Goal: Information Seeking & Learning: Learn about a topic

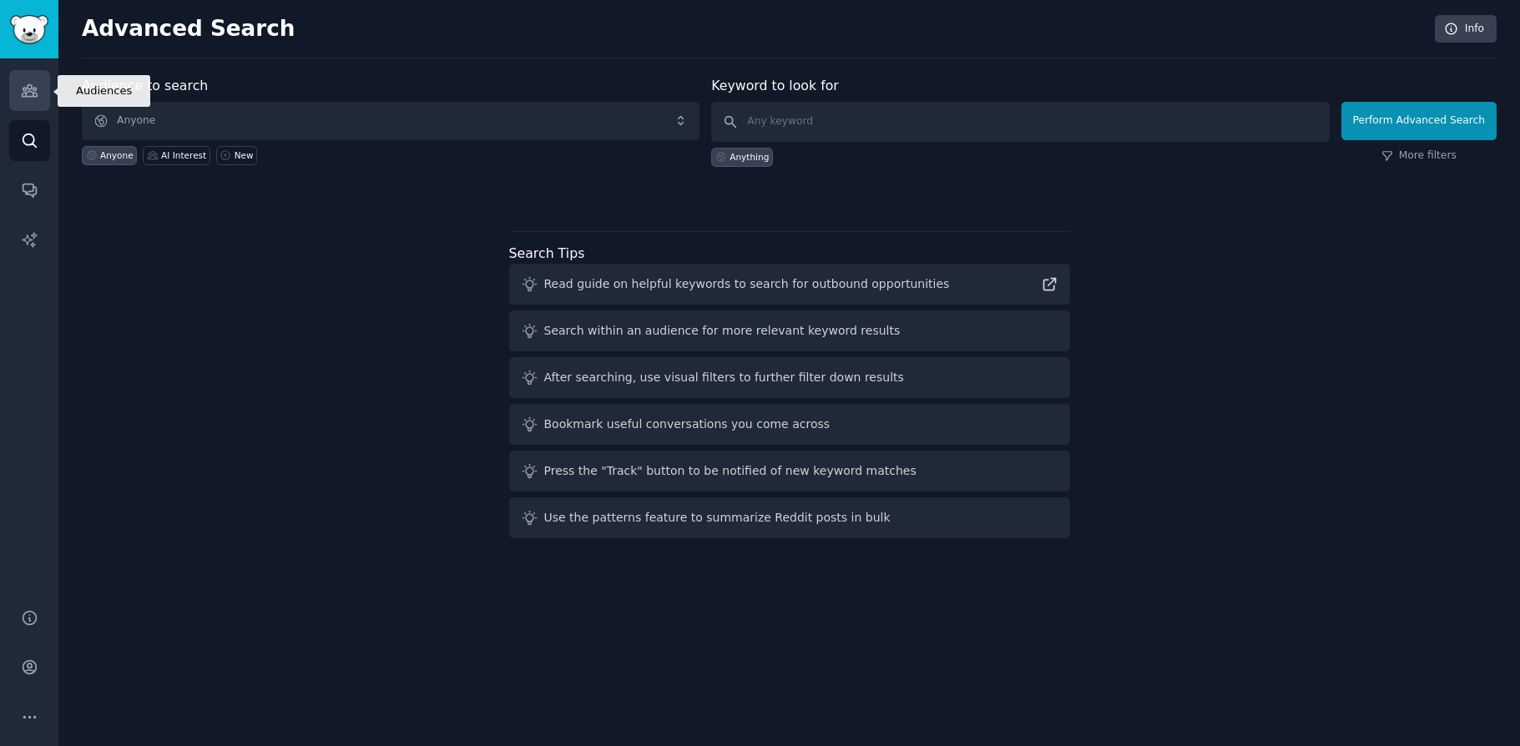
click at [28, 98] on icon "Sidebar" at bounding box center [30, 91] width 18 height 18
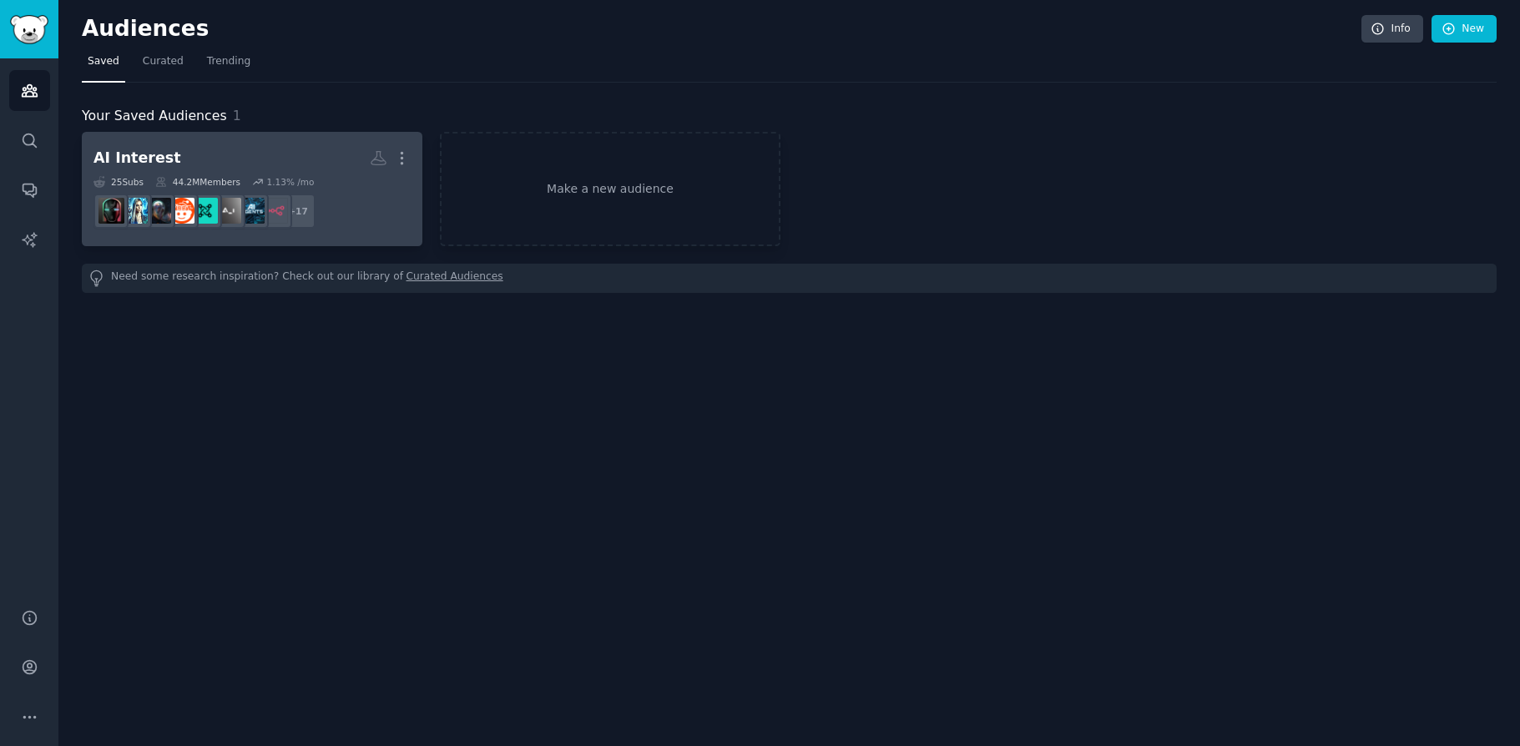
click at [207, 150] on h2 "AI Interest More" at bounding box center [251, 158] width 317 height 29
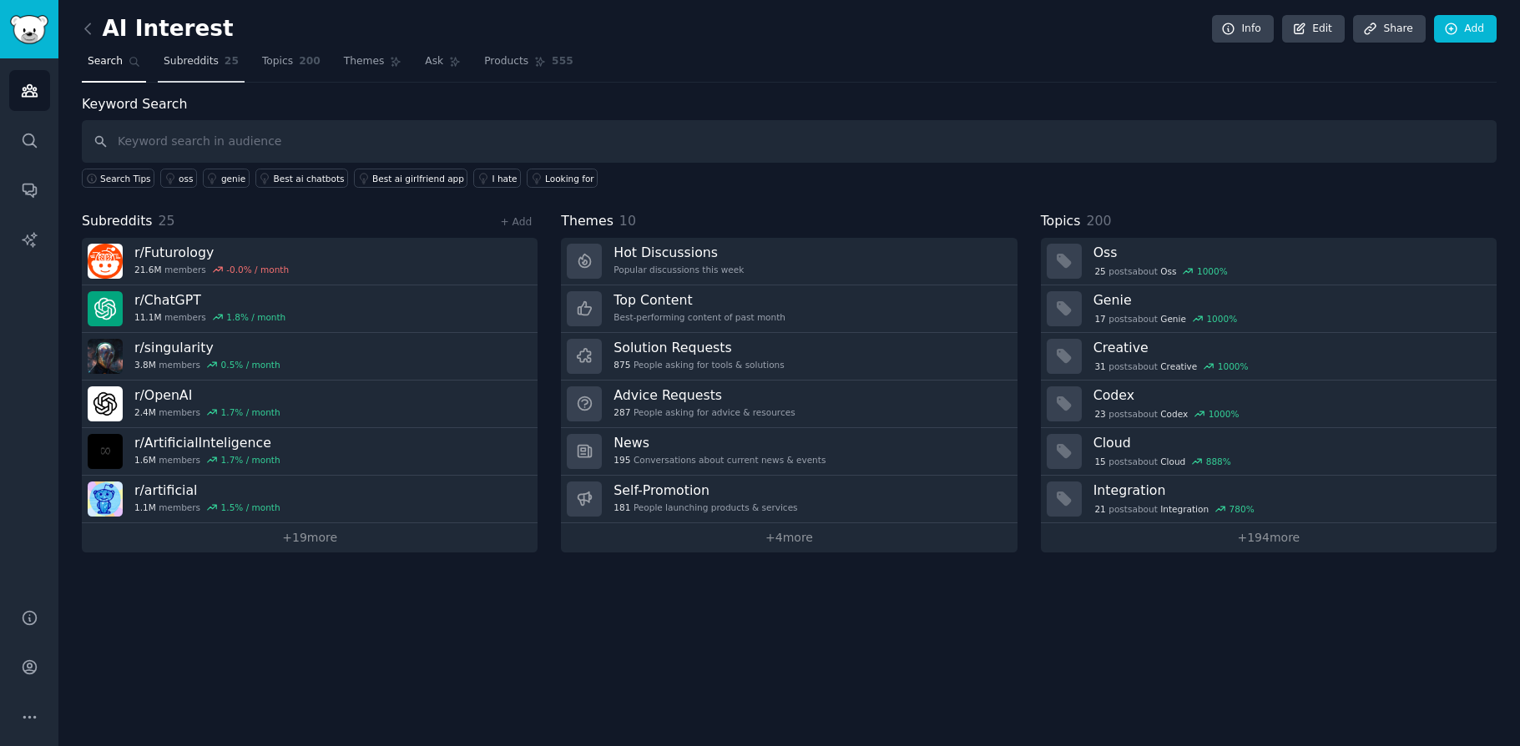
click at [208, 68] on link "Subreddits 25" at bounding box center [201, 65] width 87 height 34
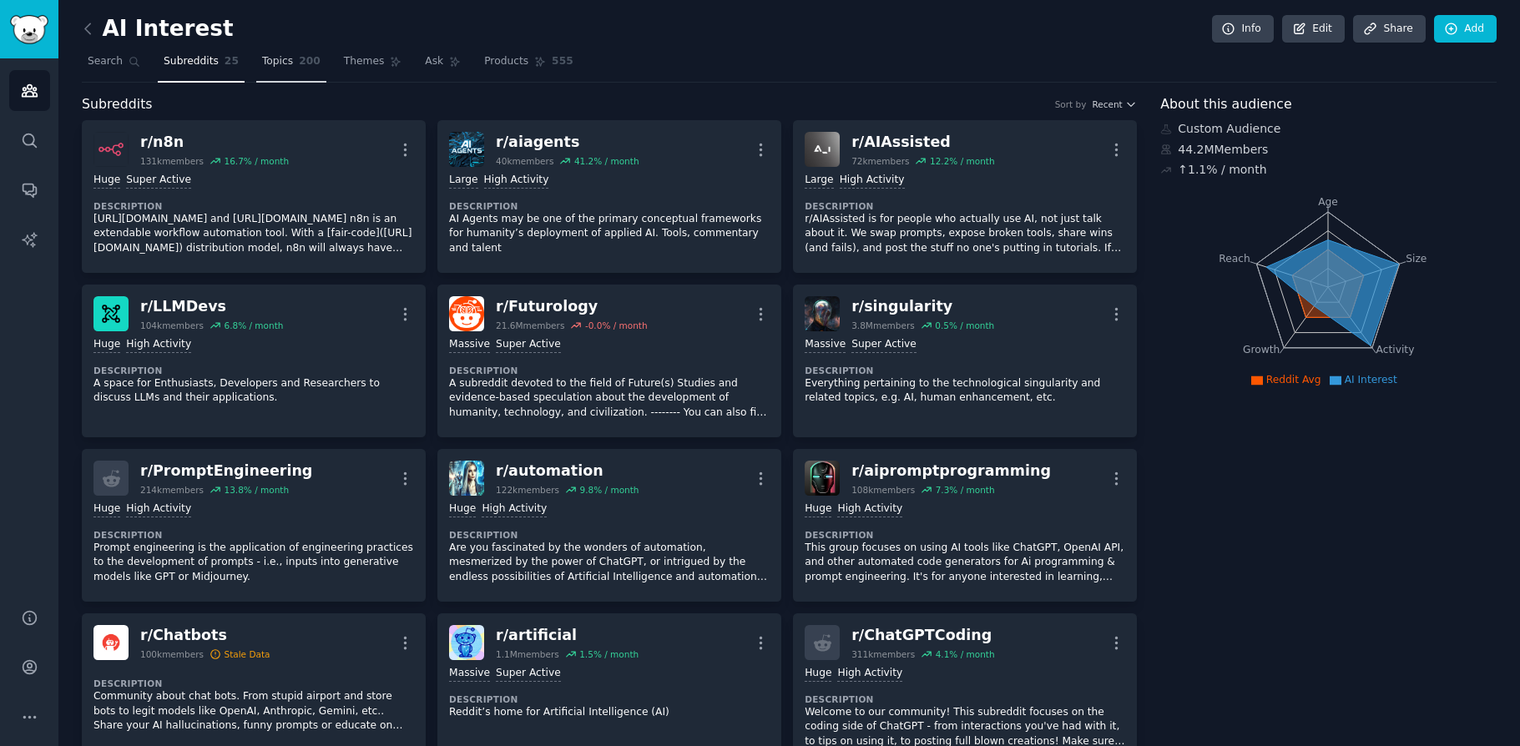
click at [299, 55] on span "200" at bounding box center [310, 61] width 22 height 15
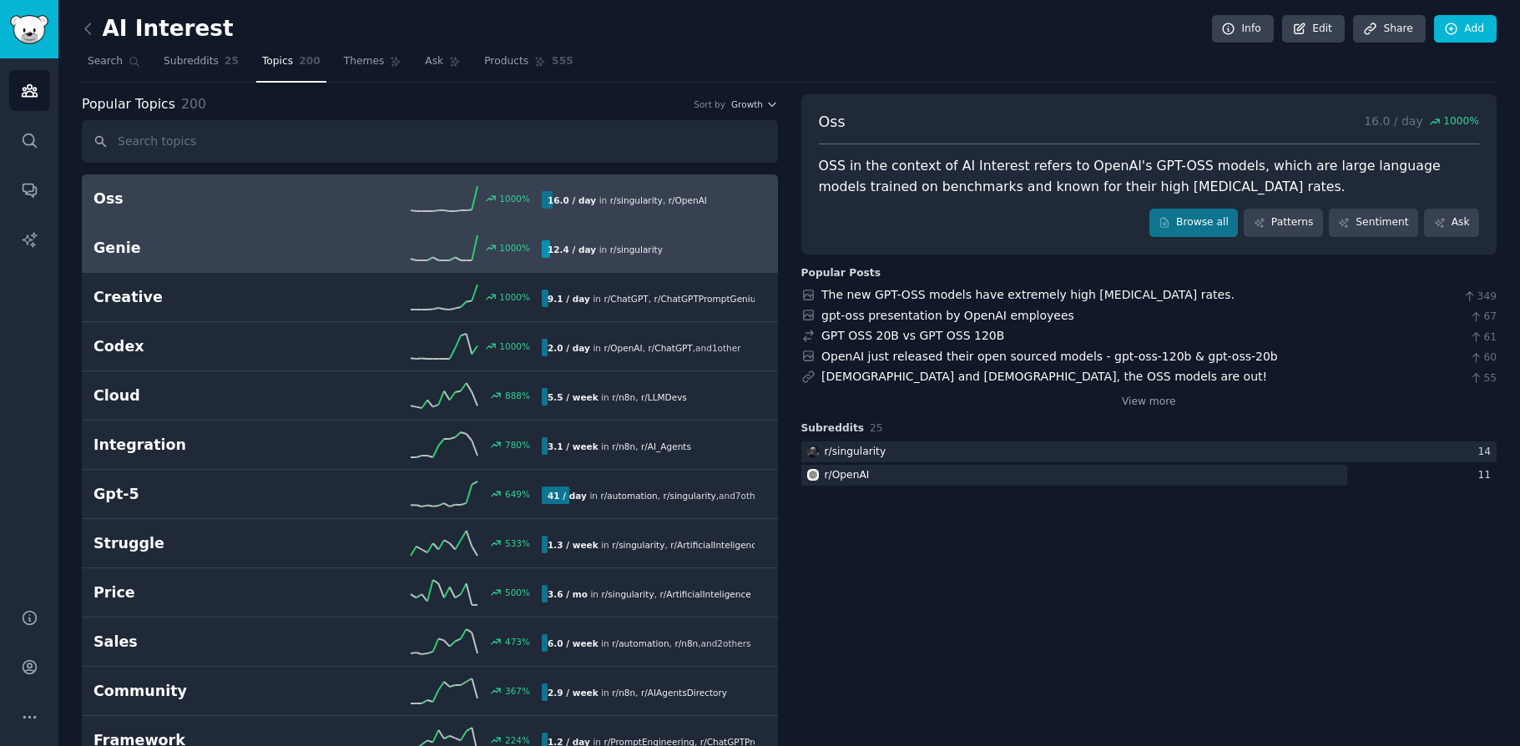
click at [261, 238] on h2 "Genie" at bounding box center [205, 248] width 224 height 21
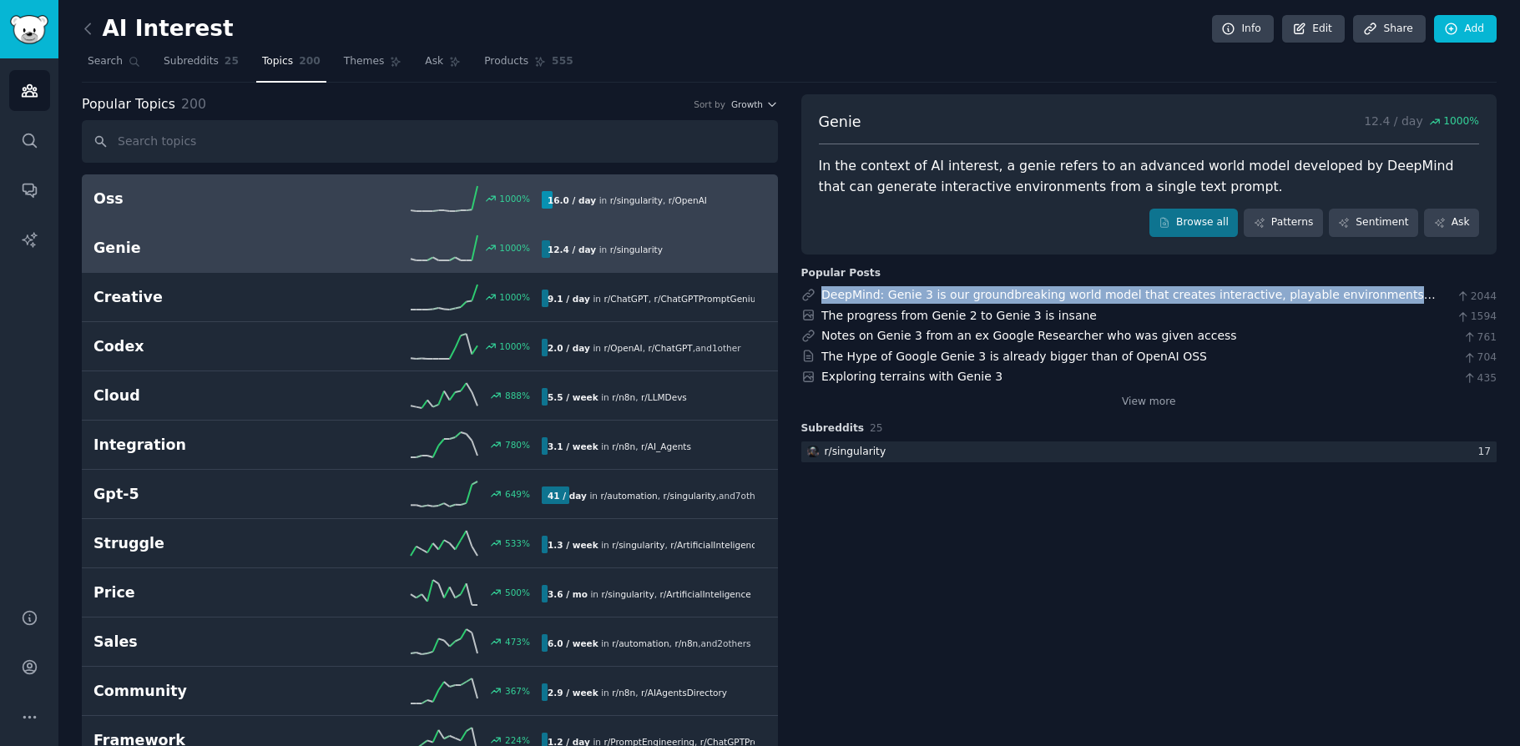
click at [244, 194] on h2 "Oss" at bounding box center [205, 199] width 224 height 21
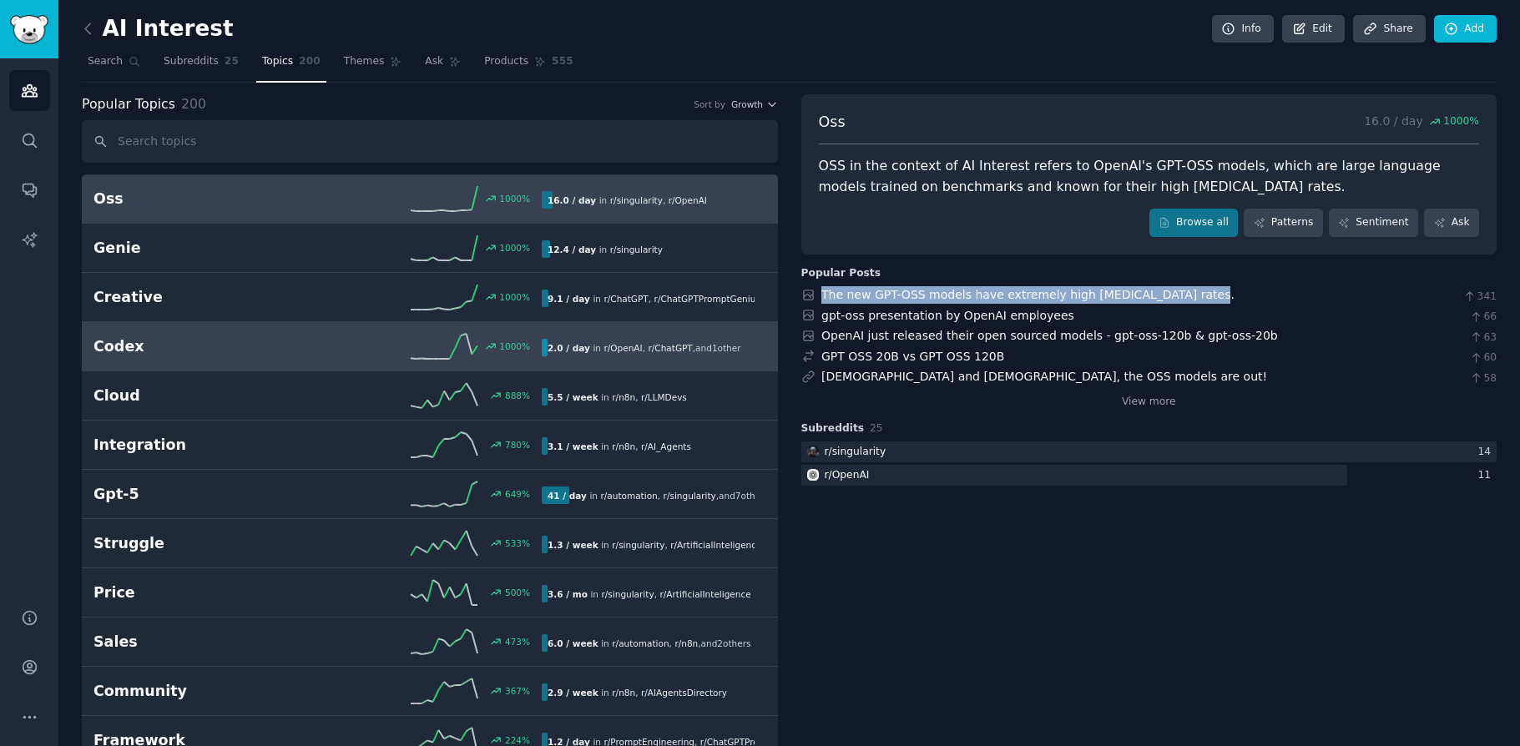
click at [319, 357] on div "1000 %" at bounding box center [430, 346] width 224 height 25
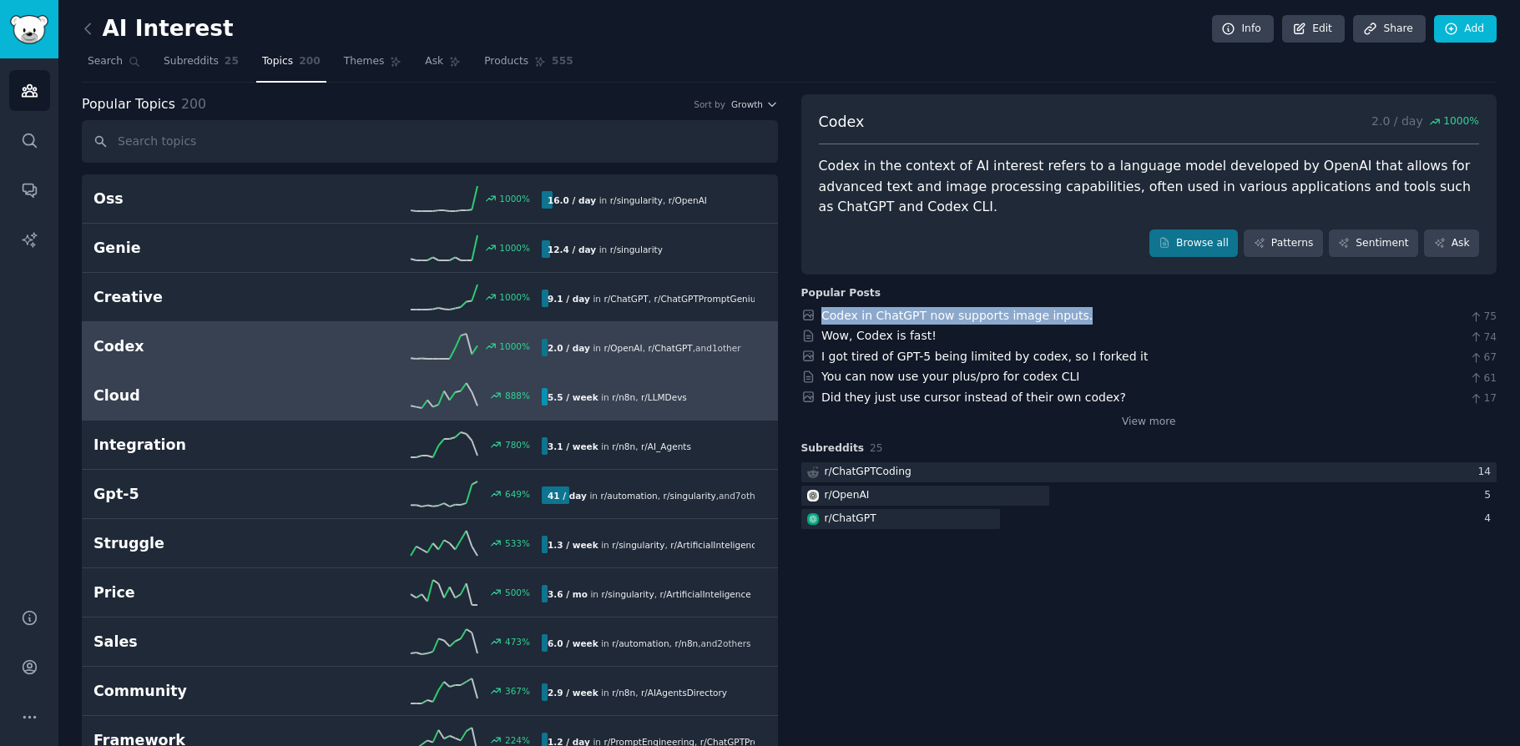
click at [325, 380] on link "Cloud 888 % 5.5 / week in r/ n8n , r/ LLMDevs" at bounding box center [430, 395] width 696 height 49
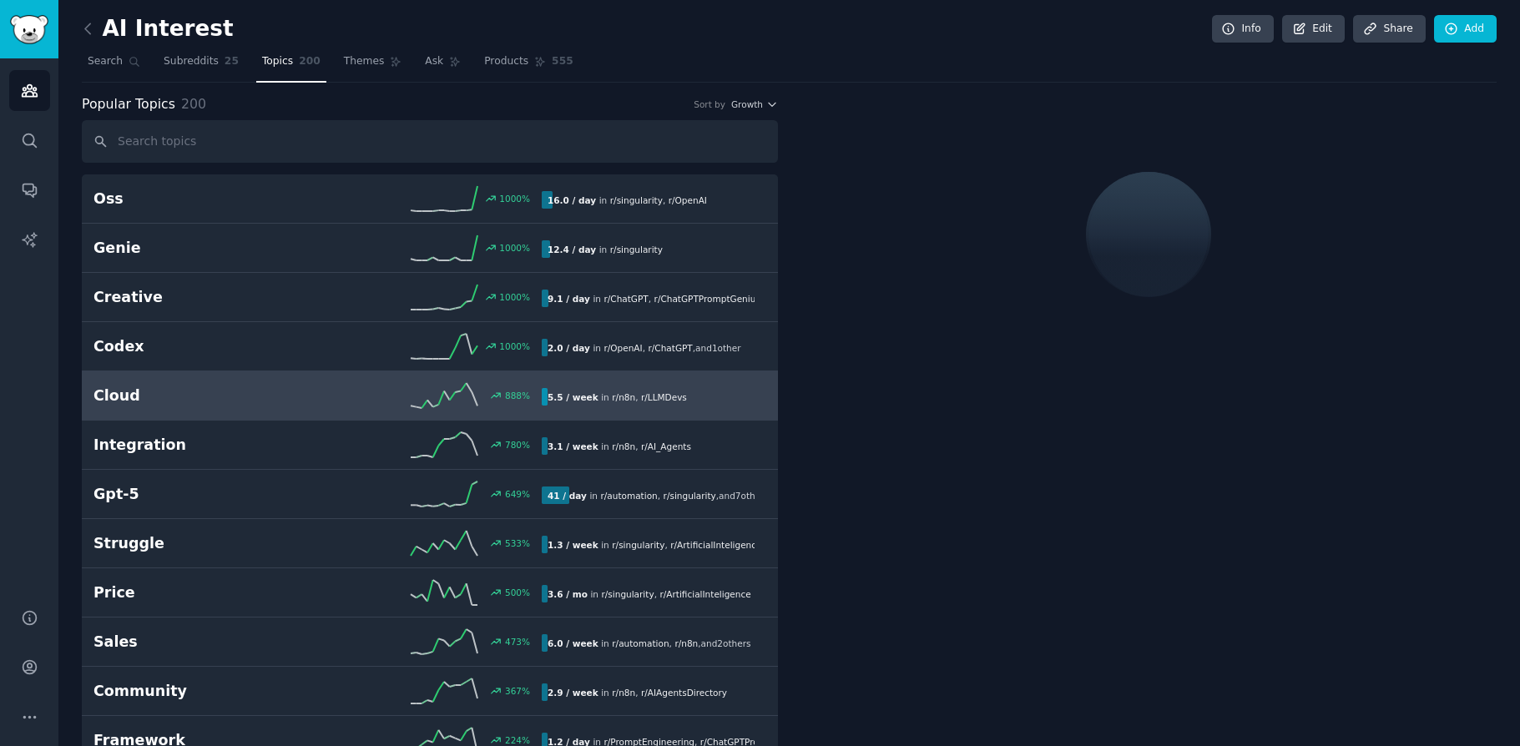
click at [325, 392] on div "888 %" at bounding box center [430, 395] width 224 height 25
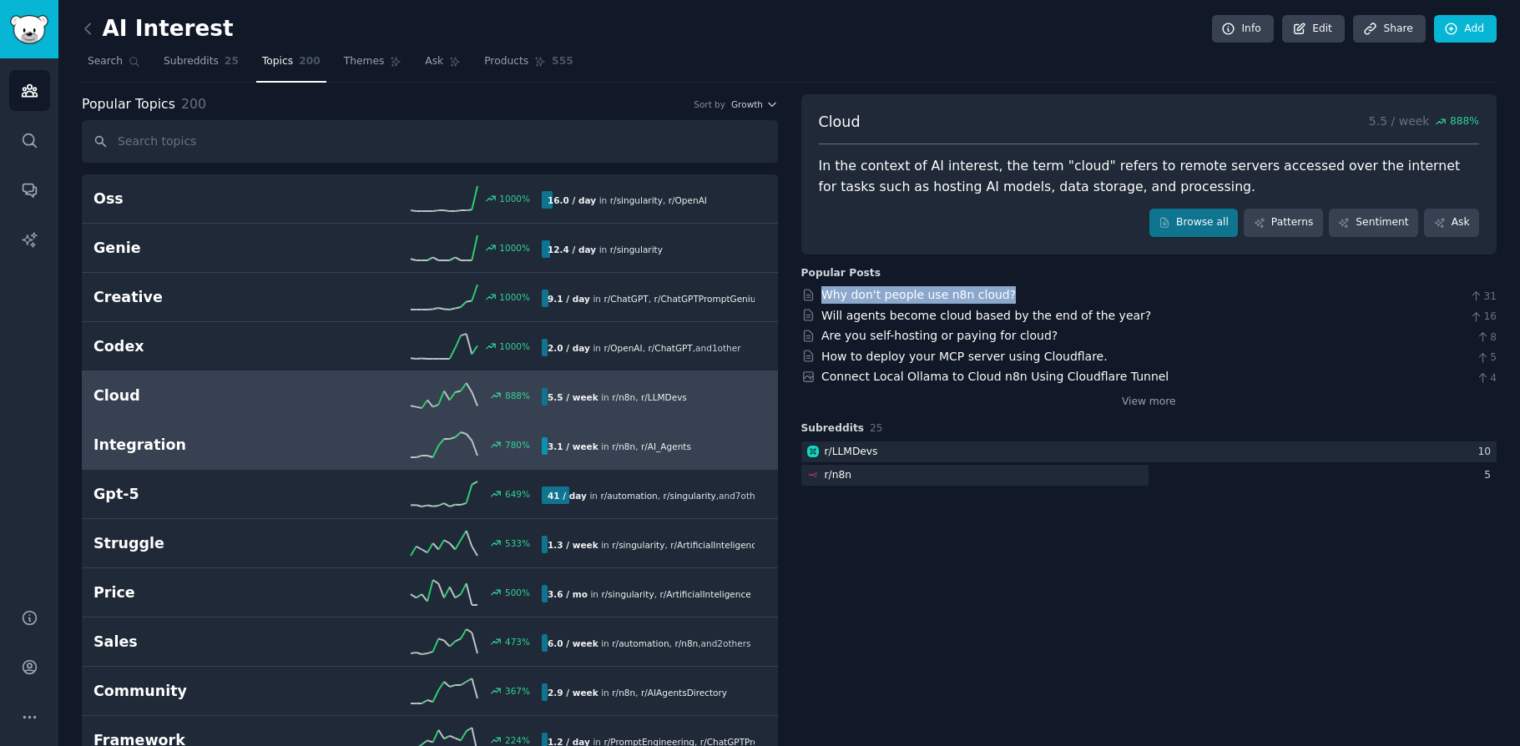
click at [327, 432] on div "780 %" at bounding box center [430, 444] width 224 height 25
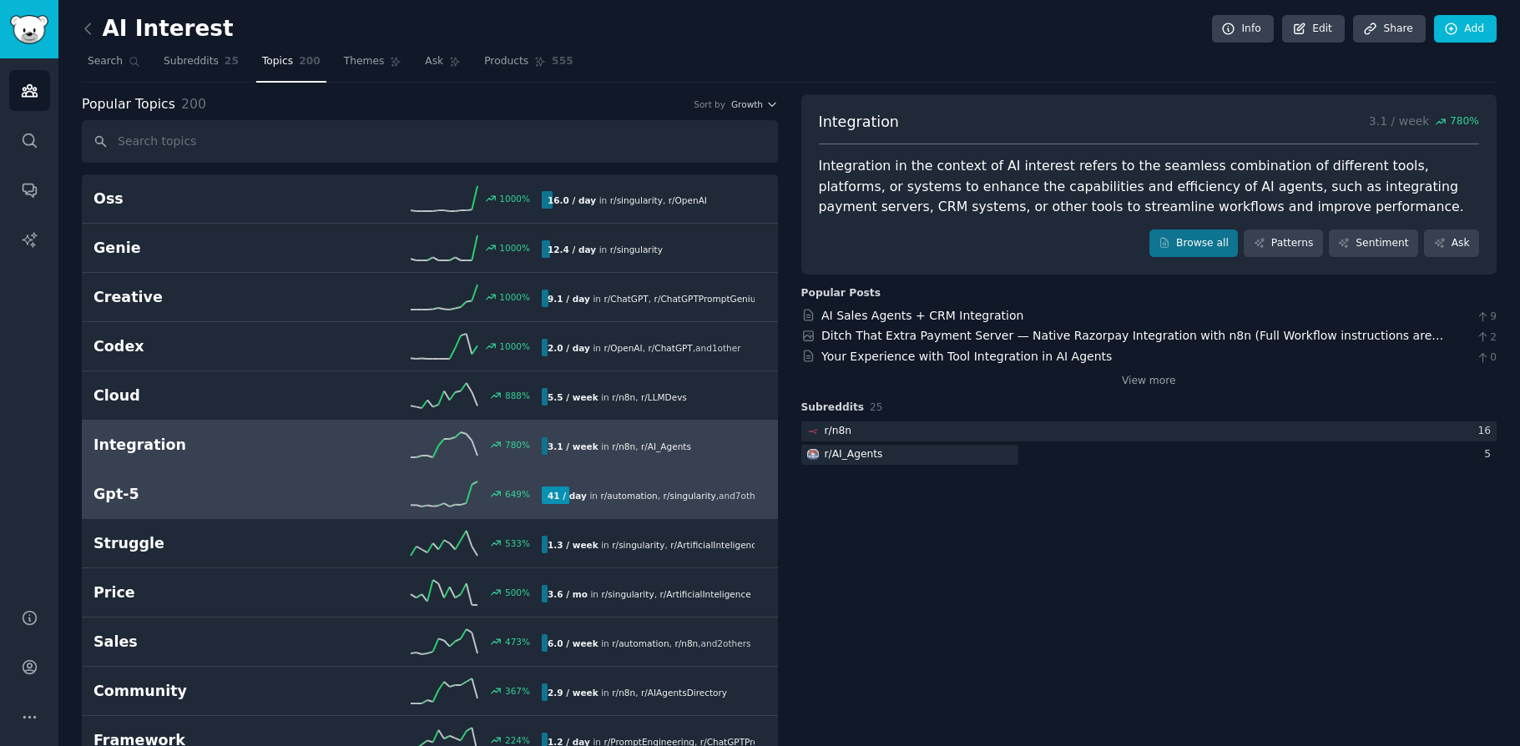
click at [304, 474] on link "Gpt-5 649 % 41 / day in r/ automation , r/ singularity , and 7 other s" at bounding box center [430, 494] width 696 height 49
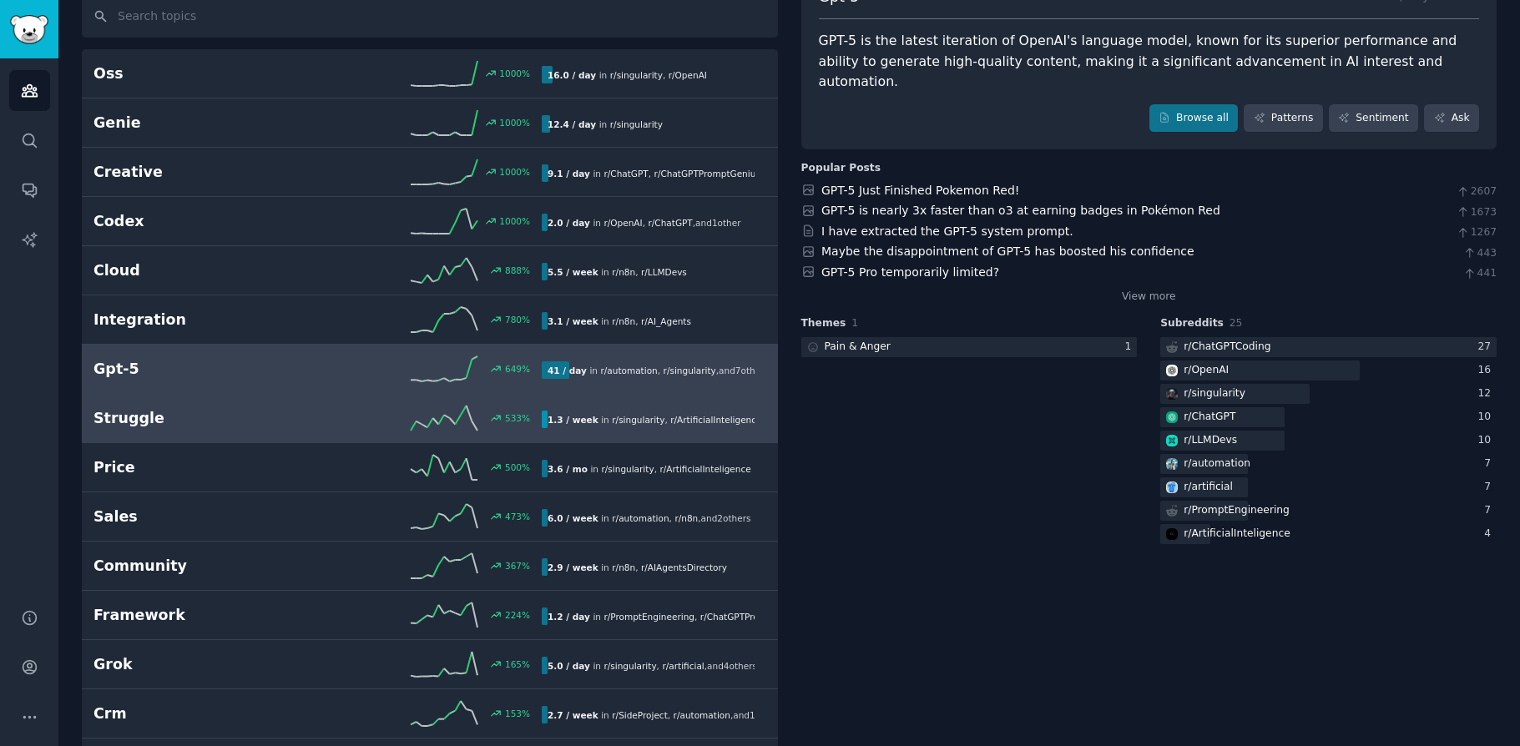
scroll to position [152, 0]
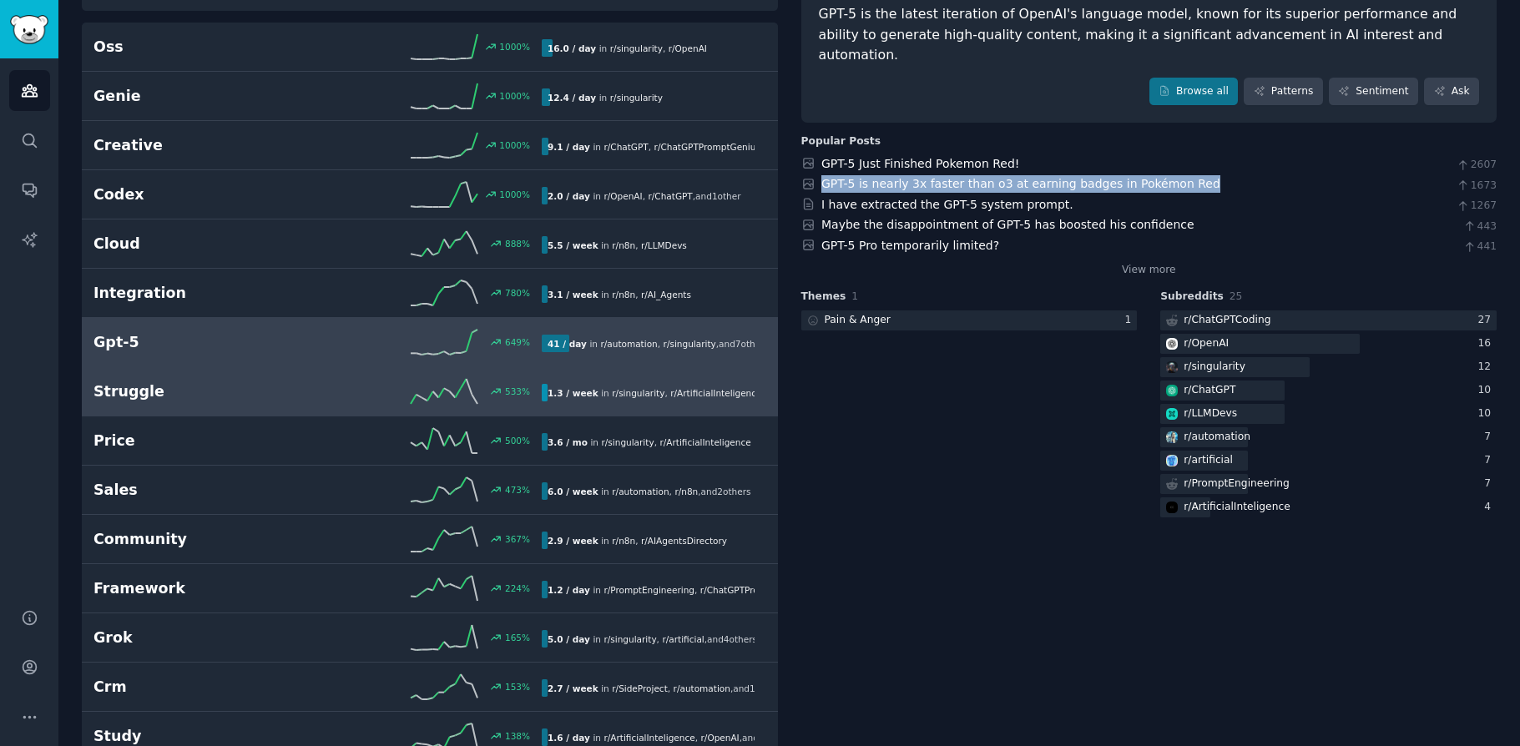
click at [357, 380] on div "533 %" at bounding box center [430, 391] width 224 height 25
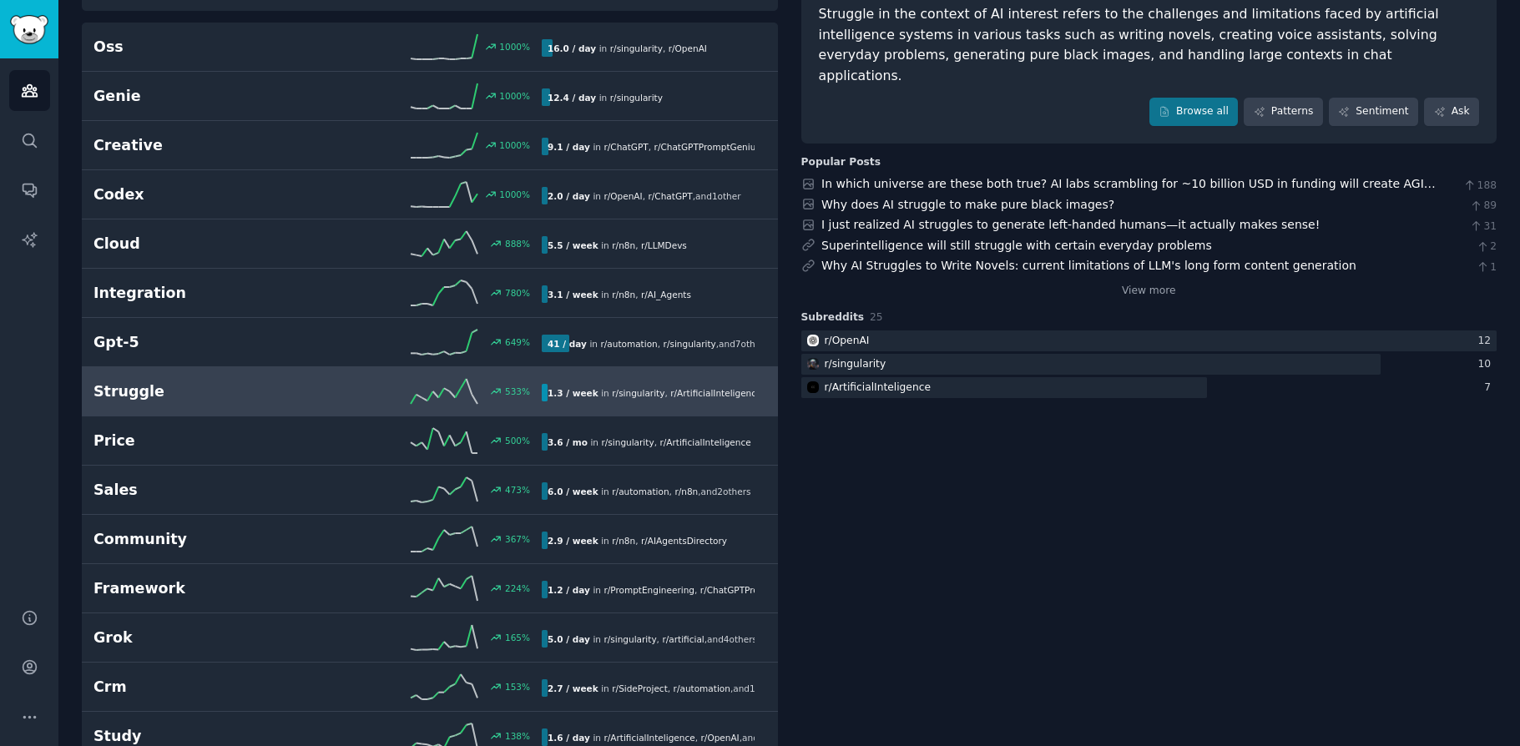
click at [327, 391] on div "533 %" at bounding box center [430, 391] width 224 height 25
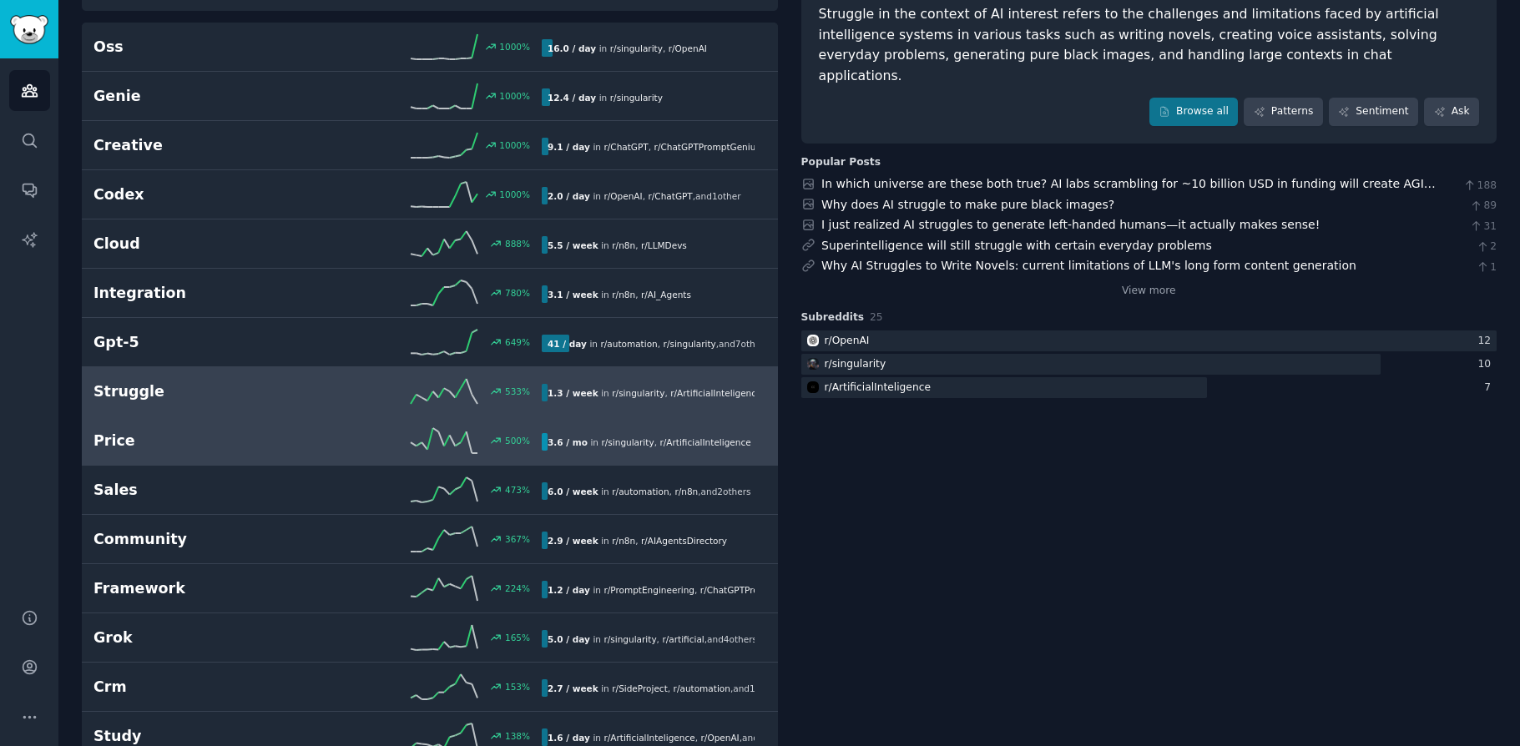
click at [330, 431] on div "500 %" at bounding box center [430, 440] width 224 height 25
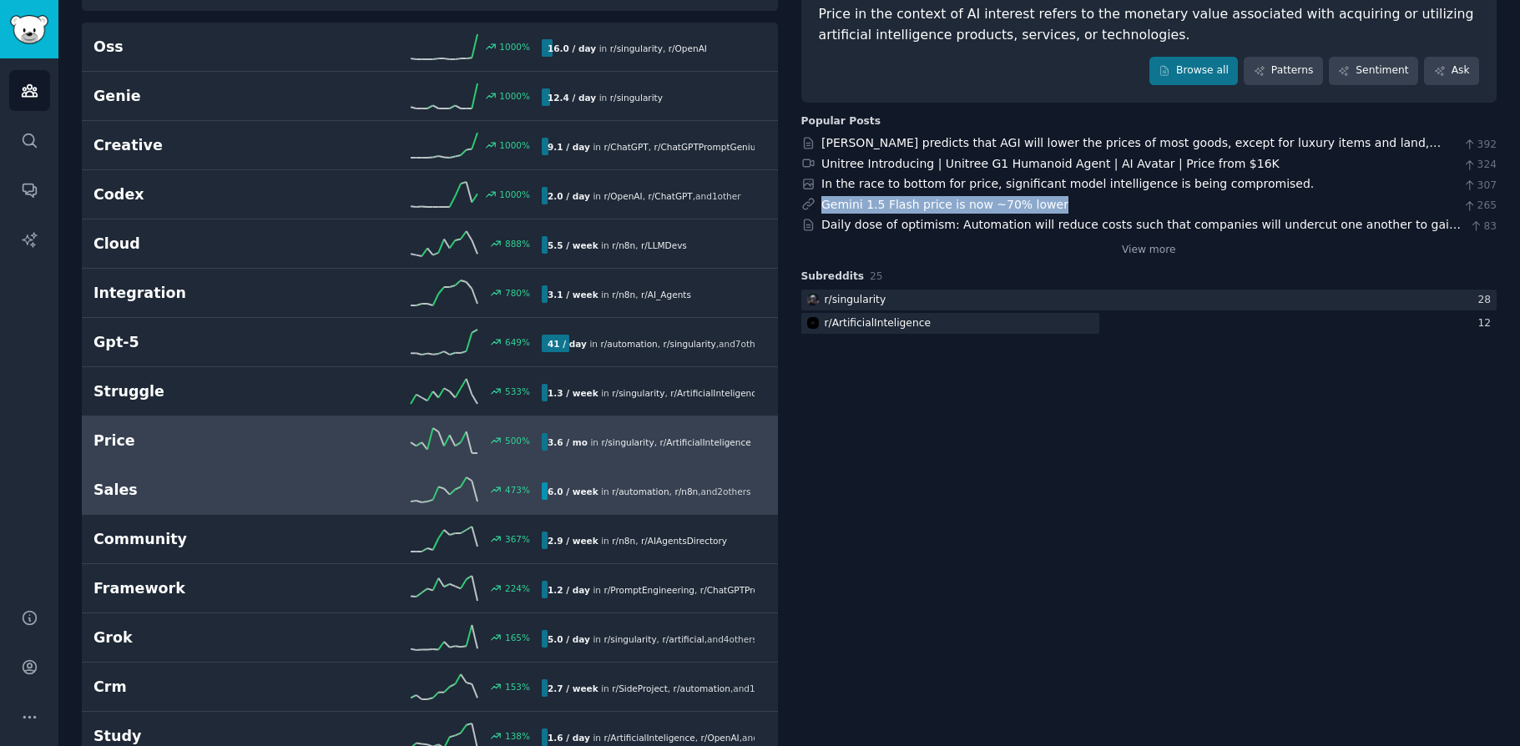
click at [371, 482] on div "473 %" at bounding box center [430, 489] width 224 height 25
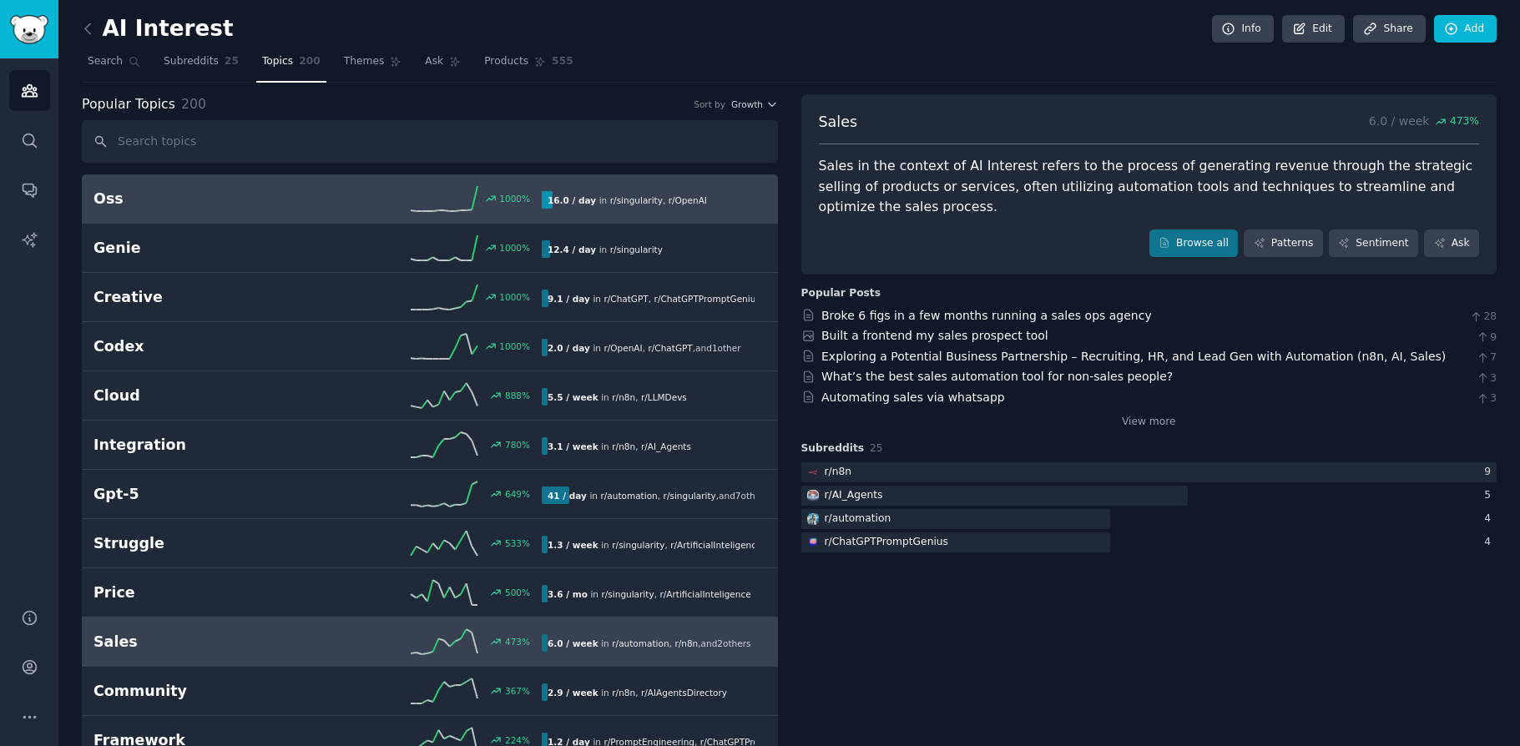
click at [309, 206] on h2 "Oss" at bounding box center [205, 199] width 224 height 21
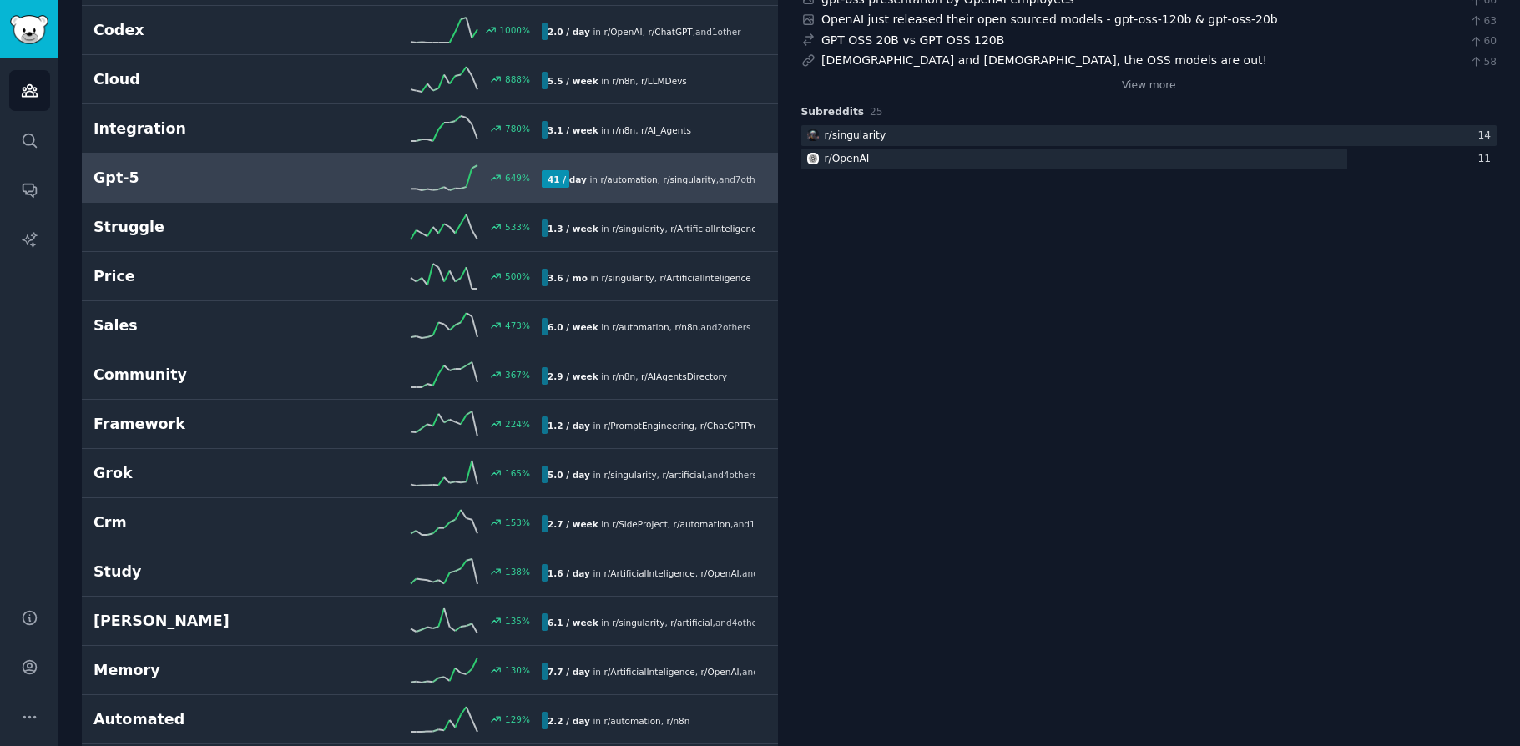
click at [384, 194] on link "Gpt-5 649 % 41 / day in r/ automation , r/ singularity , and 7 other s" at bounding box center [430, 178] width 696 height 49
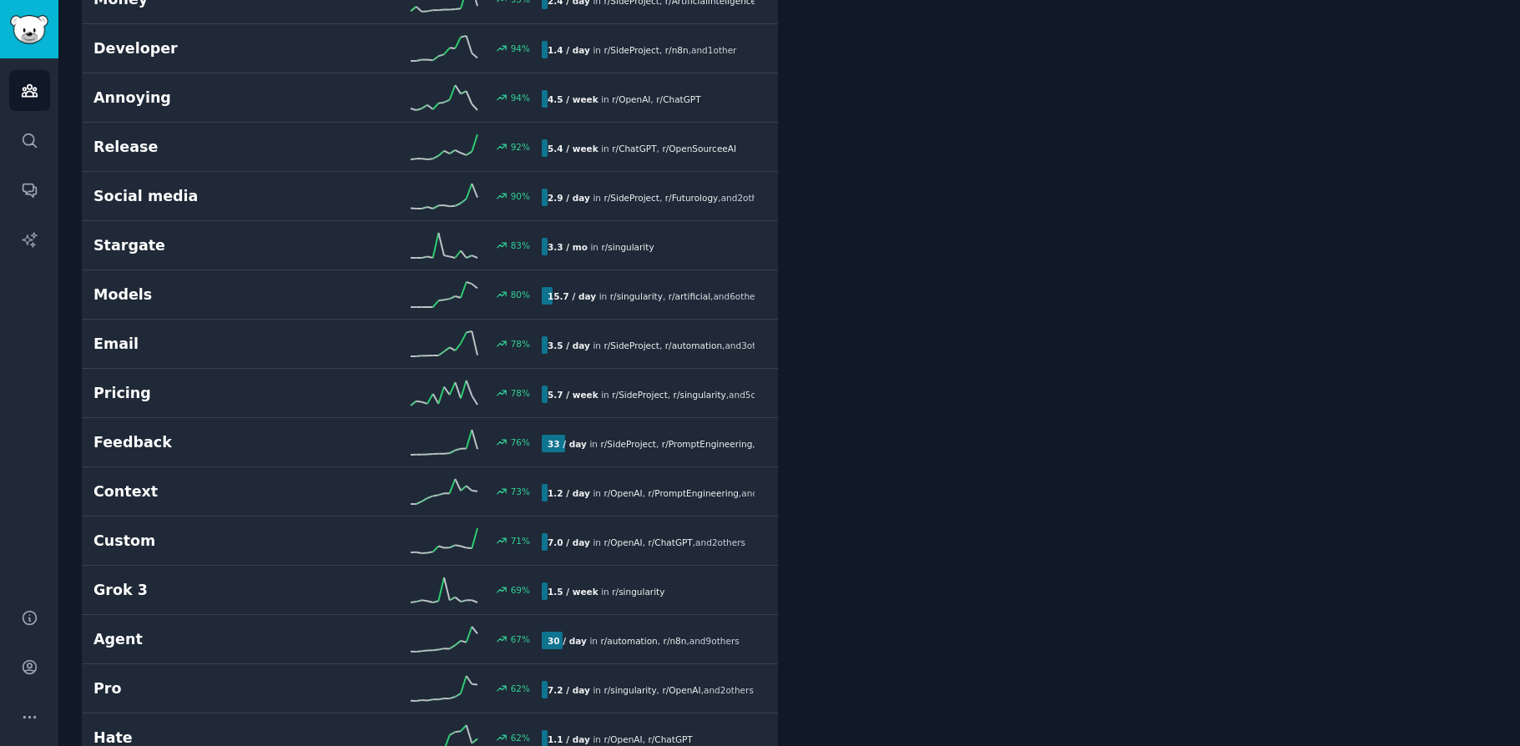
scroll to position [1822, 0]
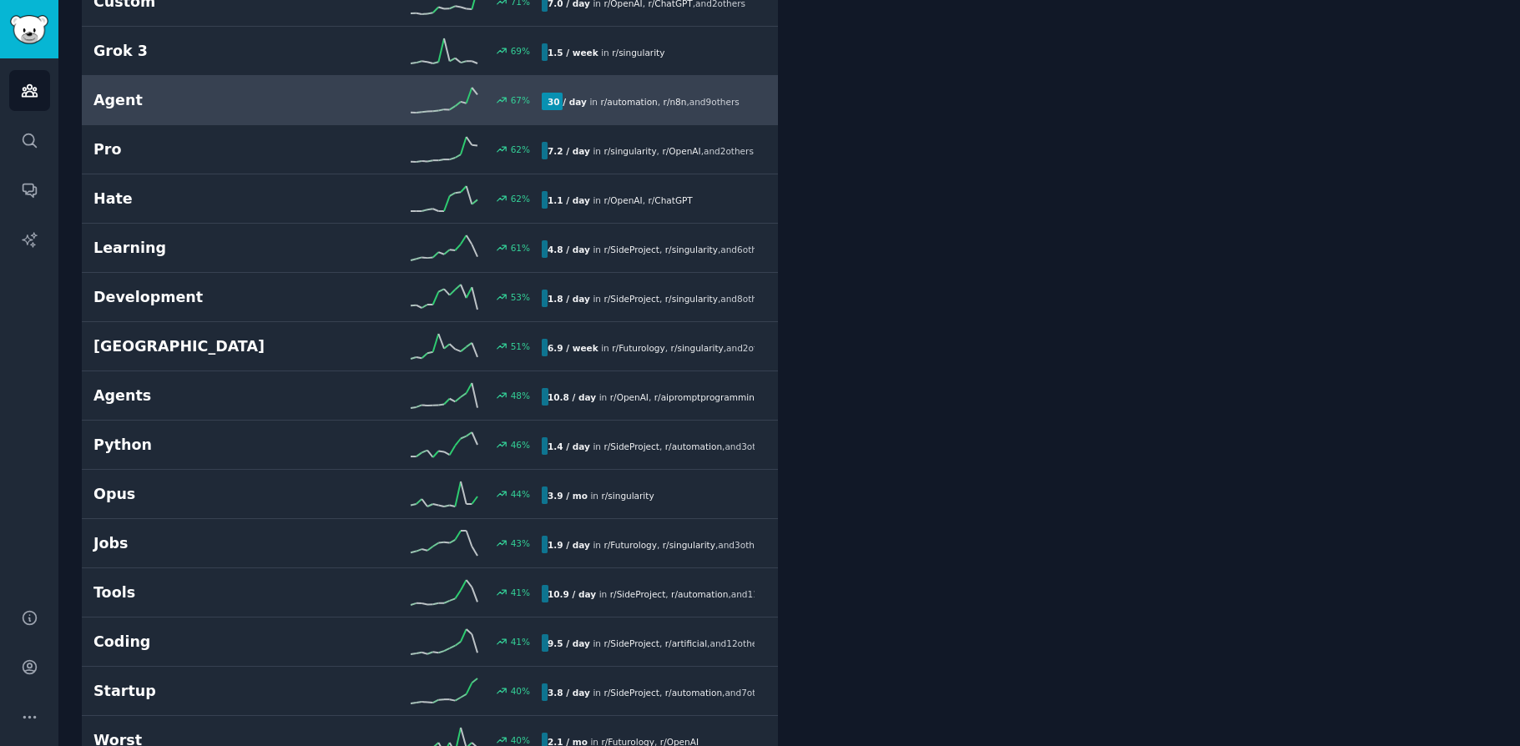
click at [341, 93] on div "67 %" at bounding box center [430, 100] width 224 height 25
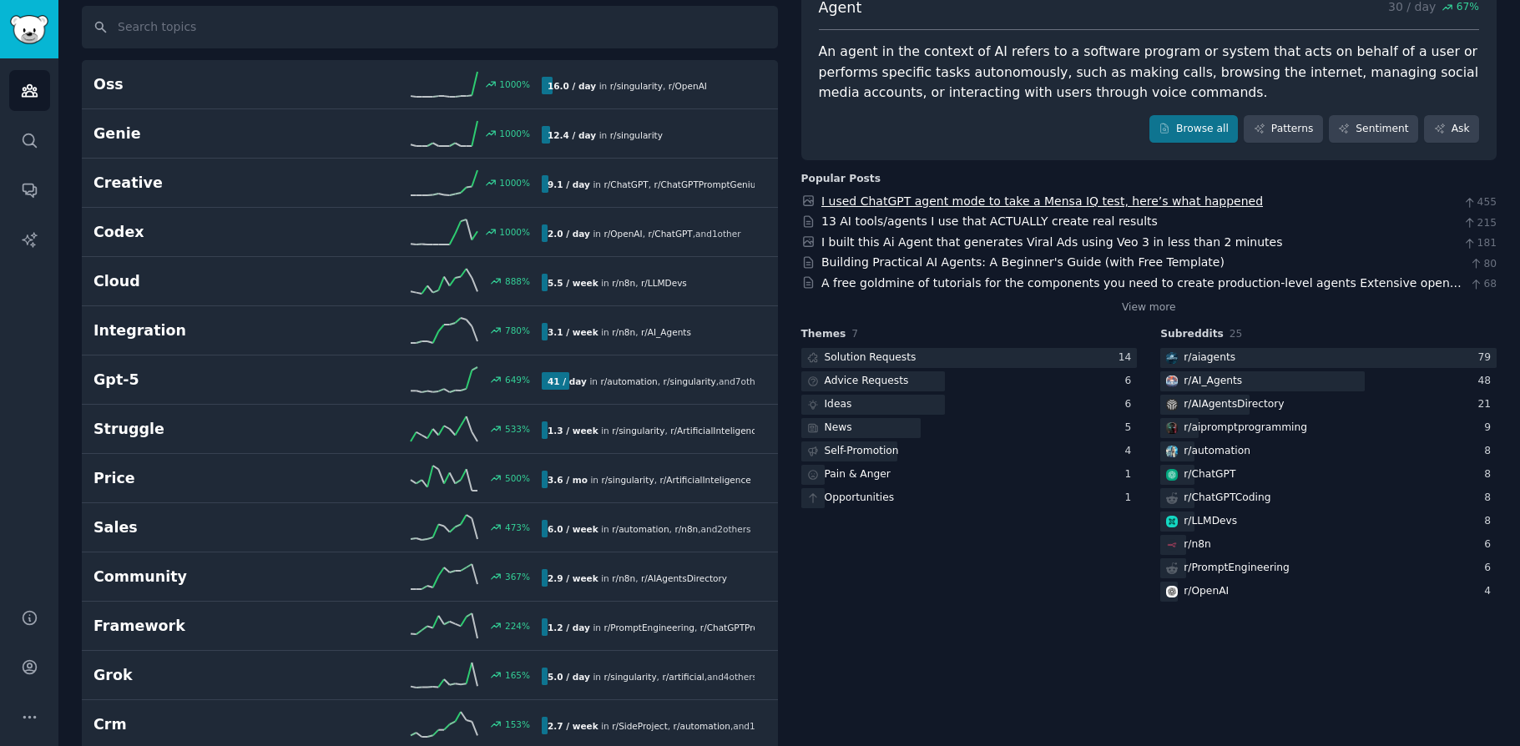
scroll to position [115, 0]
click at [1283, 128] on link "Patterns" at bounding box center [1282, 128] width 78 height 28
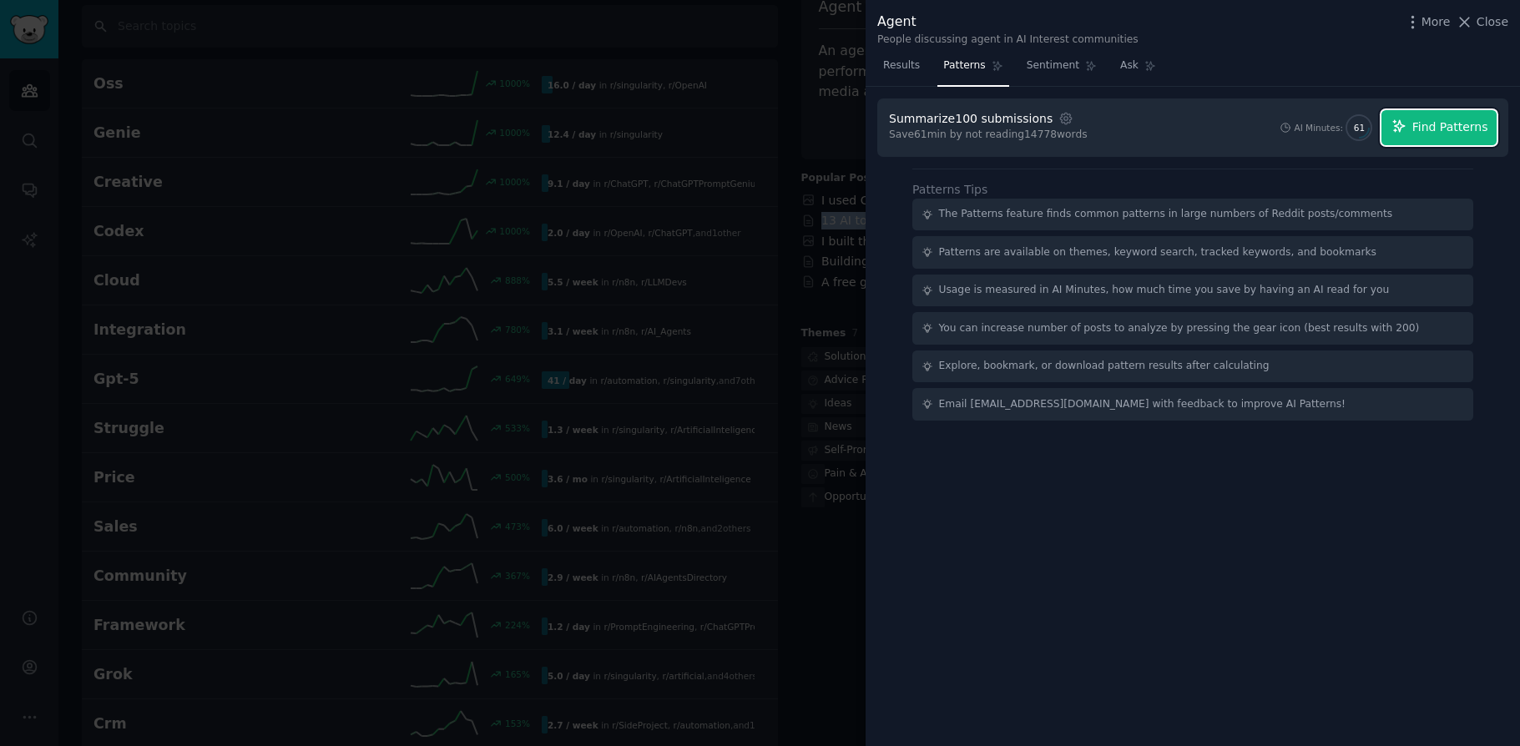
click at [1417, 117] on button "Find Patterns" at bounding box center [1438, 127] width 115 height 35
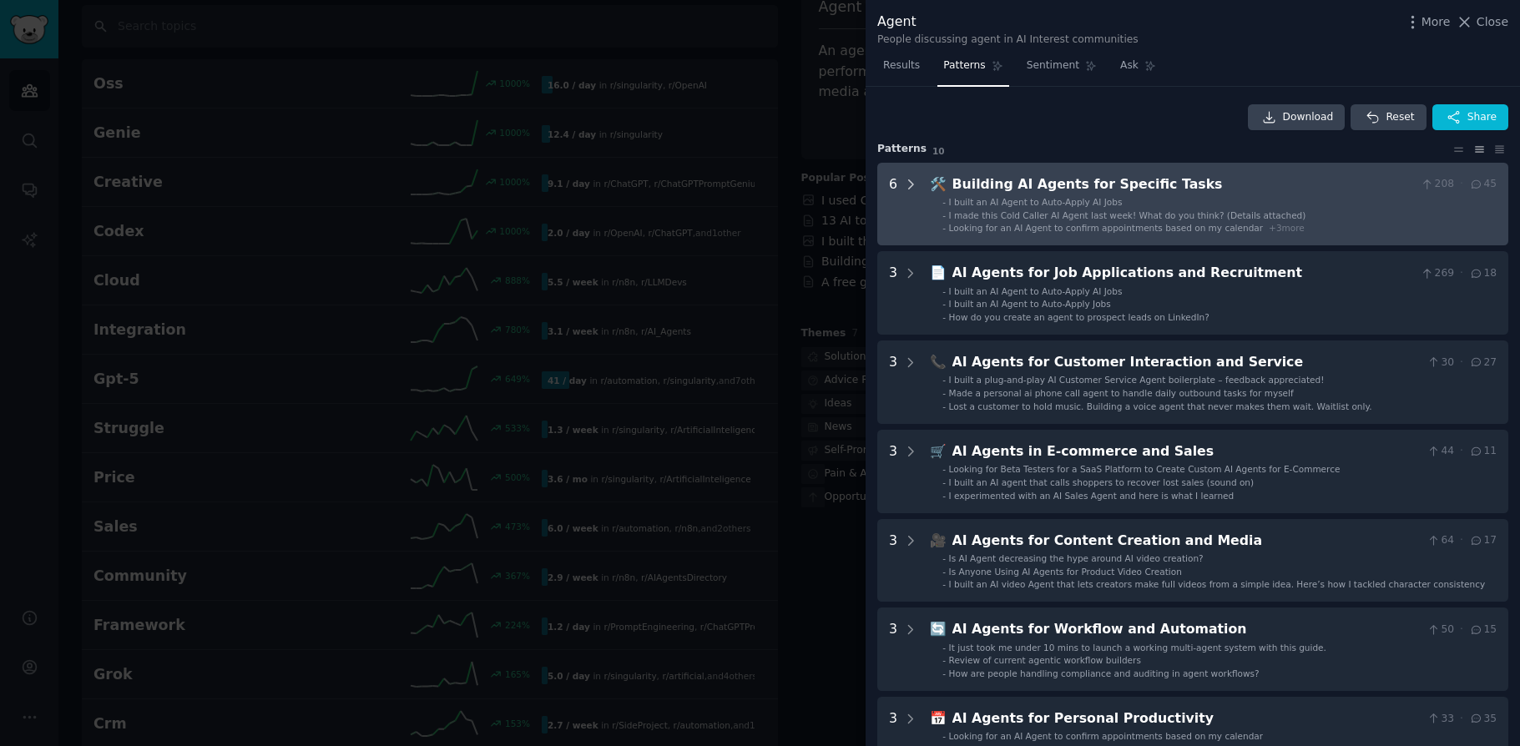
click at [913, 184] on icon at bounding box center [910, 184] width 15 height 15
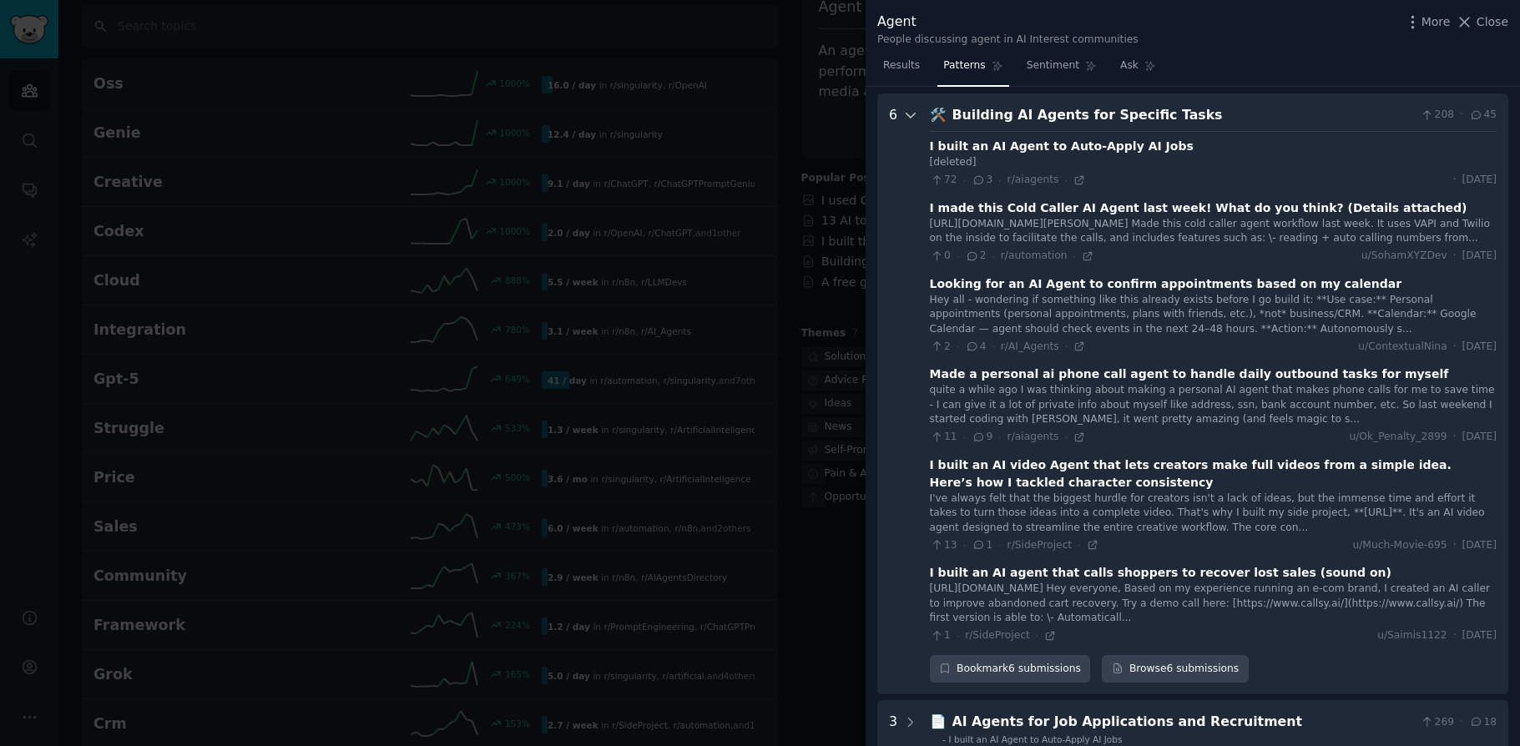
scroll to position [76, 0]
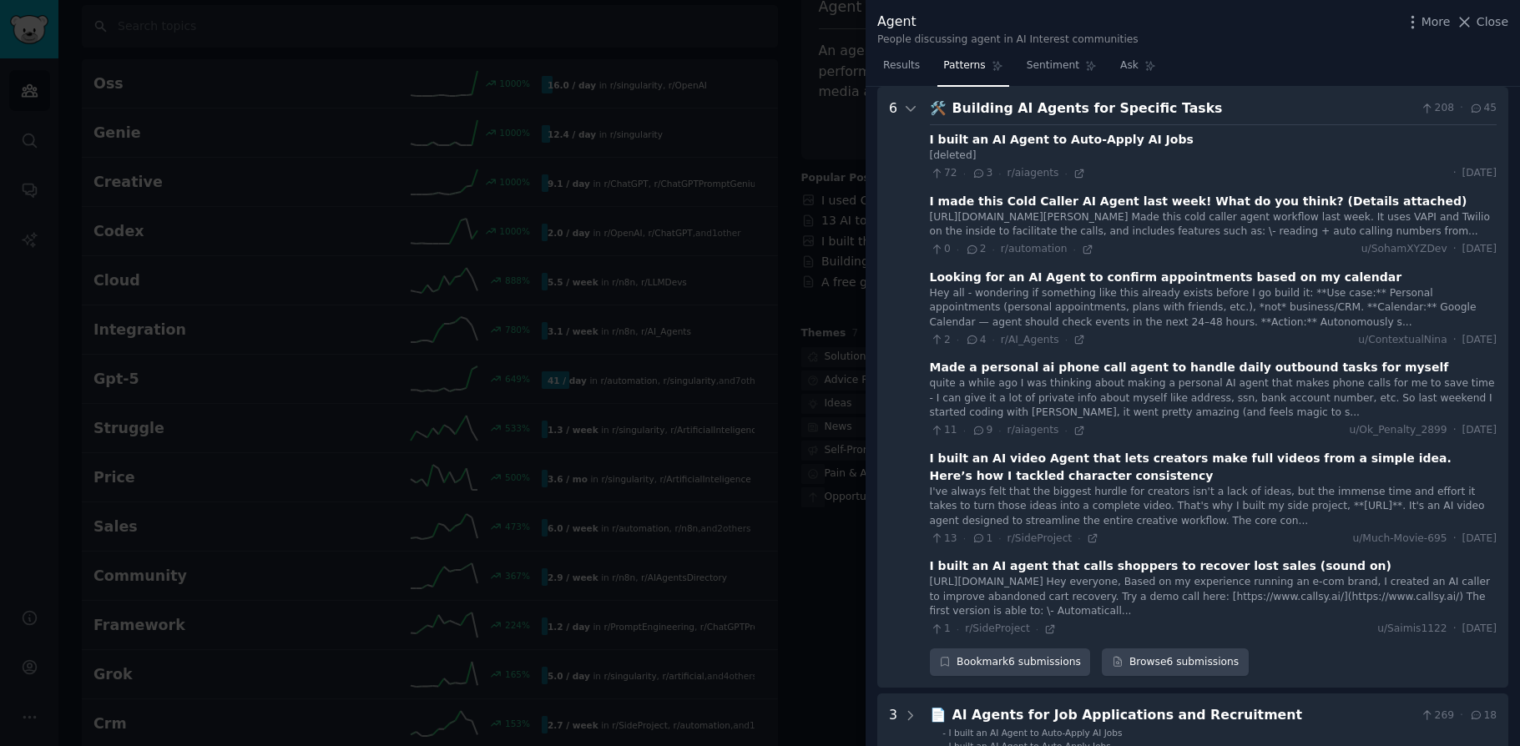
click at [1004, 210] on div "[URL][DOMAIN_NAME][PERSON_NAME] Made this cold caller agent workflow last week.…" at bounding box center [1213, 224] width 567 height 29
click at [1086, 255] on icon at bounding box center [1087, 250] width 12 height 12
click at [1490, 17] on span "Close" at bounding box center [1492, 22] width 32 height 18
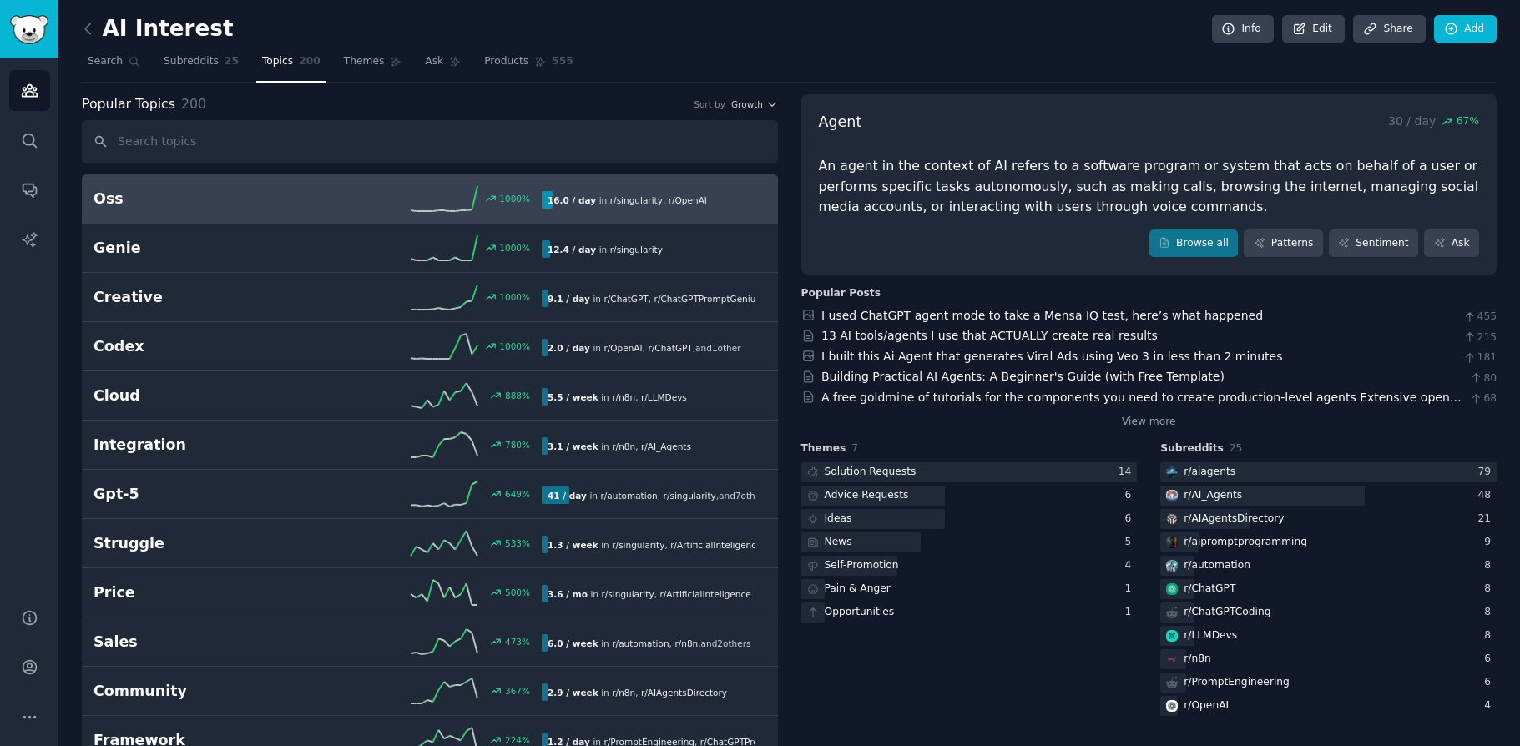
click at [318, 199] on div "1000 %" at bounding box center [430, 198] width 224 height 25
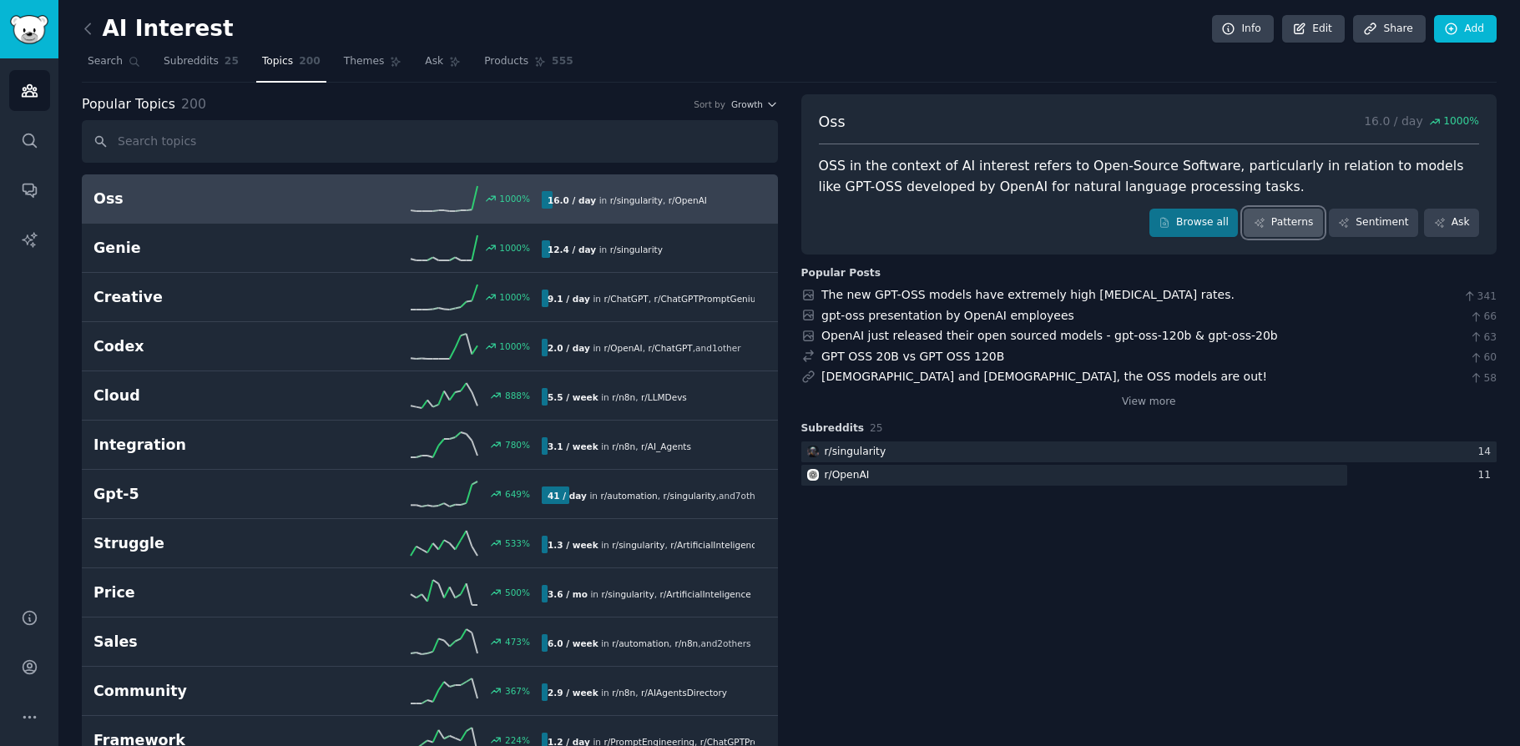
click at [1292, 221] on link "Patterns" at bounding box center [1282, 223] width 78 height 28
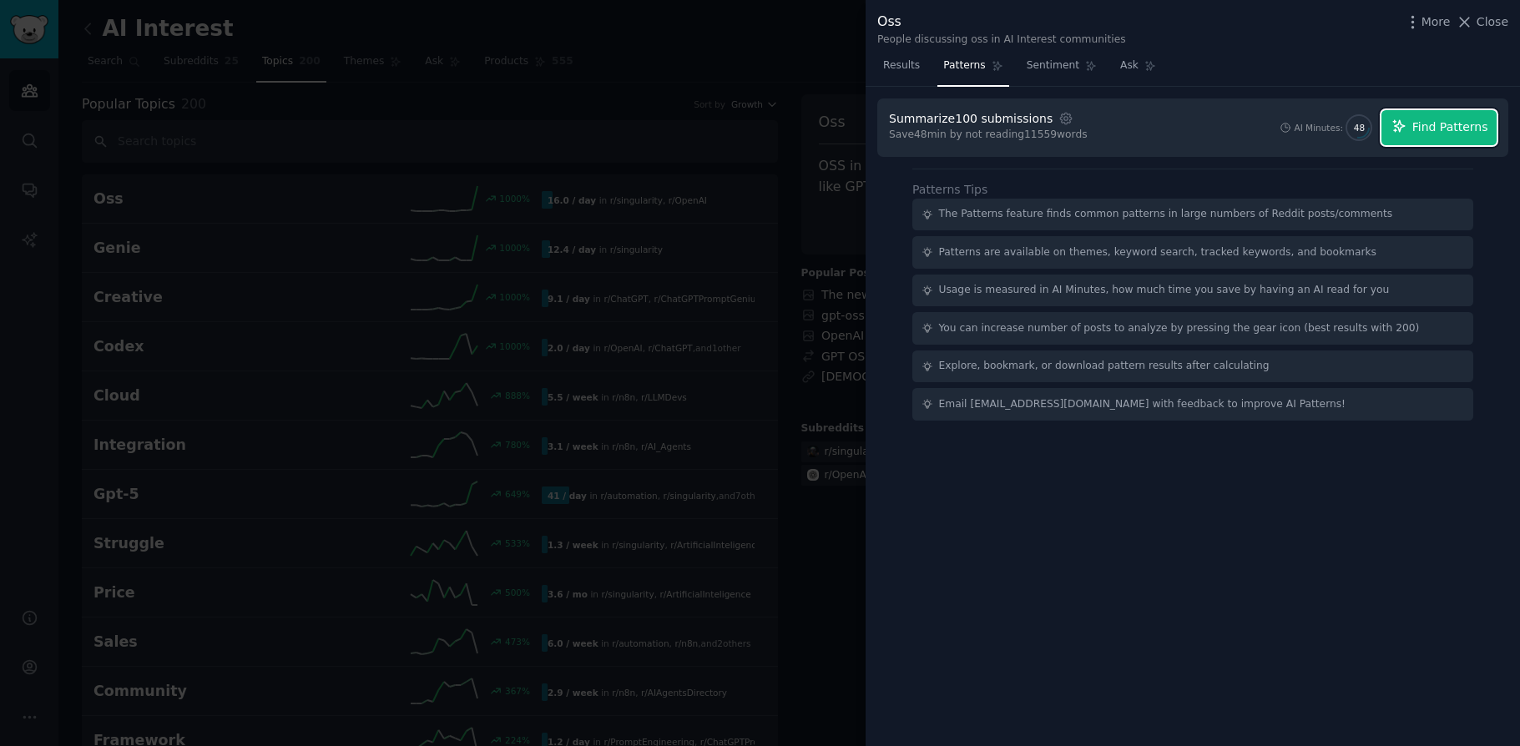
click at [1472, 139] on button "Find Patterns" at bounding box center [1438, 127] width 115 height 35
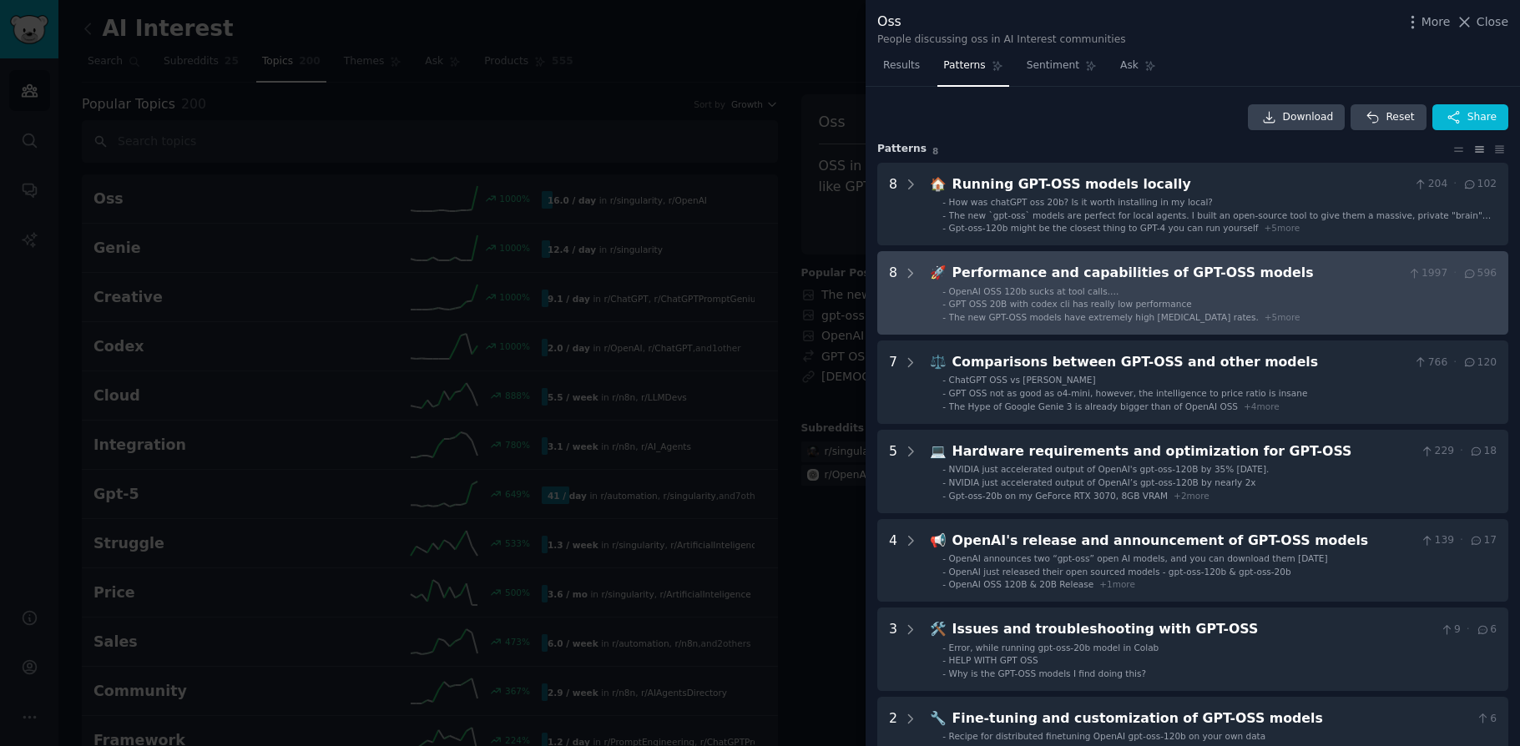
click at [1074, 273] on div "Performance and capabilities of GPT-OSS models" at bounding box center [1176, 273] width 449 height 21
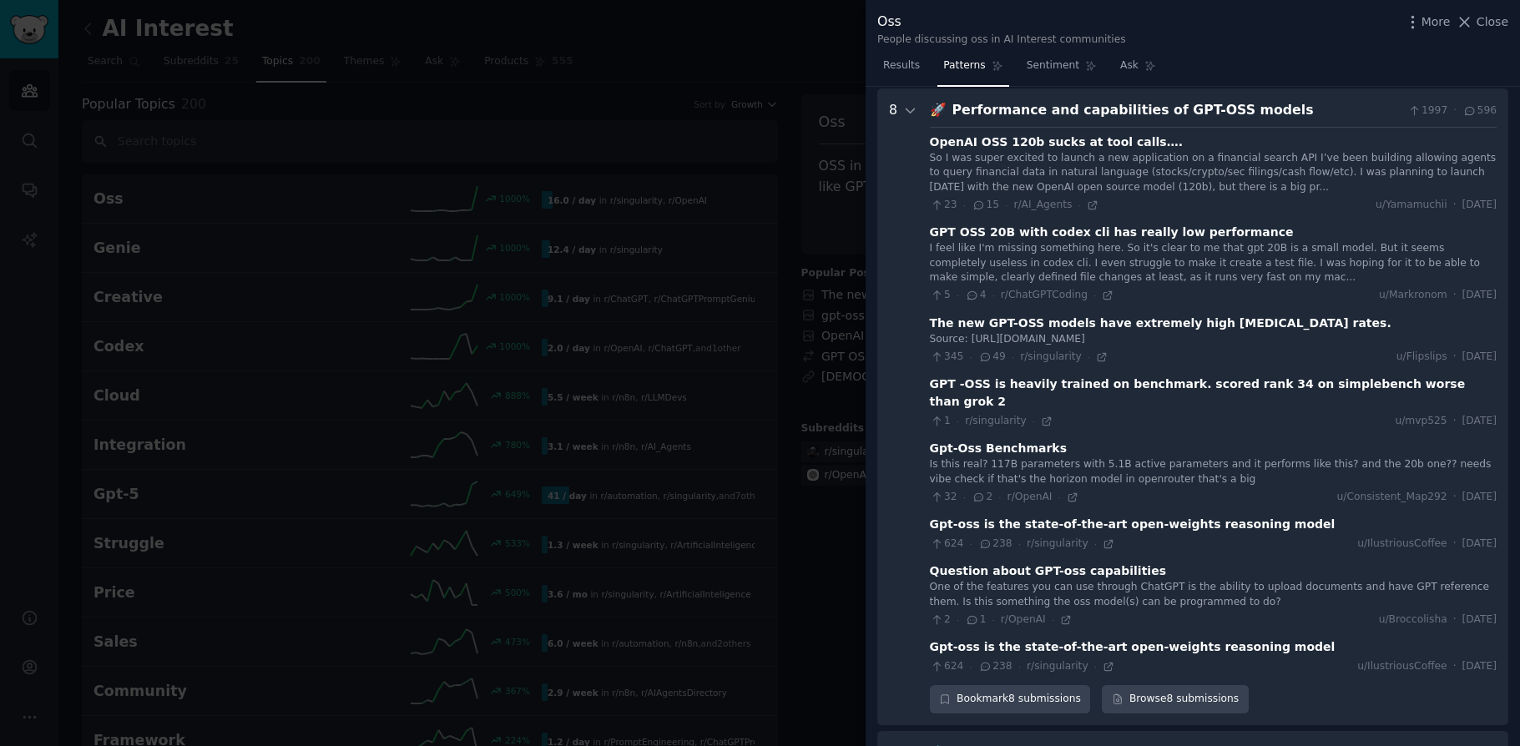
scroll to position [165, 0]
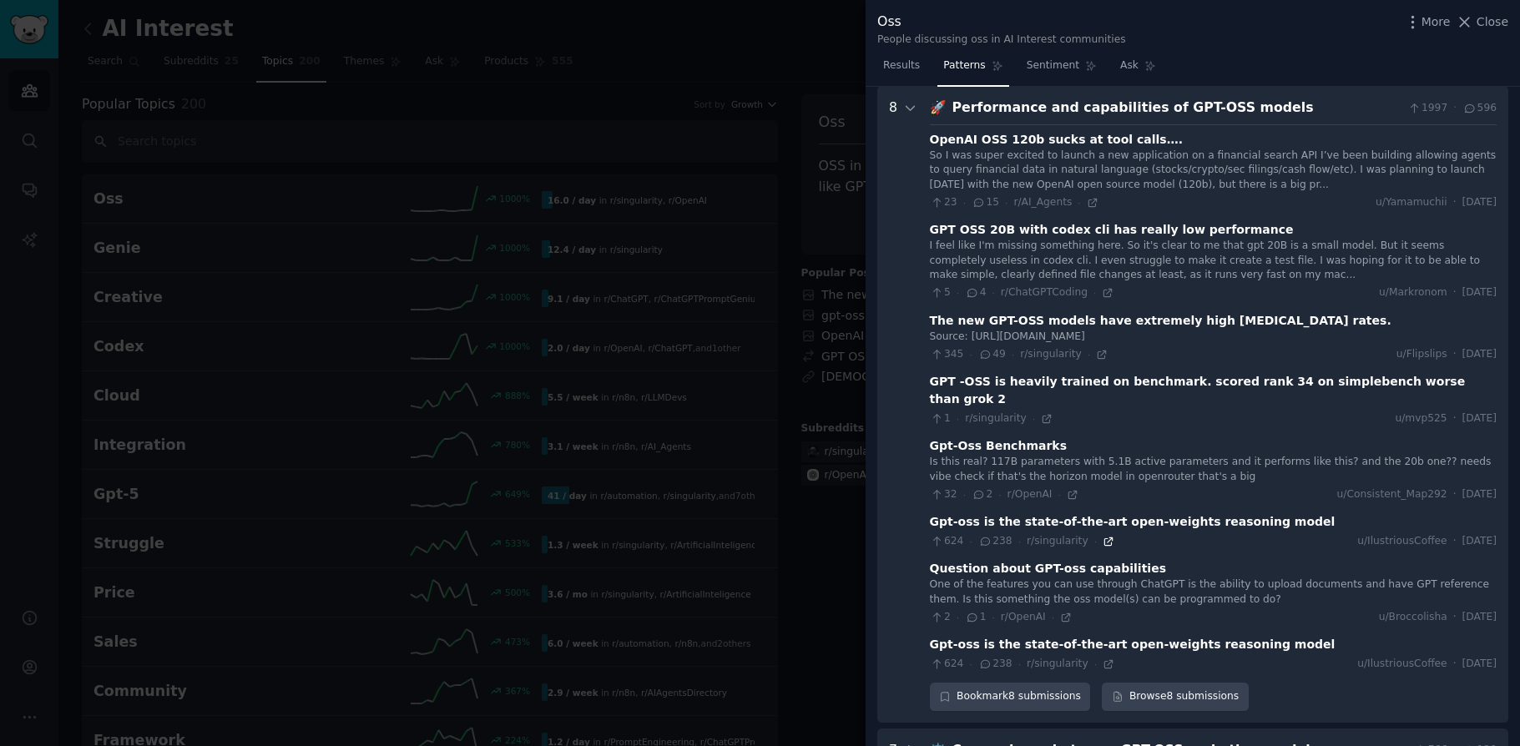
click at [1104, 541] on icon at bounding box center [1108, 542] width 12 height 12
click at [1467, 24] on icon at bounding box center [1464, 22] width 18 height 18
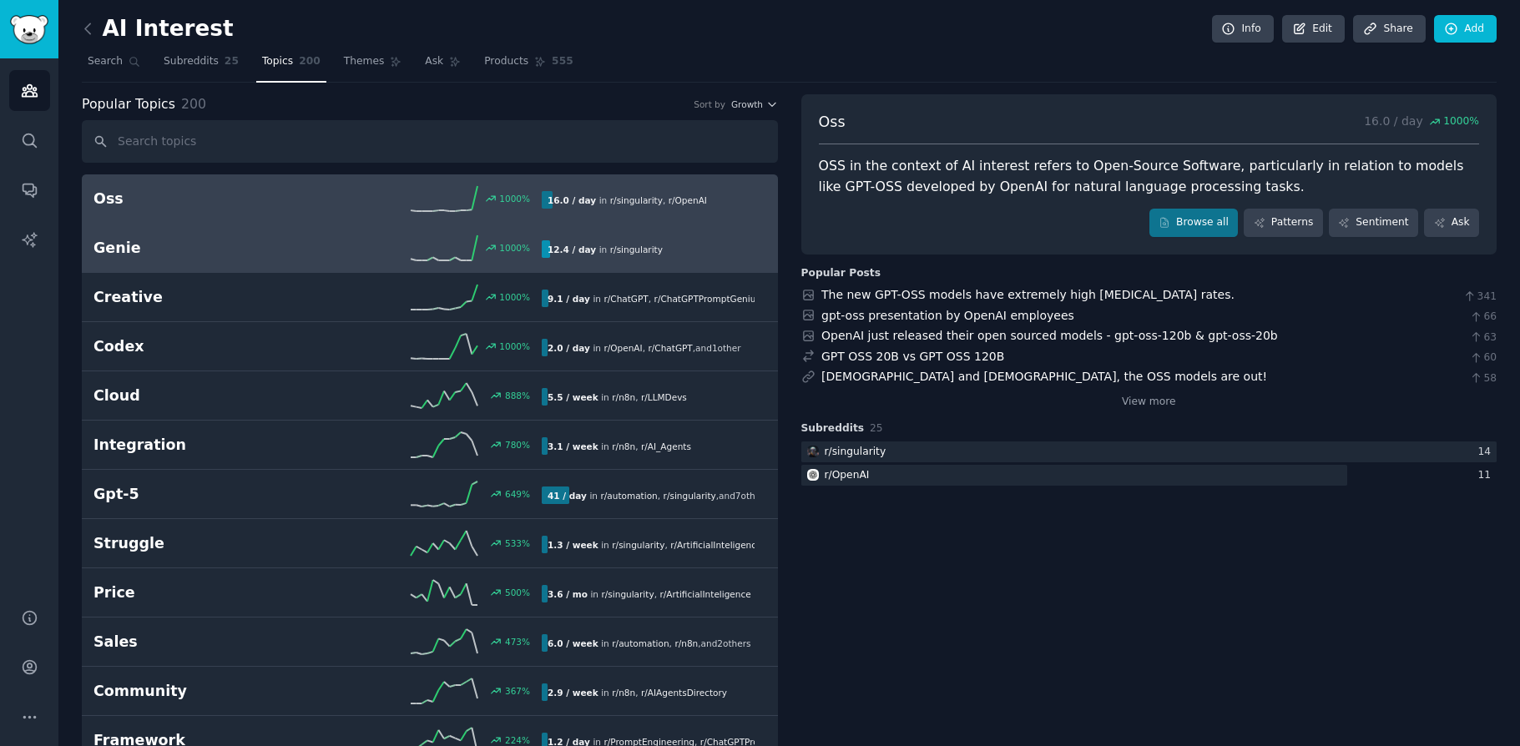
click at [318, 265] on link "Genie 1000 % 12.4 / day in r/ singularity 1000% increase in mentions recently" at bounding box center [430, 248] width 696 height 49
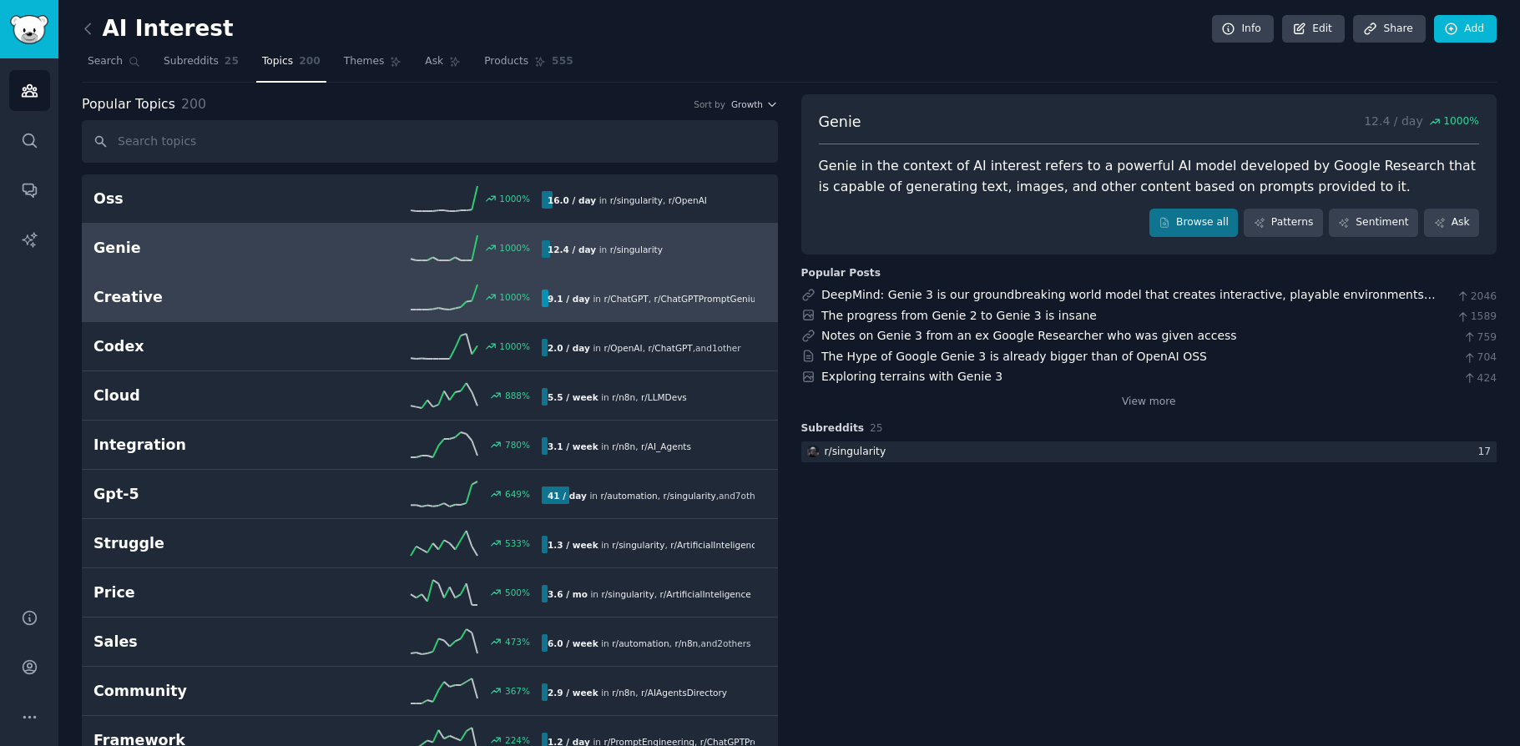
click at [294, 301] on h2 "Creative" at bounding box center [205, 297] width 224 height 21
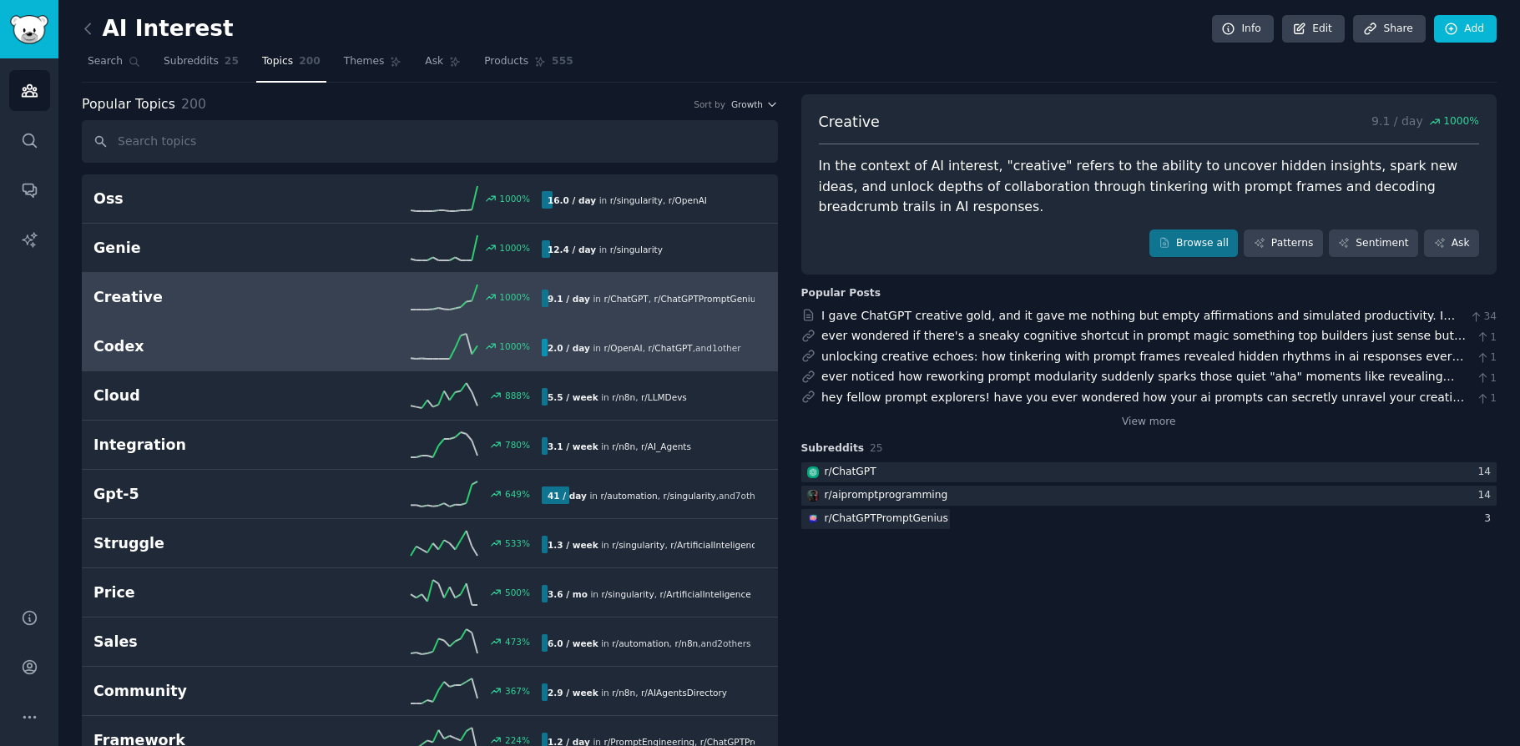
click at [289, 340] on h2 "Codex" at bounding box center [205, 346] width 224 height 21
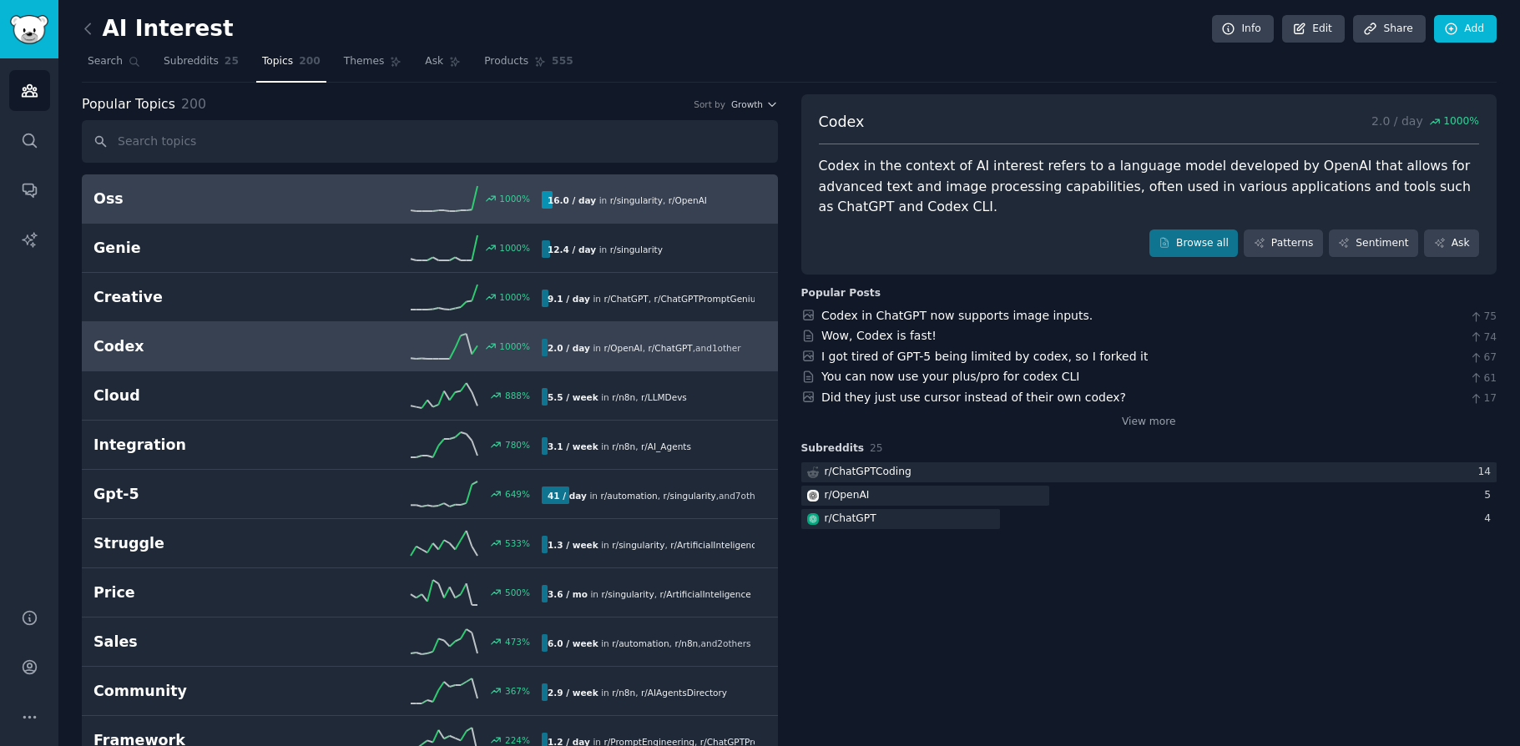
click at [562, 215] on link "Oss 1000 % 16.0 / day in r/ singularity , r/ OpenAI 1000% increase in mentions …" at bounding box center [430, 198] width 696 height 49
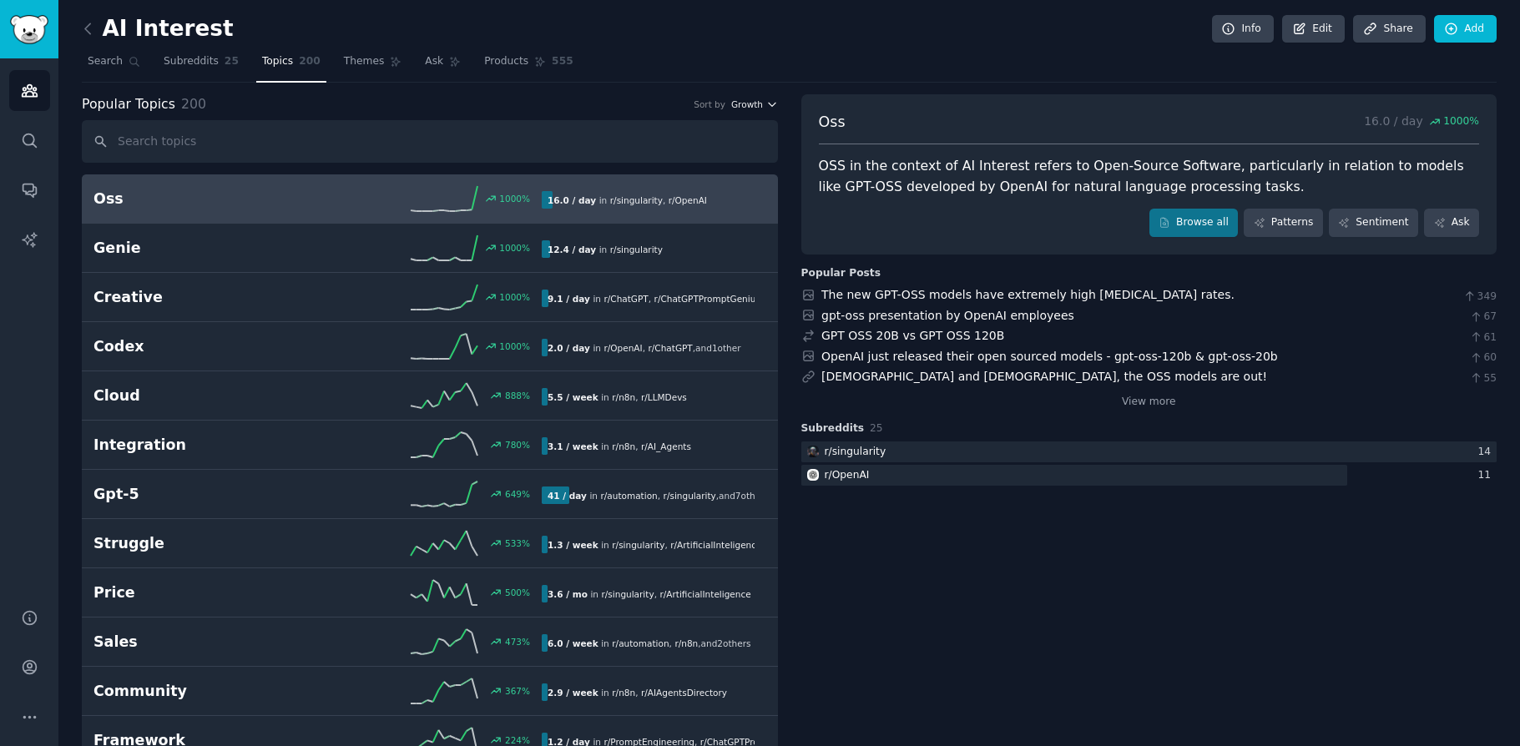
click at [766, 103] on icon "button" at bounding box center [772, 104] width 12 height 12
click at [633, 160] on icon at bounding box center [632, 166] width 18 height 18
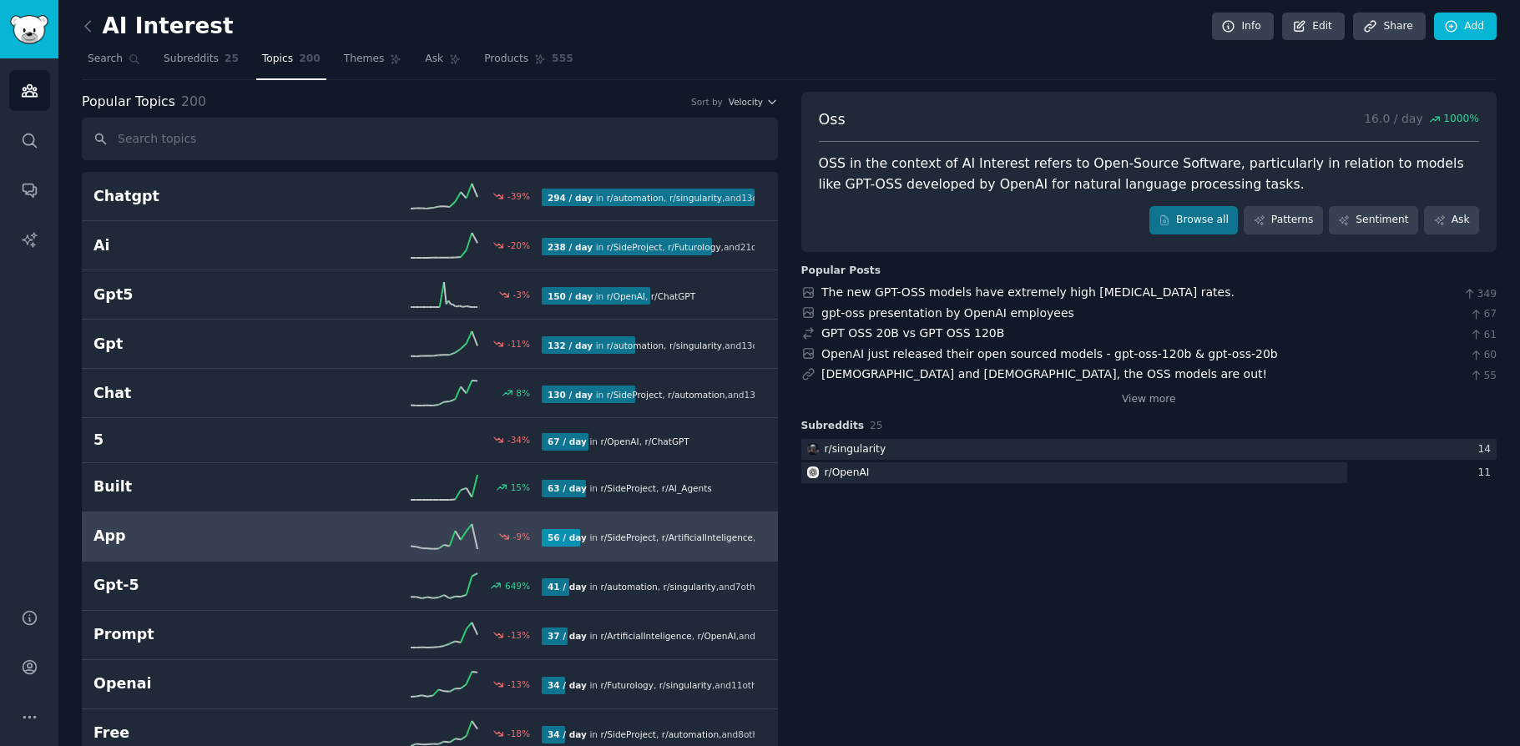
scroll to position [3, 0]
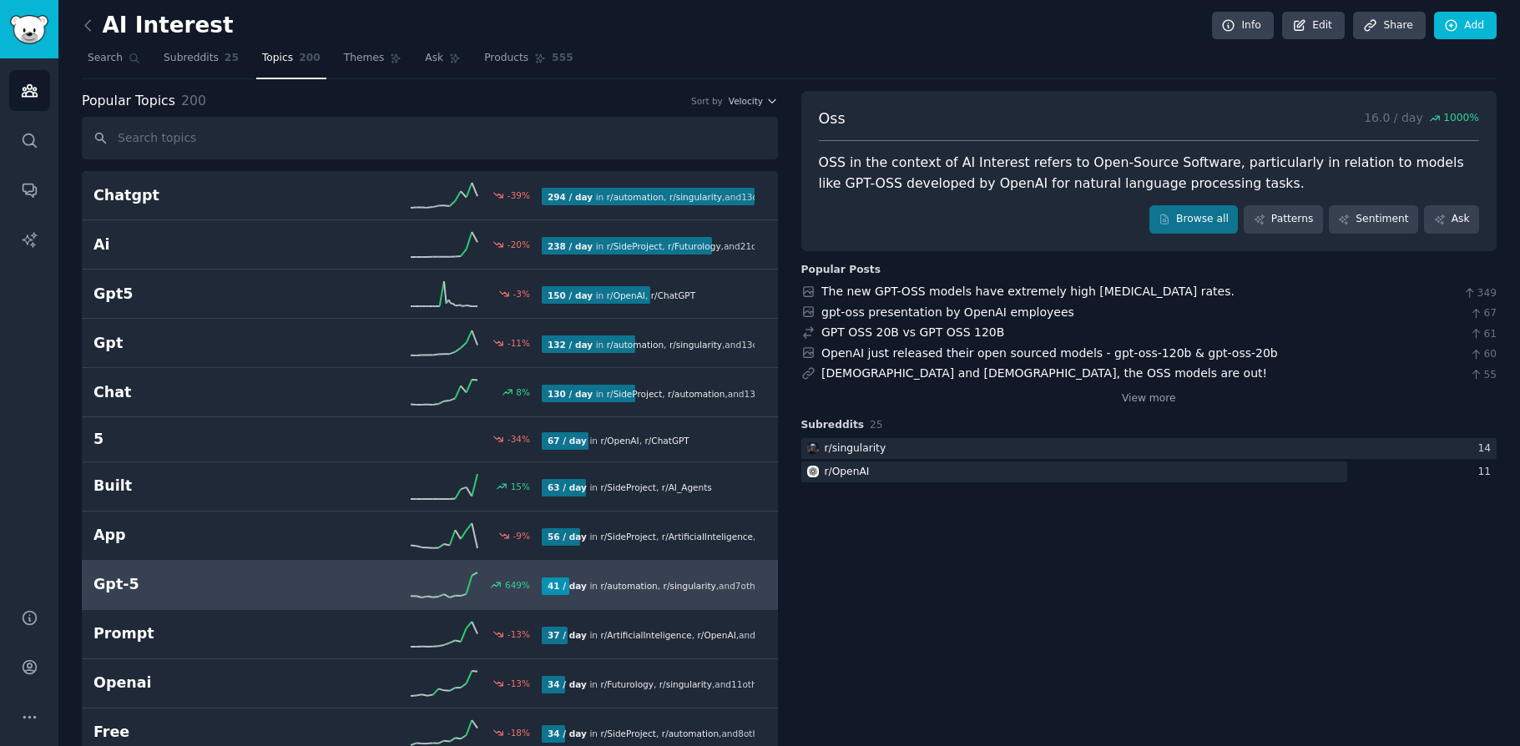
click at [521, 592] on div "649 %" at bounding box center [430, 584] width 224 height 25
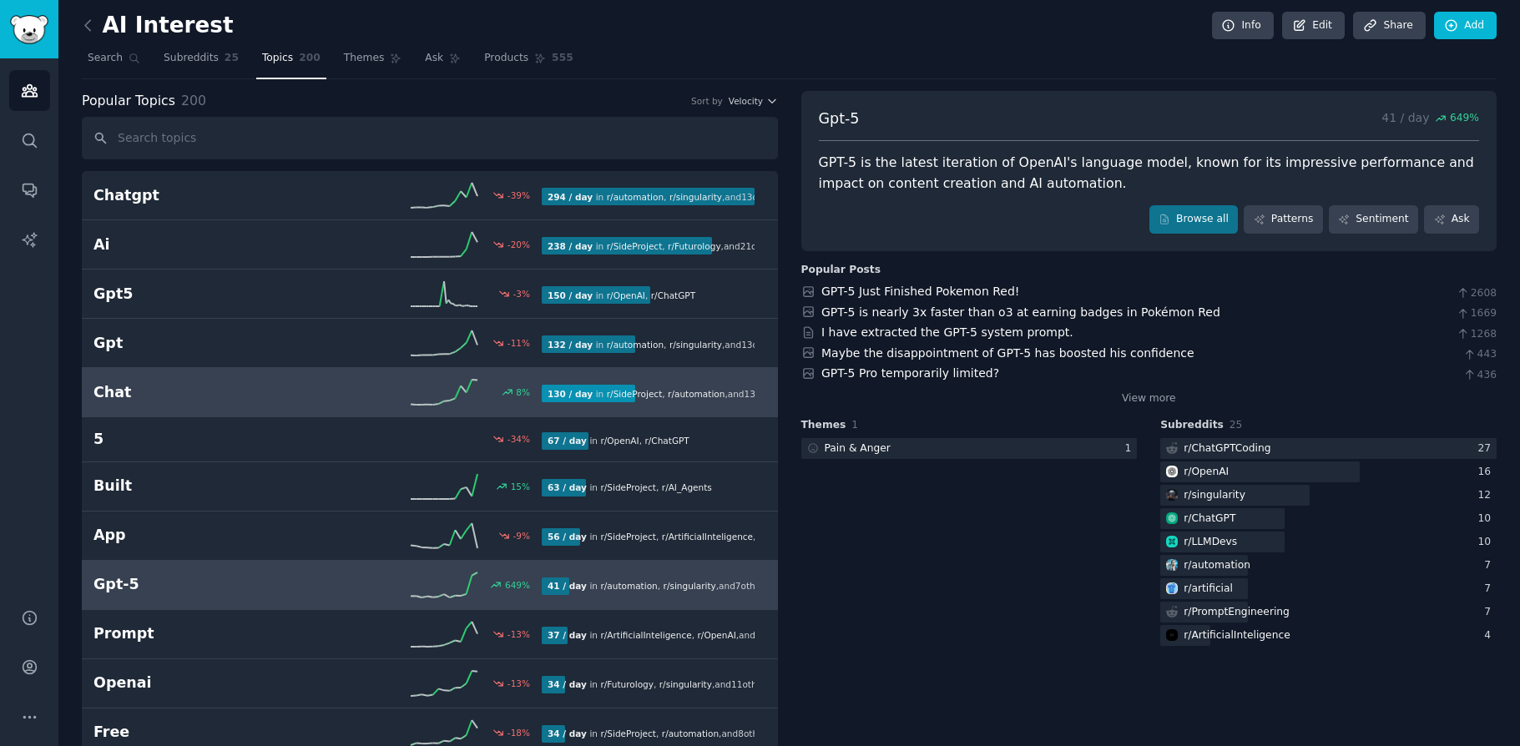
click at [338, 374] on link "Chat 8 % 130 / day in r/ SideProject , r/ automation , and 13 other s" at bounding box center [430, 392] width 696 height 49
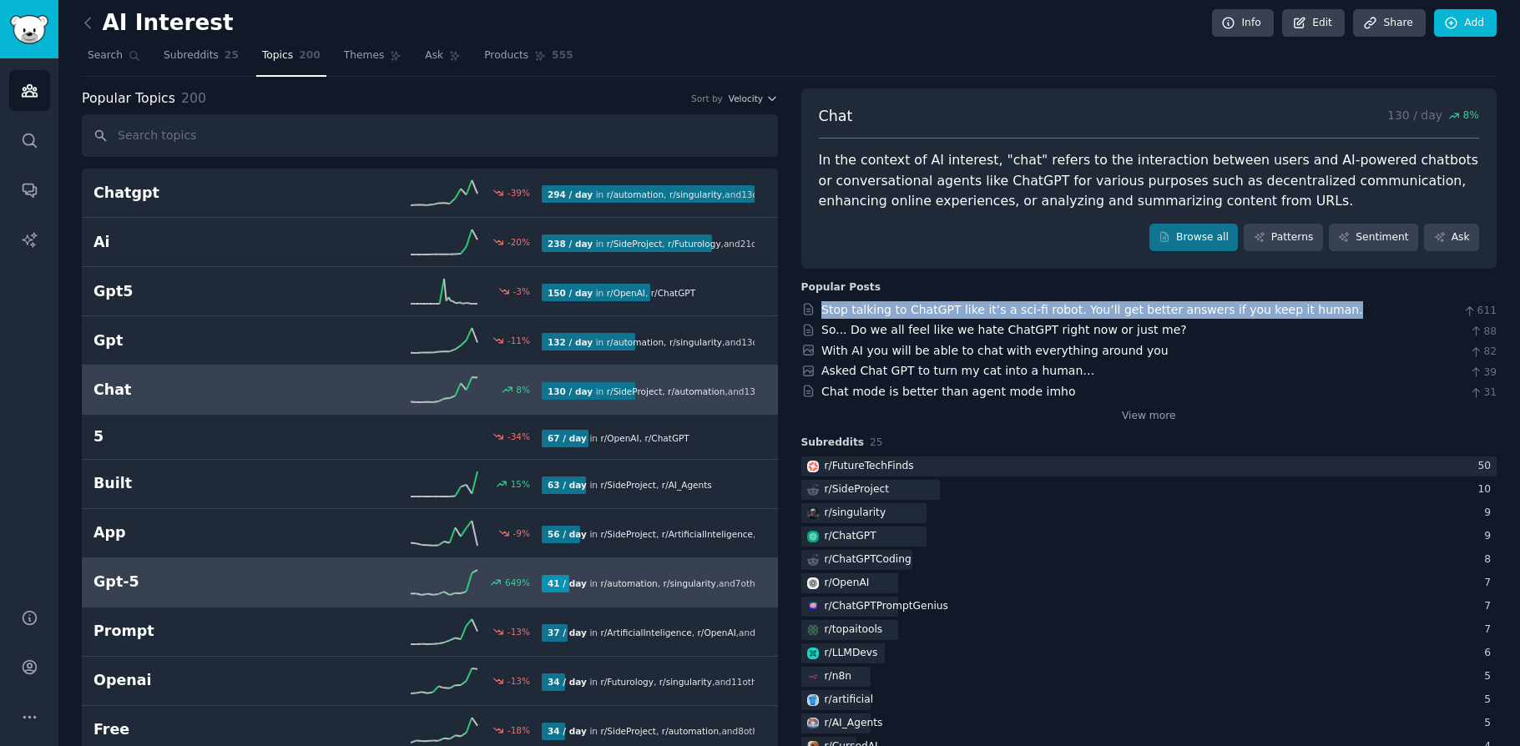
scroll to position [7, 0]
click at [339, 577] on div "649 %" at bounding box center [430, 581] width 224 height 25
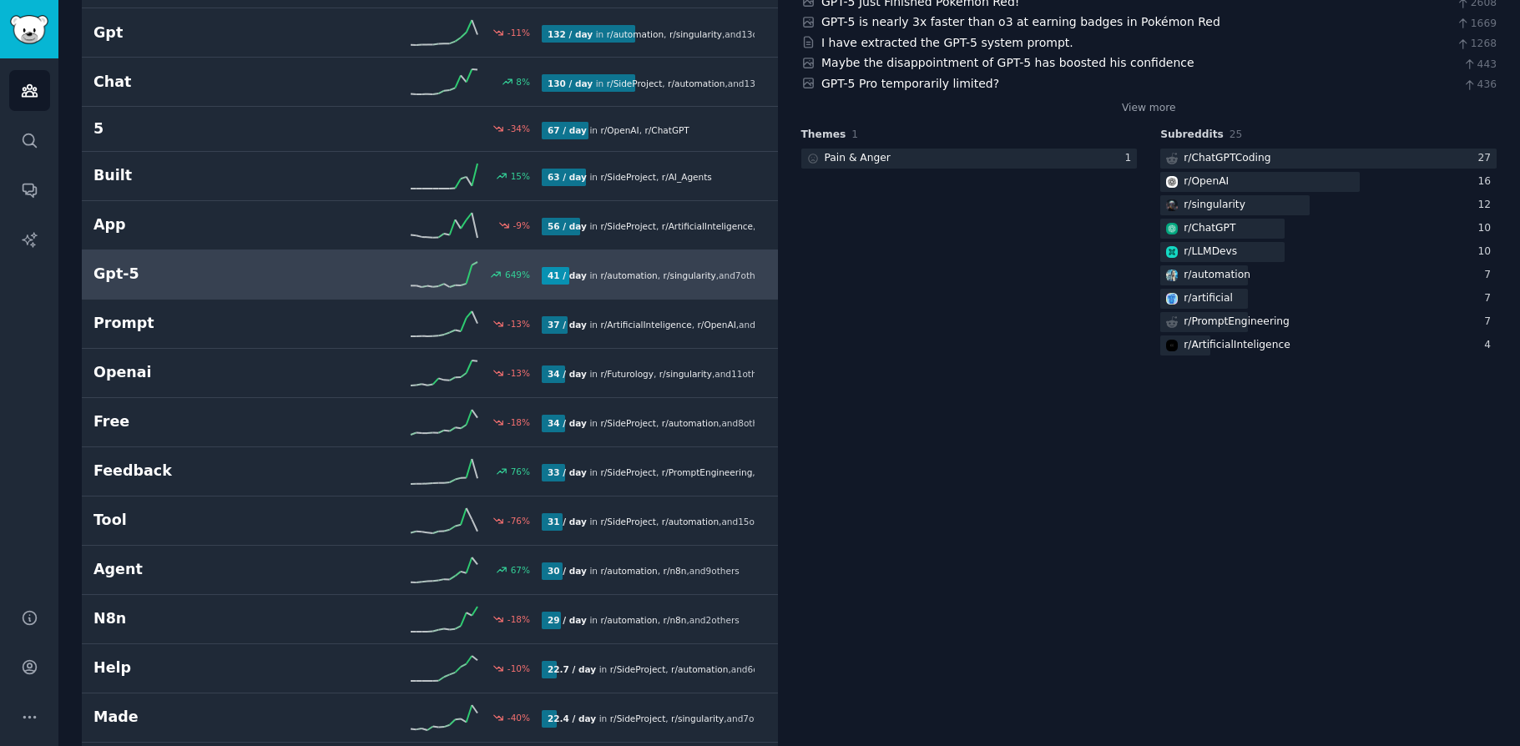
scroll to position [340, 0]
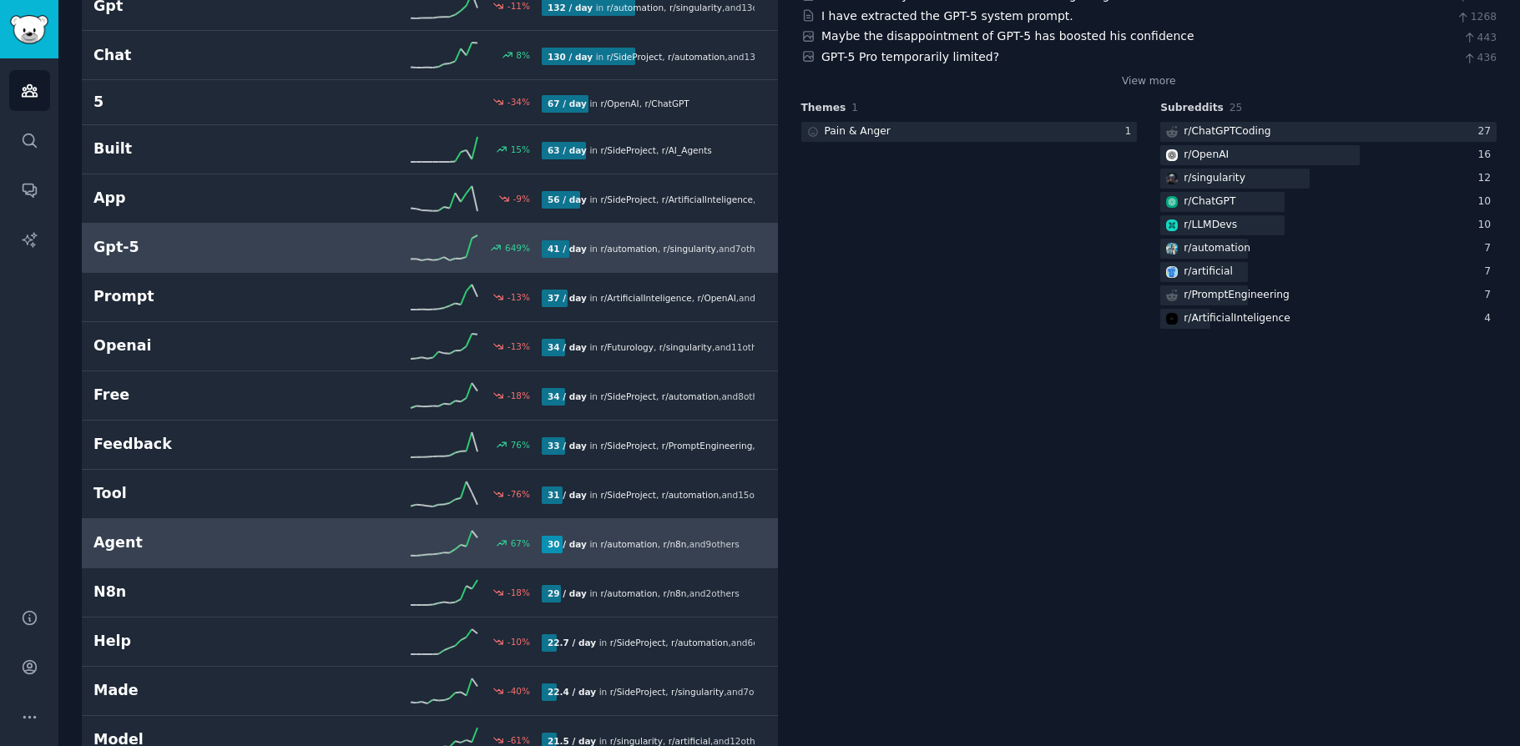
click at [345, 547] on div "67 %" at bounding box center [430, 543] width 224 height 25
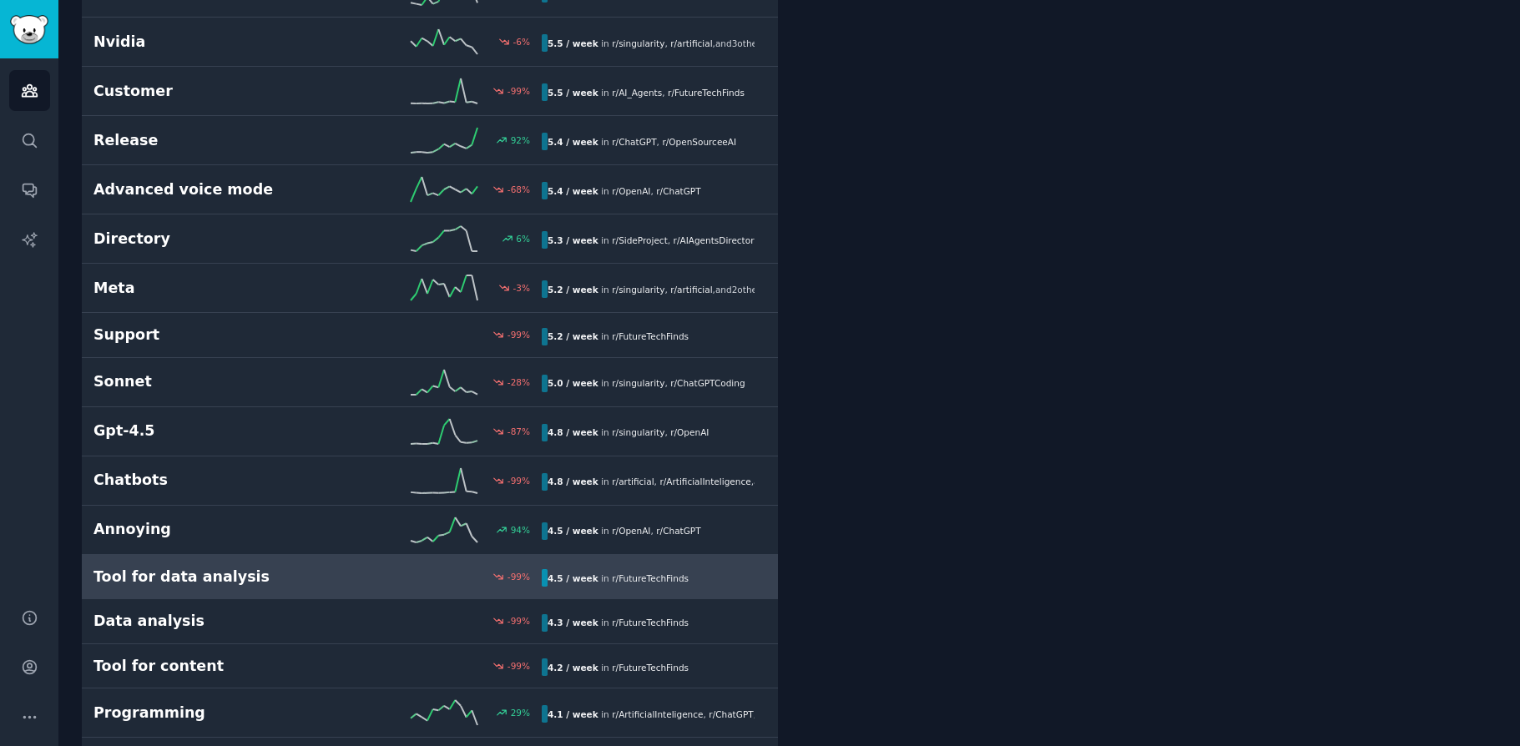
scroll to position [8043, 0]
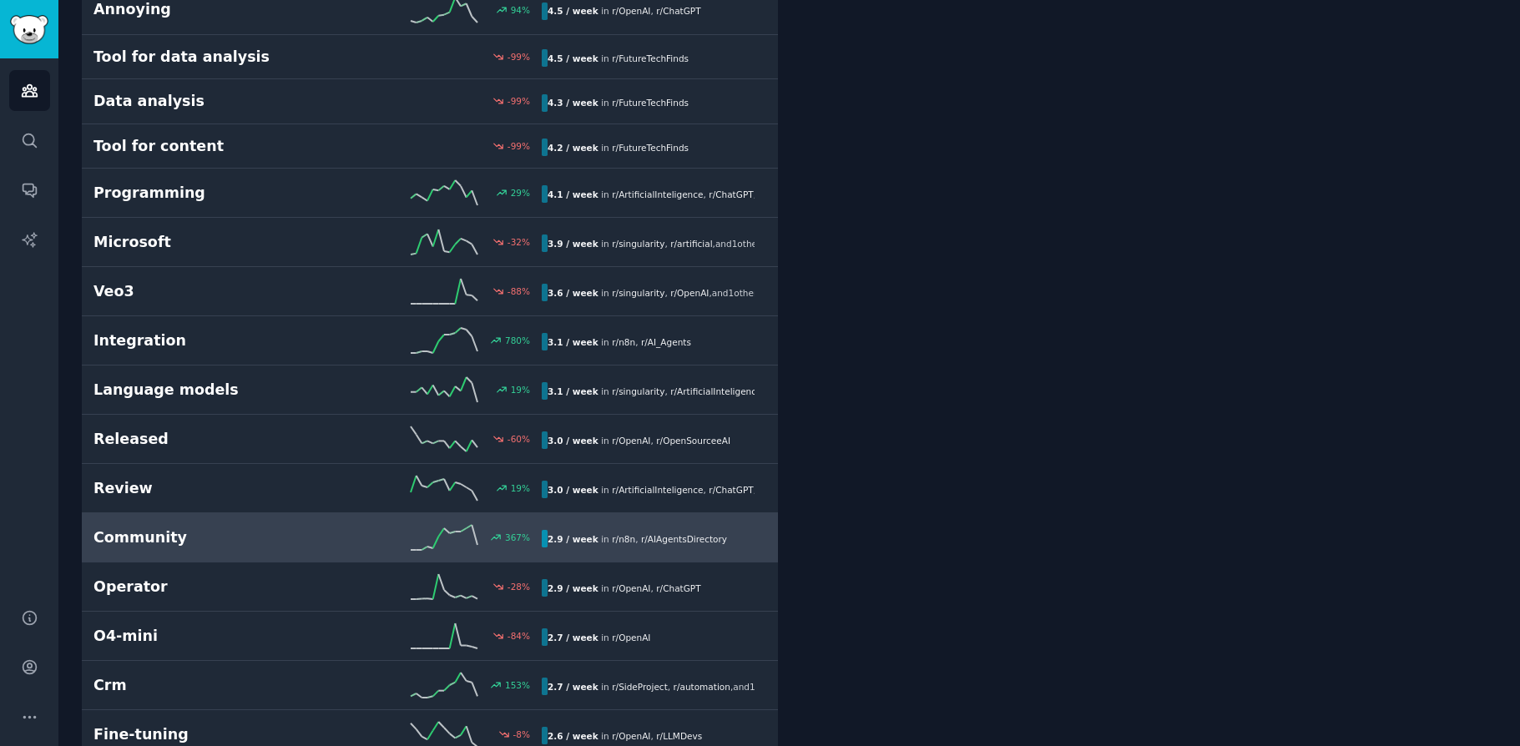
click at [330, 540] on div "367 %" at bounding box center [430, 537] width 224 height 25
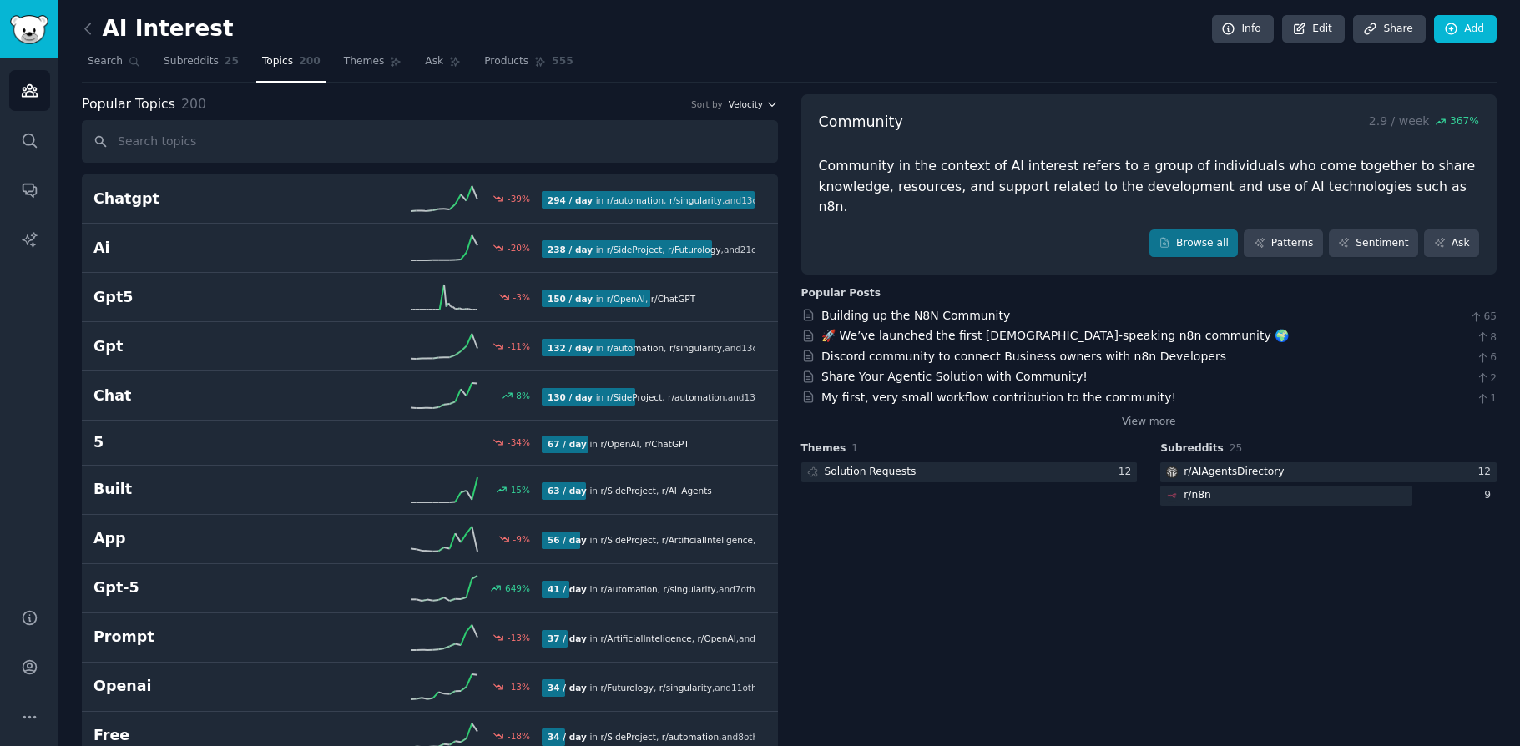
click at [733, 105] on span "Velocity" at bounding box center [745, 104] width 34 height 12
click at [725, 129] on div "Growth" at bounding box center [694, 136] width 155 height 29
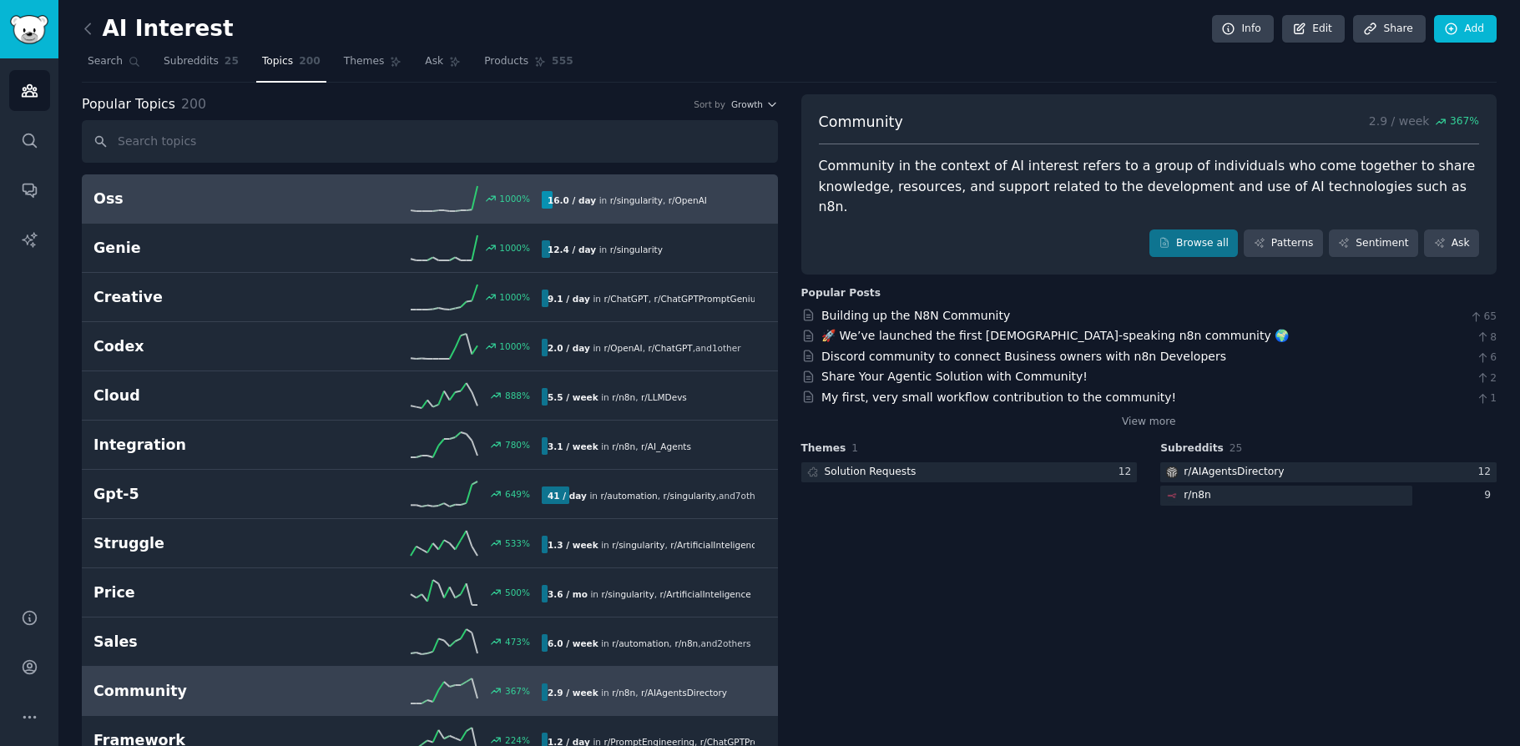
click at [299, 177] on link "Oss 1000 % 16.0 / day in r/ singularity , r/ OpenAI 1000% increase in mentions …" at bounding box center [430, 198] width 696 height 49
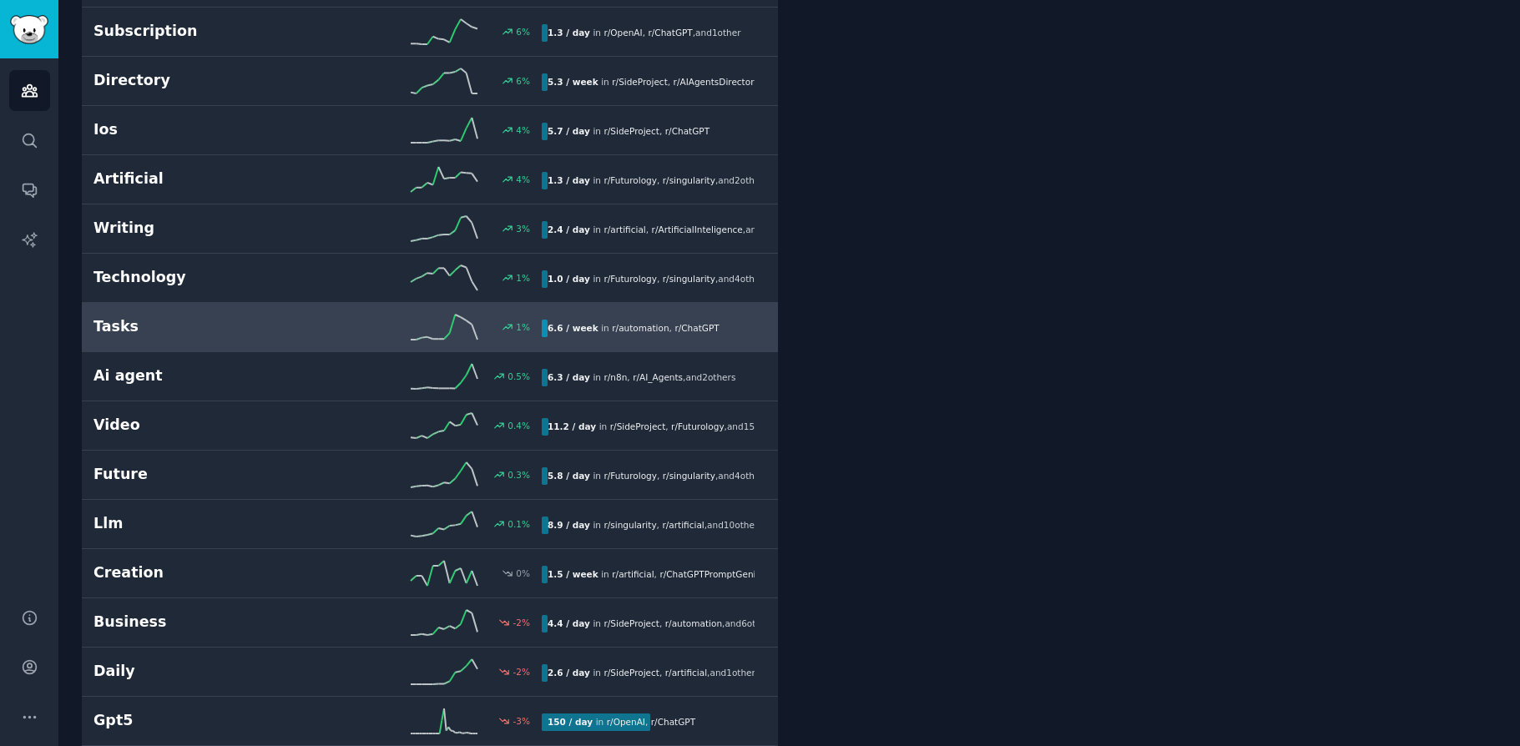
scroll to position [5058, 0]
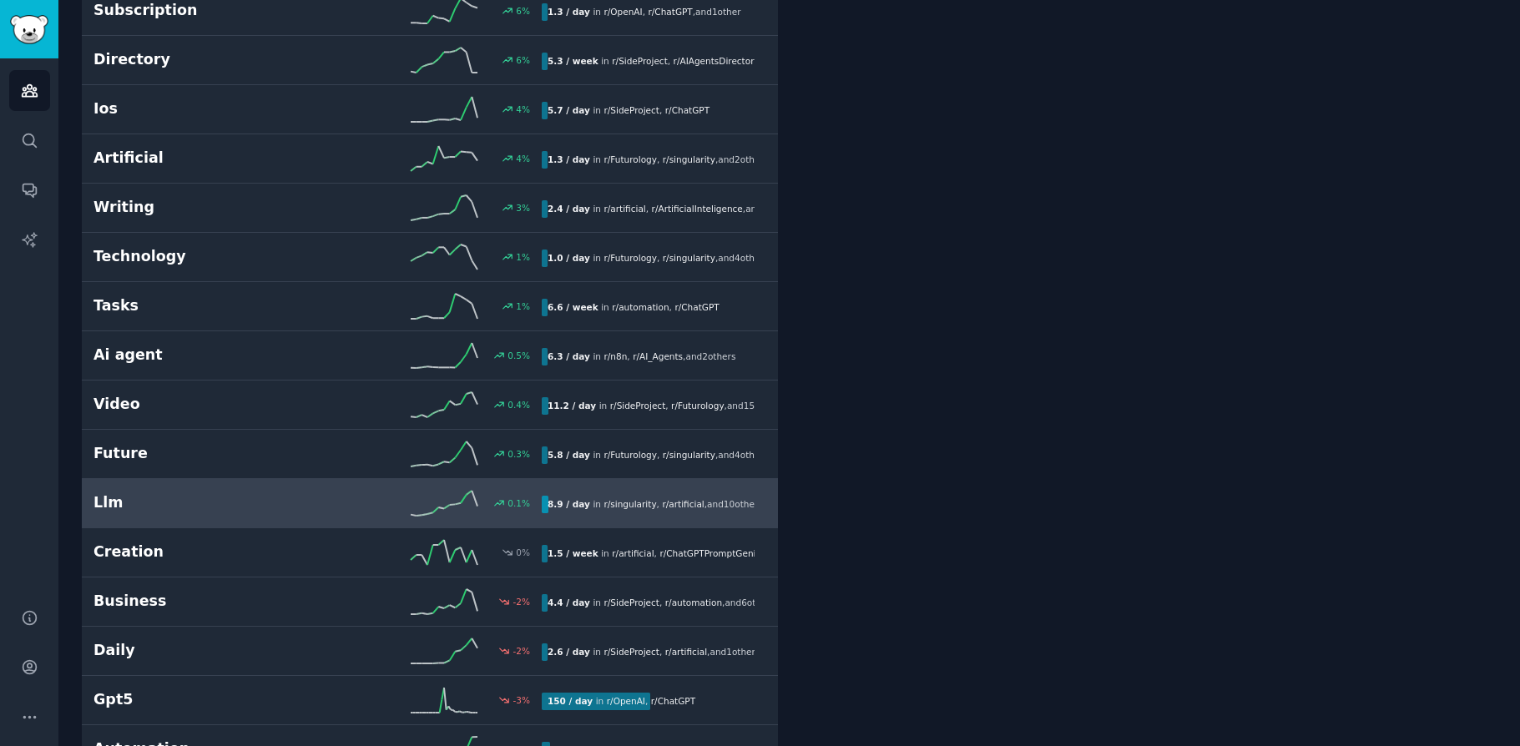
click at [325, 484] on link "Llm 0.1 % 8.9 / day in r/ singularity , r/ artificial , and 10 other s" at bounding box center [430, 503] width 696 height 49
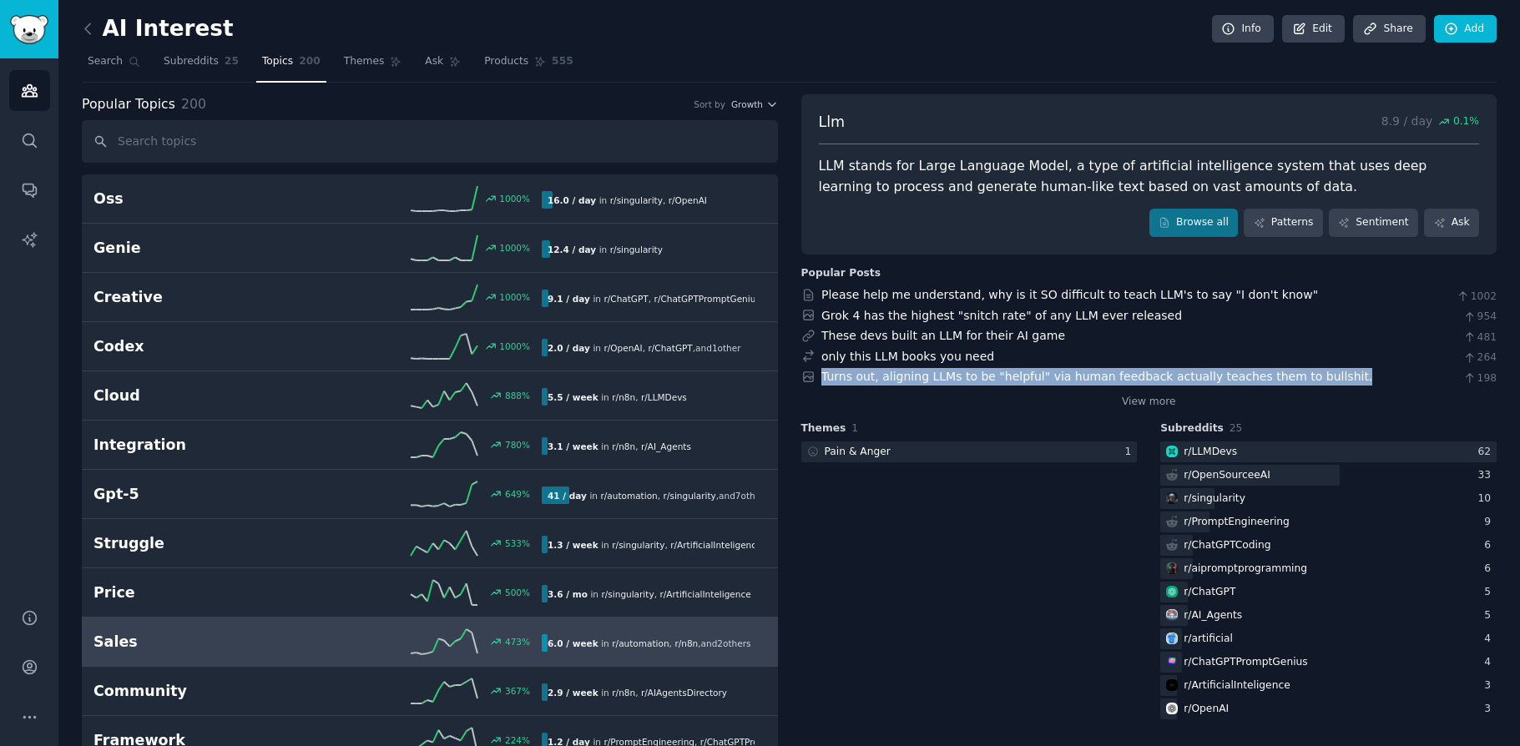
click at [353, 638] on div "473 %" at bounding box center [430, 641] width 224 height 25
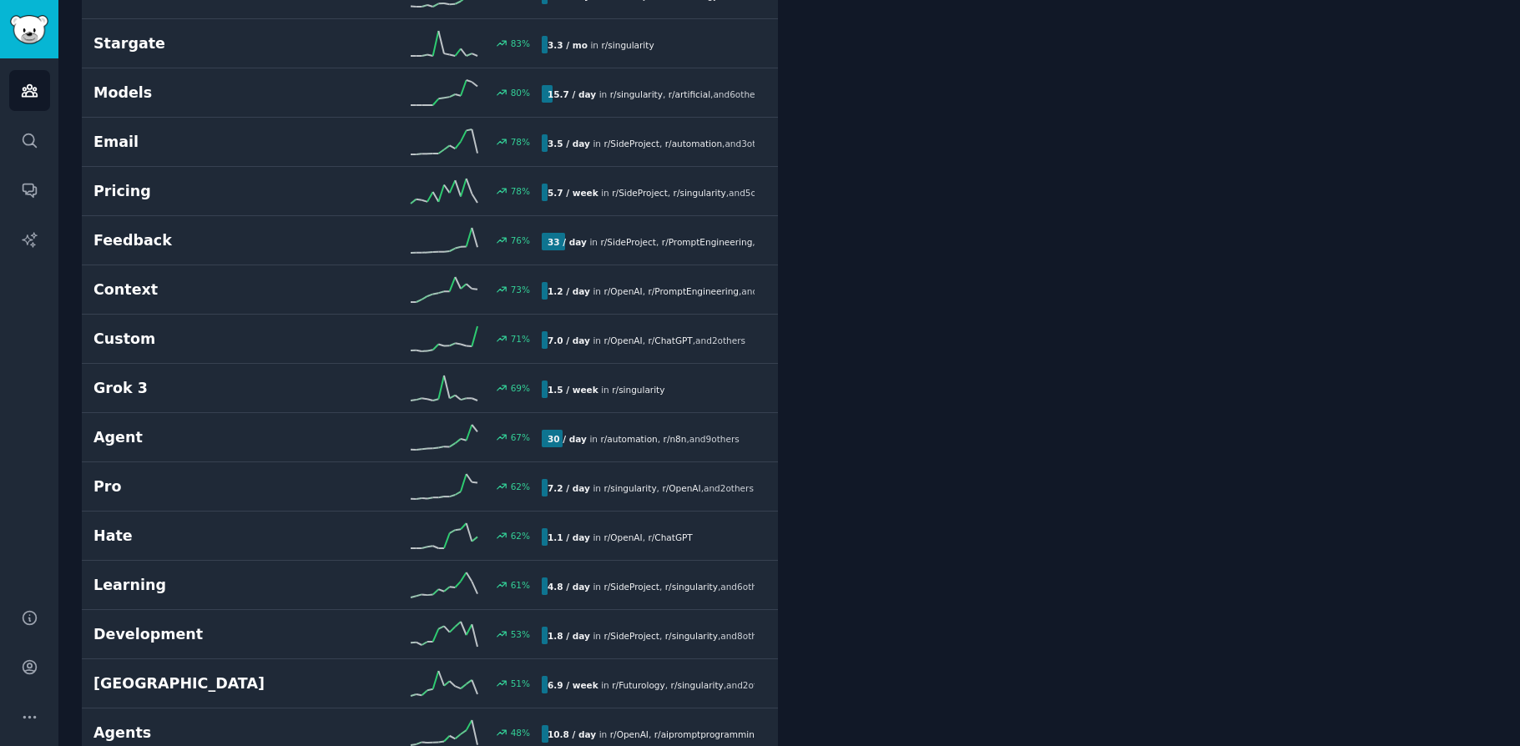
scroll to position [1847, 0]
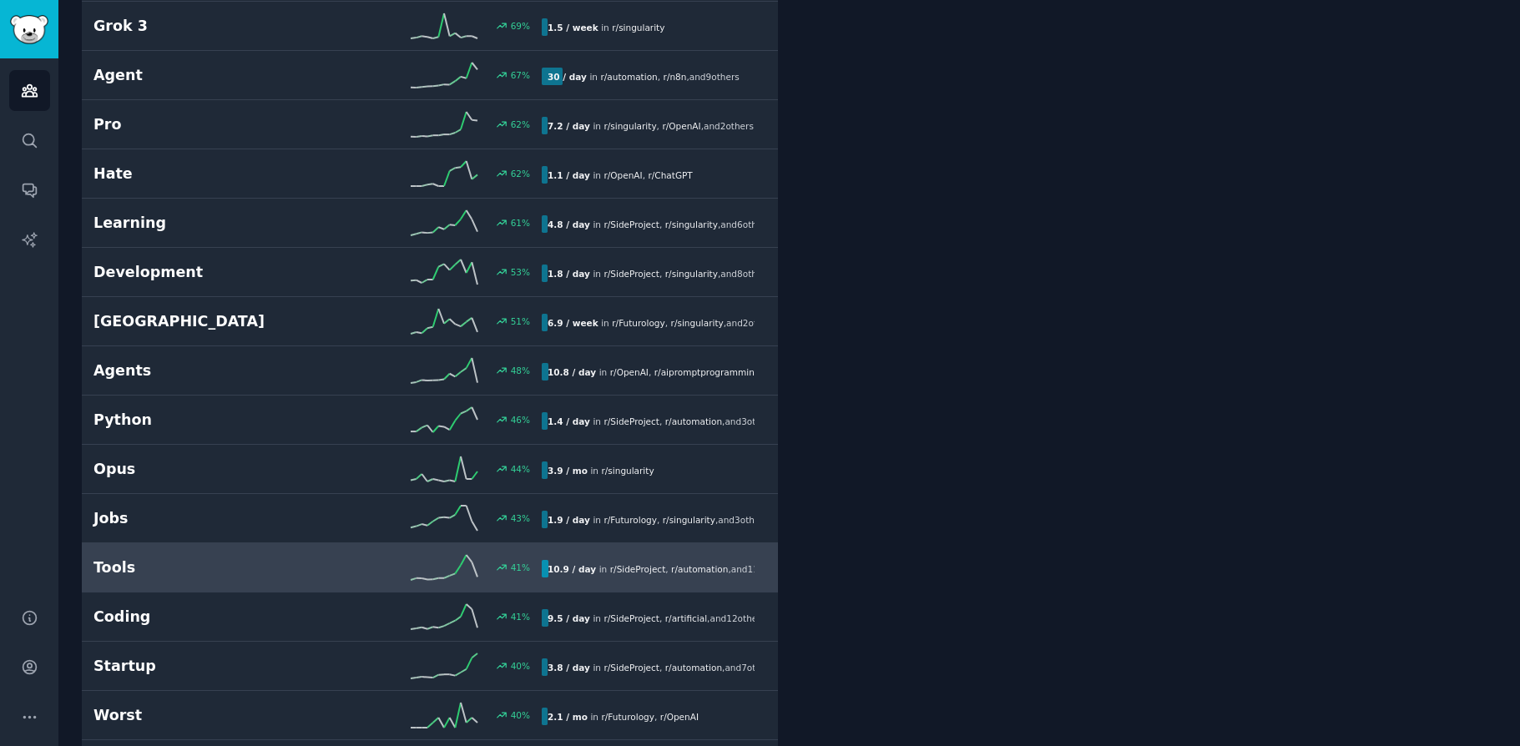
click at [292, 560] on h2 "Tools" at bounding box center [205, 567] width 224 height 21
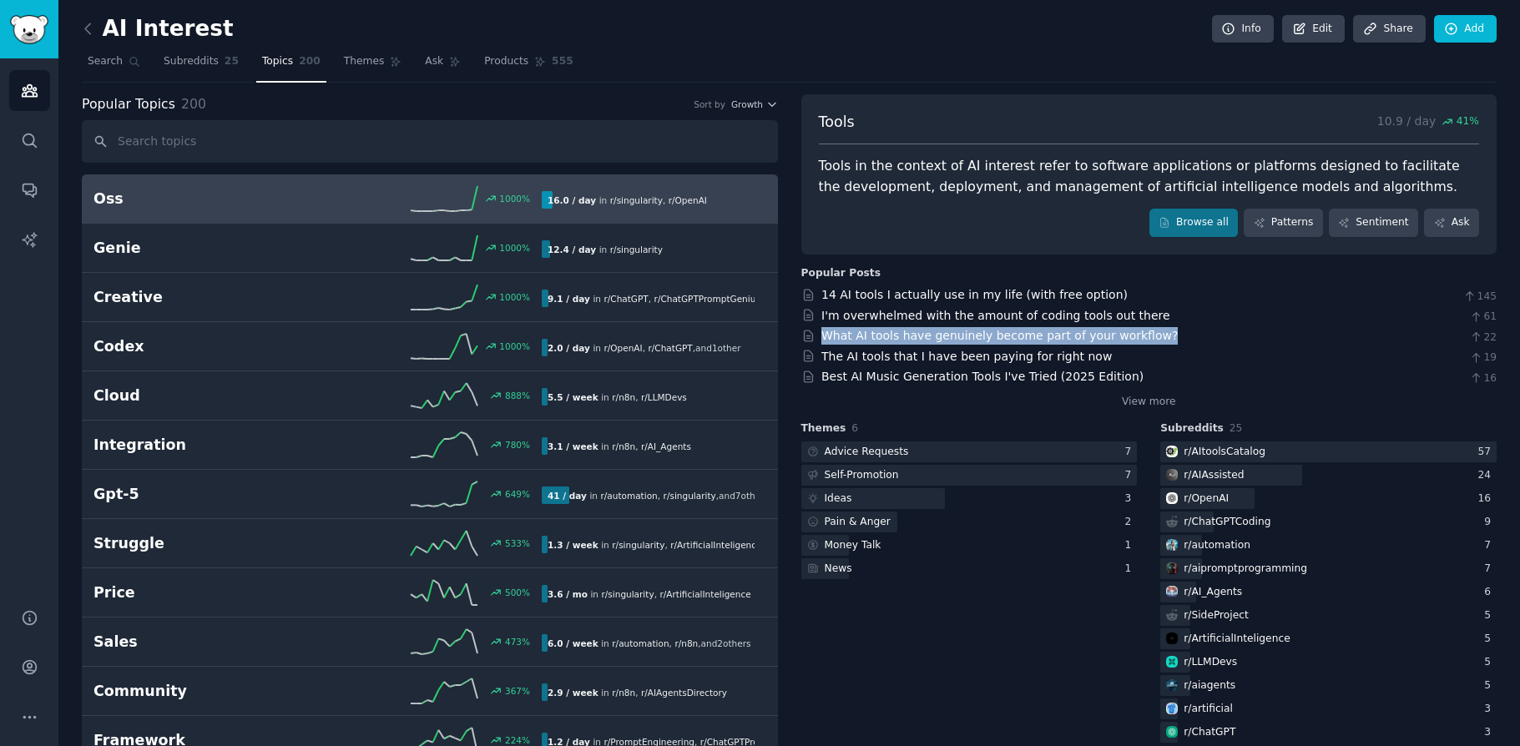
click at [251, 202] on h2 "Oss" at bounding box center [205, 199] width 224 height 21
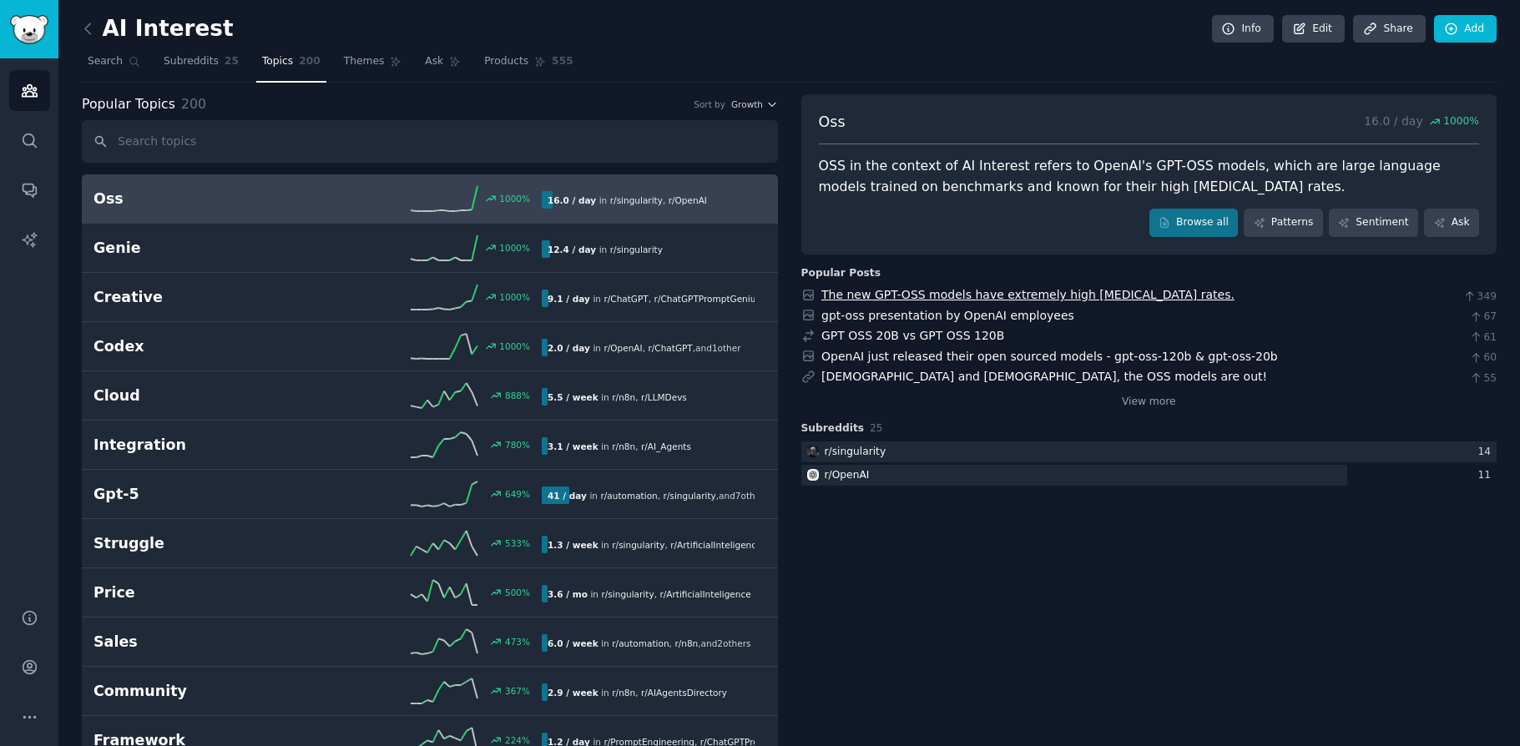
click at [1126, 290] on link "The new GPT-OSS models have extremely high [MEDICAL_DATA] rates." at bounding box center [1027, 294] width 413 height 13
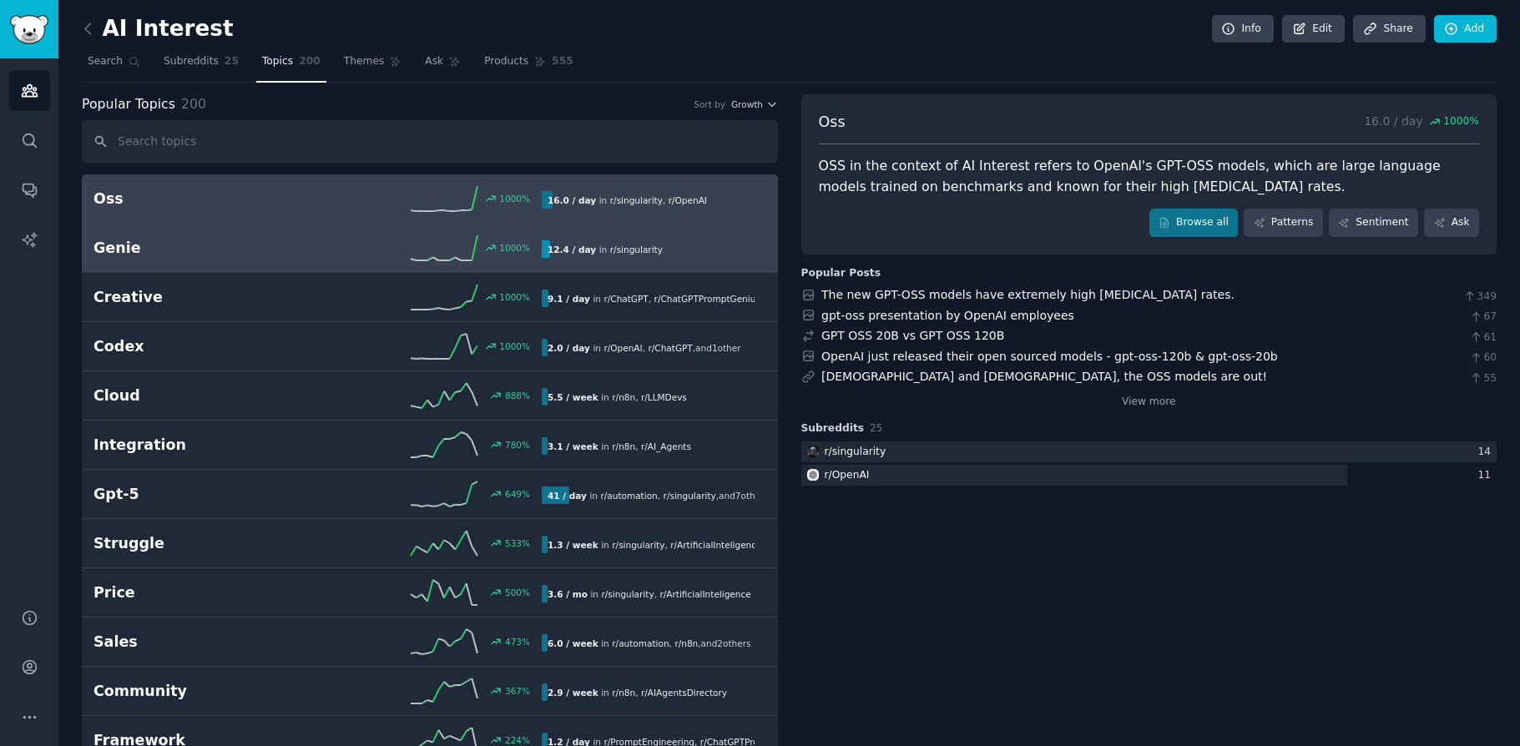
click at [199, 246] on h2 "Genie" at bounding box center [205, 248] width 224 height 21
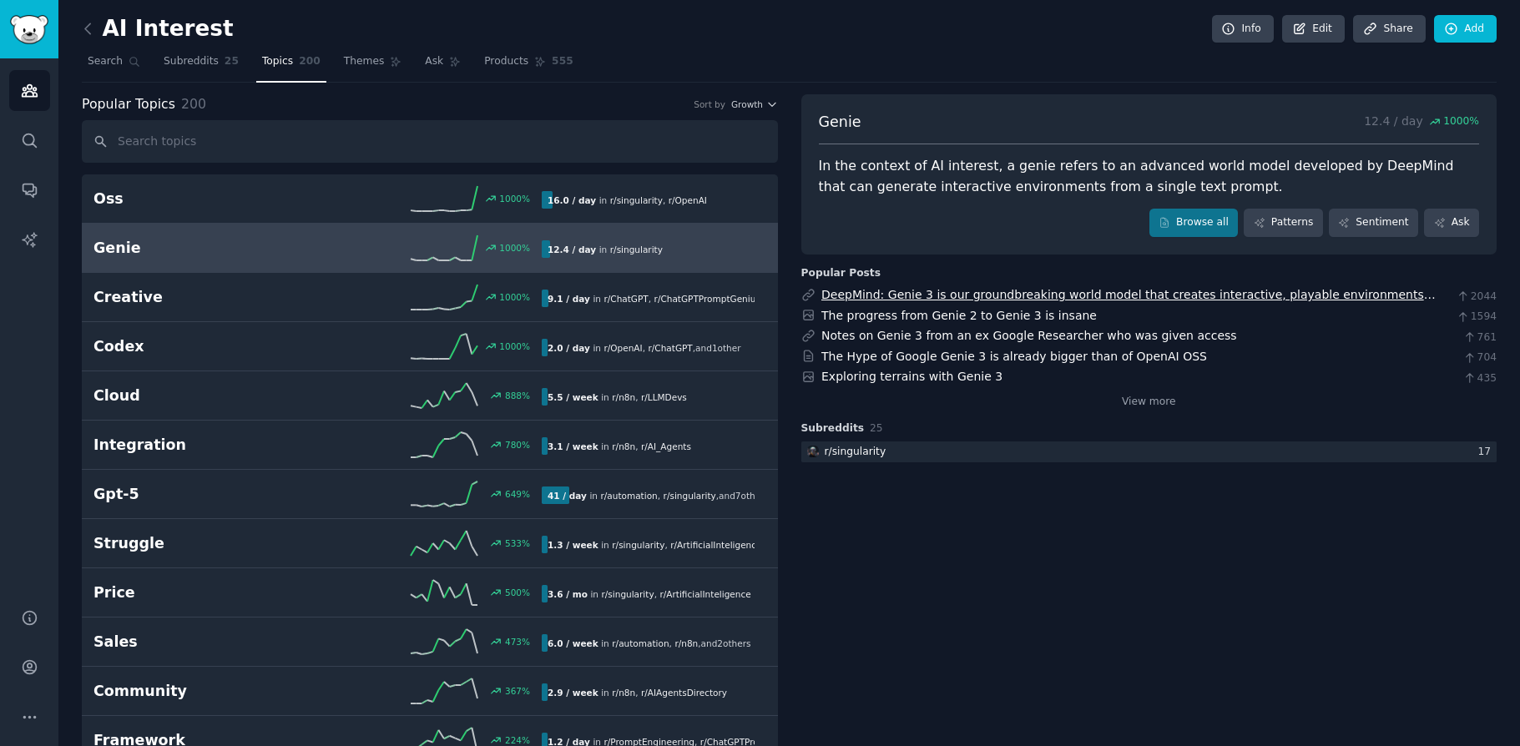
click at [924, 296] on link "DeepMind: Genie 3 is our groundbreaking world model that creates interactive, p…" at bounding box center [1128, 303] width 614 height 31
click at [862, 318] on link "The progress from Genie 2 to Genie 3 is insane" at bounding box center [958, 315] width 275 height 13
click at [869, 340] on link "Notes on Genie 3 from an ex Google Researcher who was given access" at bounding box center [1029, 335] width 416 height 13
click at [980, 360] on link "The Hype of Google Genie 3 is already bigger than of OpenAI OSS" at bounding box center [1014, 356] width 386 height 13
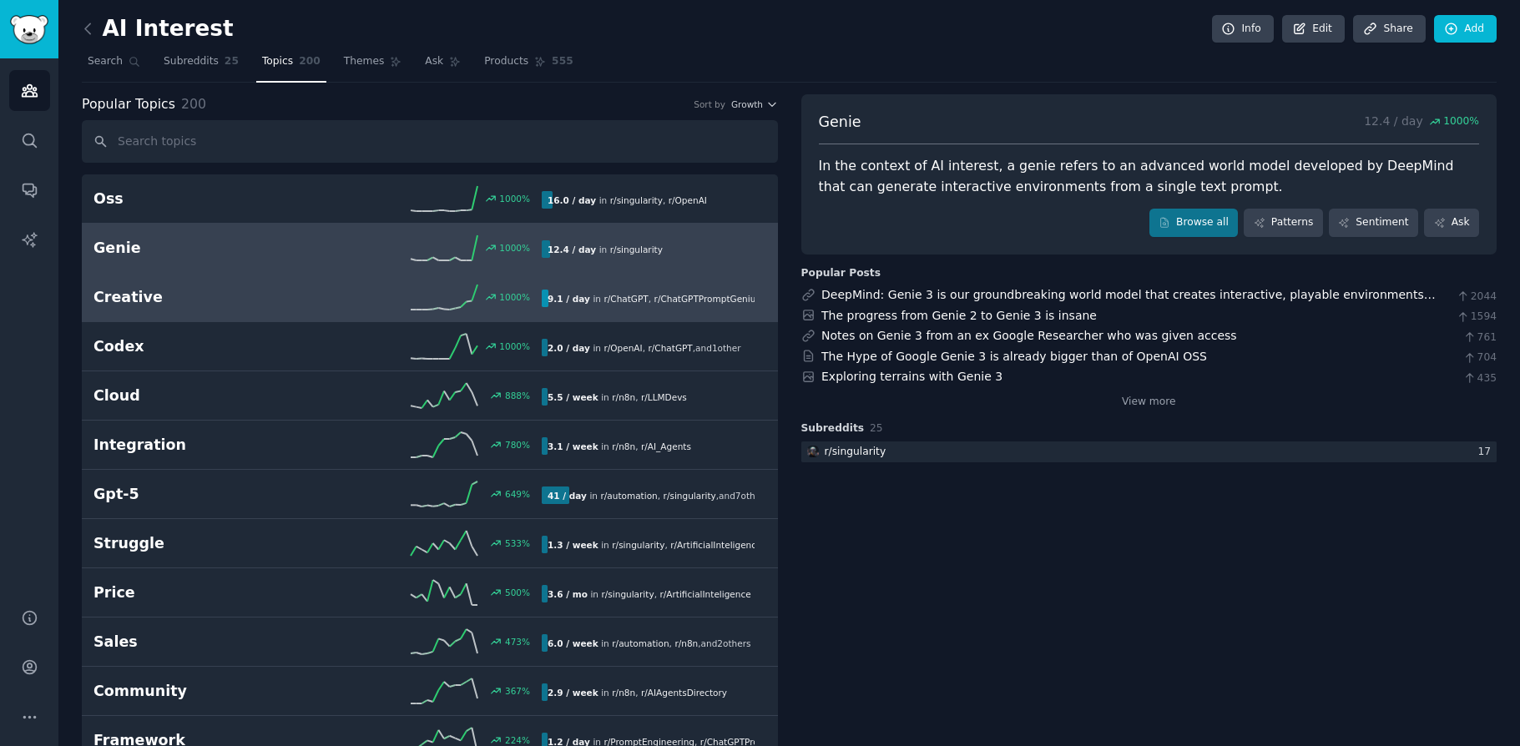
click at [275, 302] on h2 "Creative" at bounding box center [205, 297] width 224 height 21
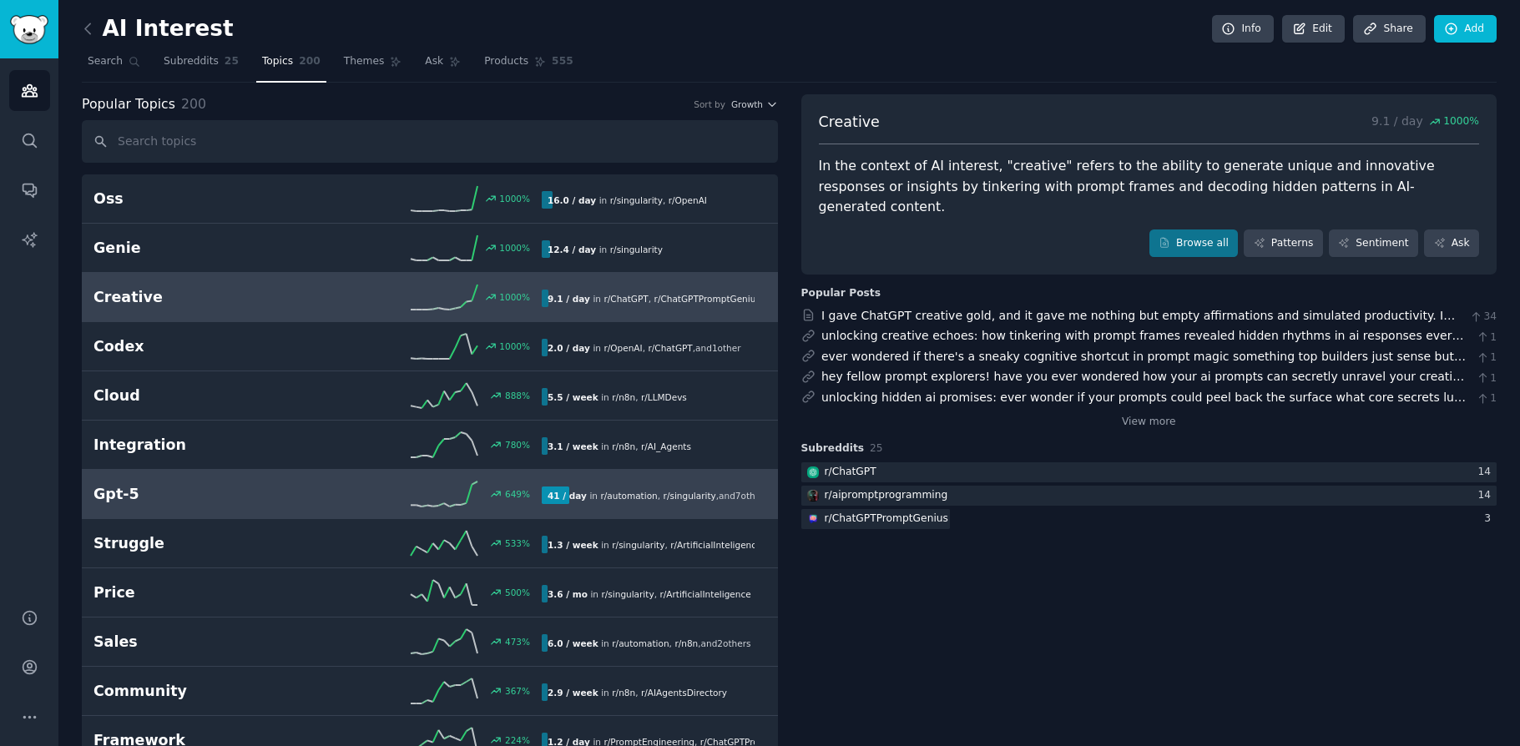
click at [263, 478] on link "Gpt-5 649 % 41 / day in r/ automation , r/ singularity , and 7 other s 649% inc…" at bounding box center [430, 494] width 696 height 49
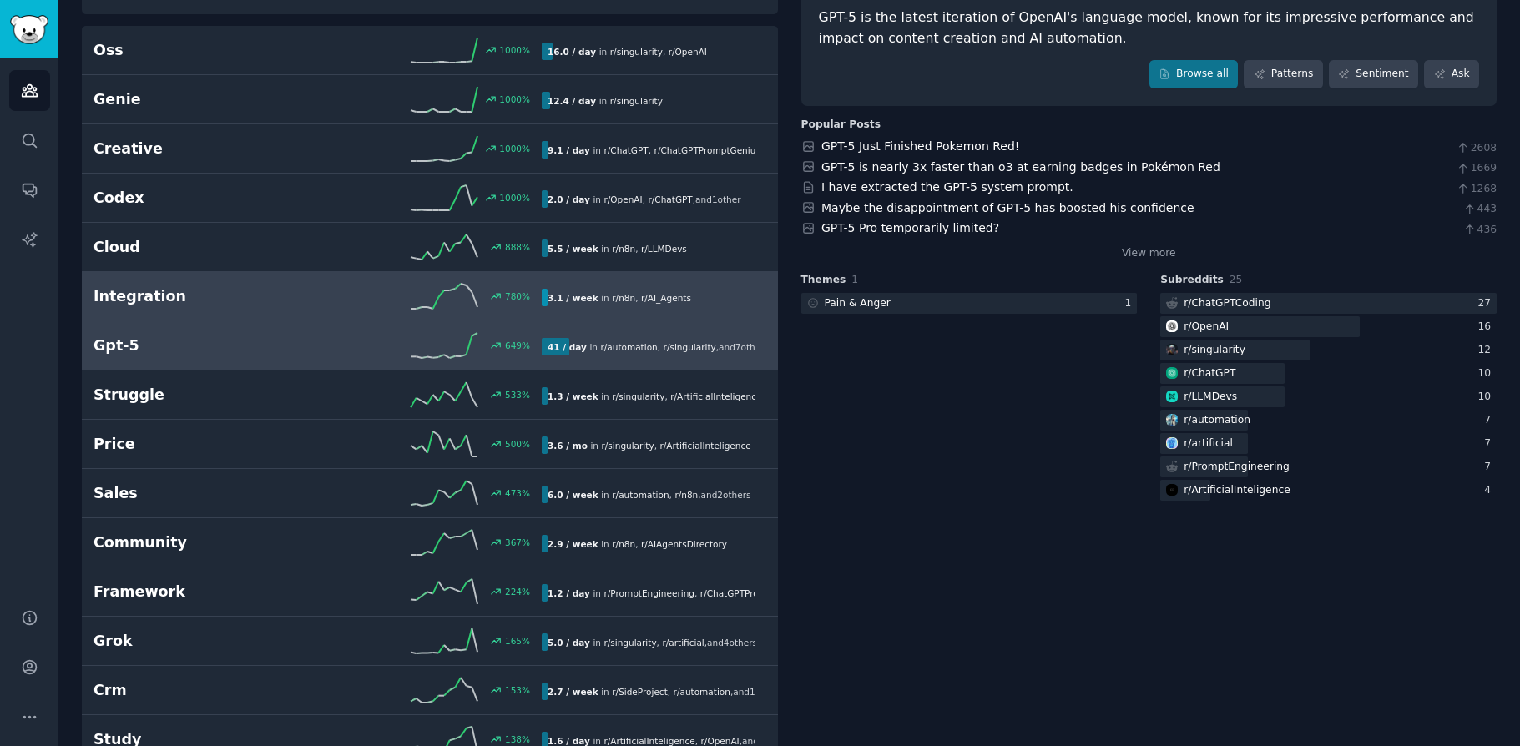
scroll to position [165, 0]
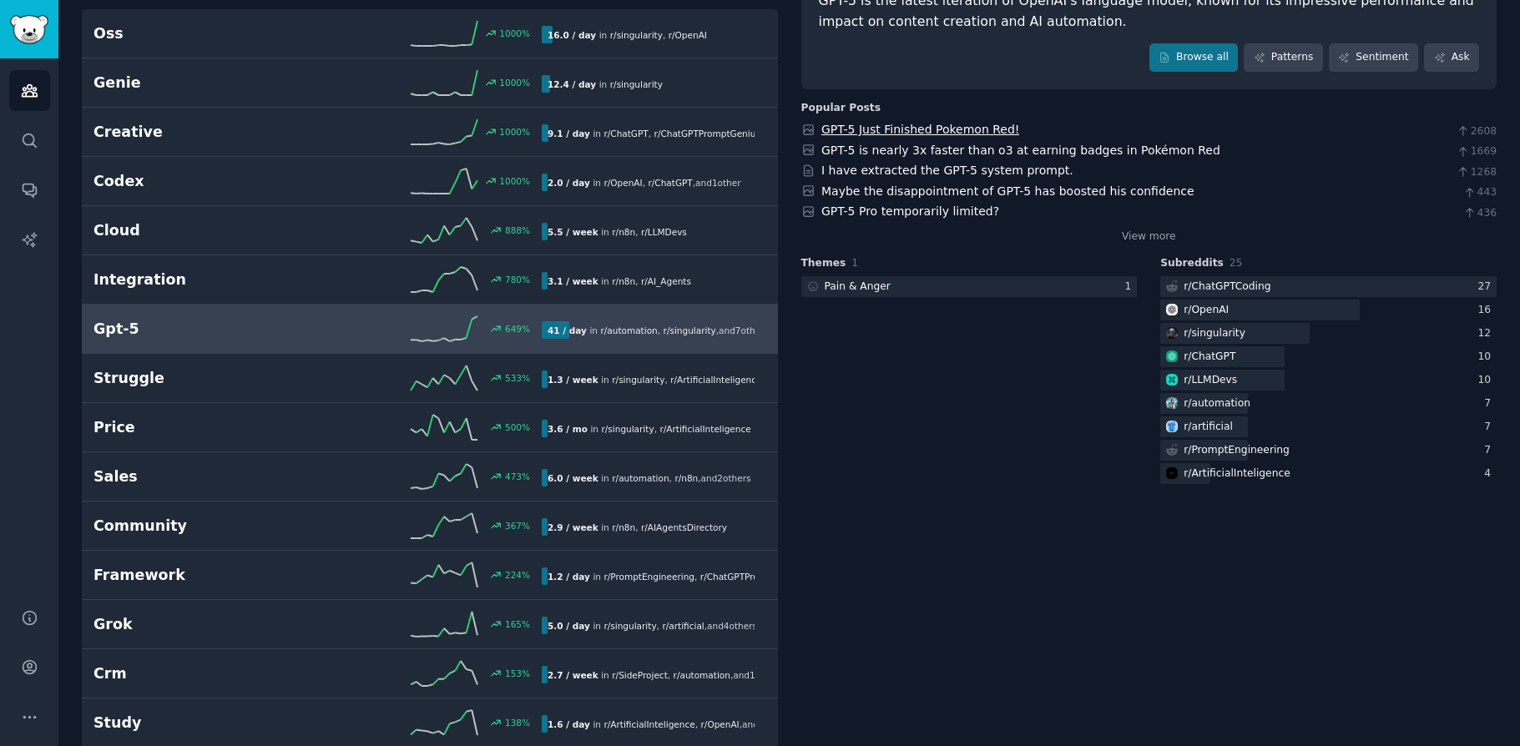
click at [955, 129] on link "GPT-5 Just Finished Pokemon Red!" at bounding box center [920, 129] width 198 height 13
click at [926, 146] on link "GPT-5 is nearly 3x faster than o3 at earning badges in Pokémon Red" at bounding box center [1020, 150] width 399 height 13
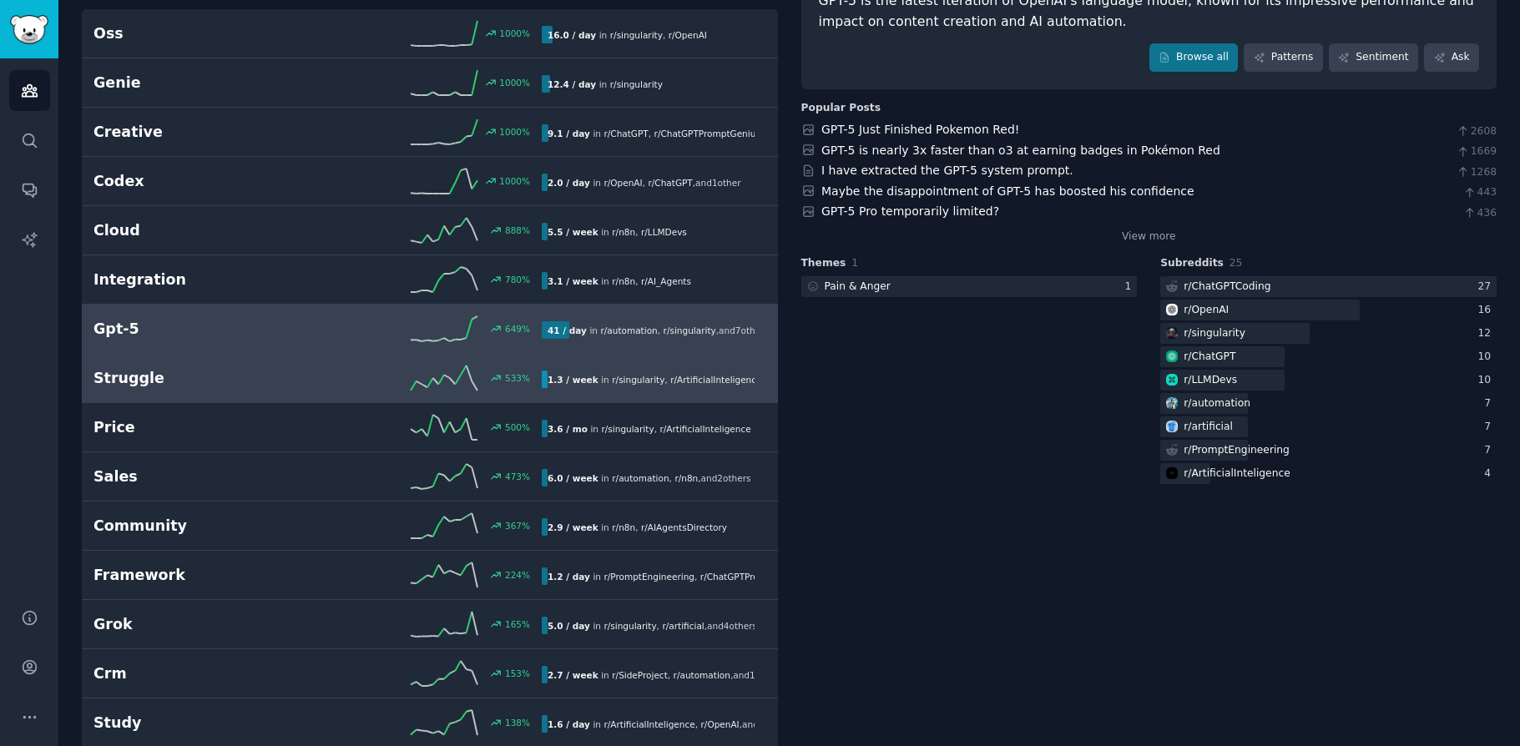
click at [325, 376] on div "533 %" at bounding box center [430, 377] width 224 height 25
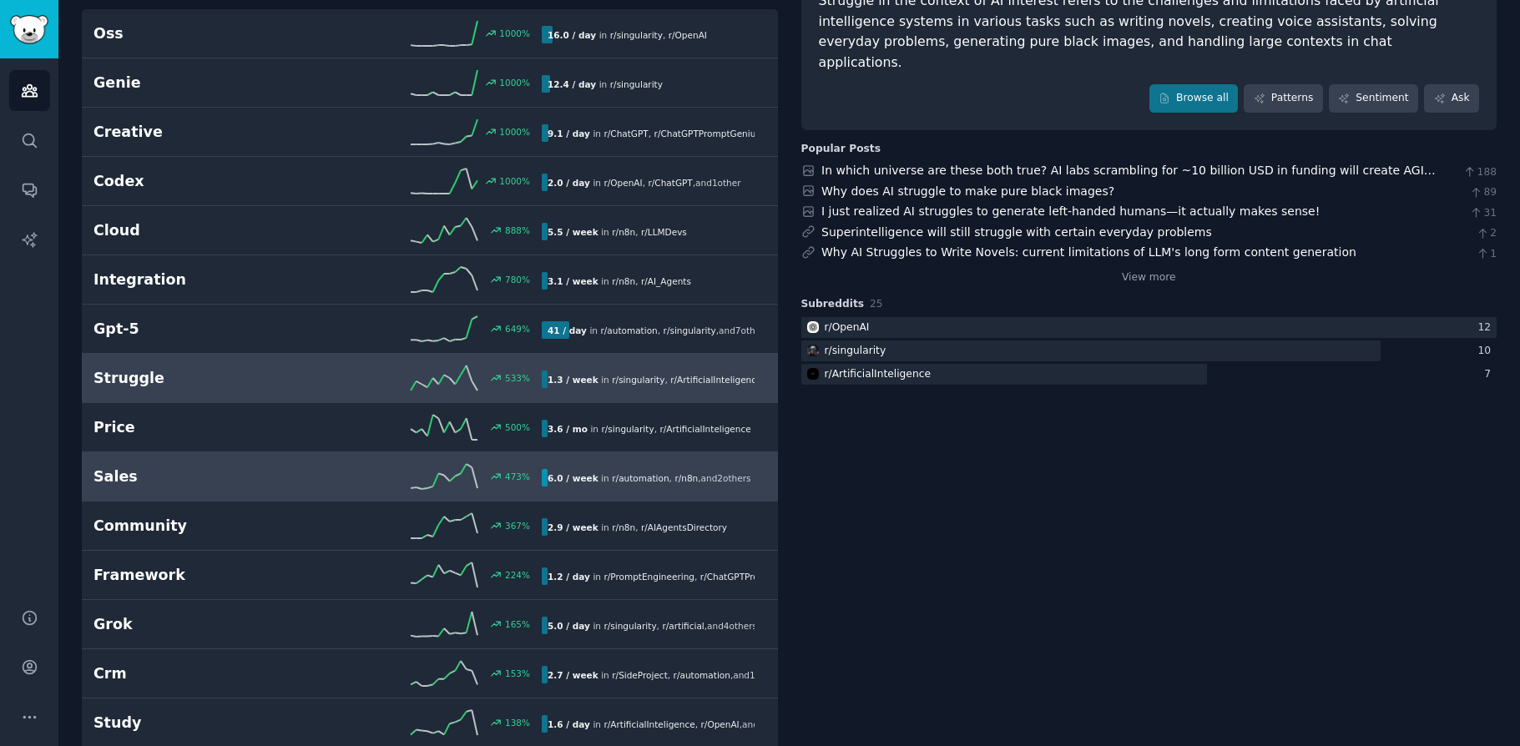
click at [325, 484] on div "473 %" at bounding box center [430, 476] width 224 height 25
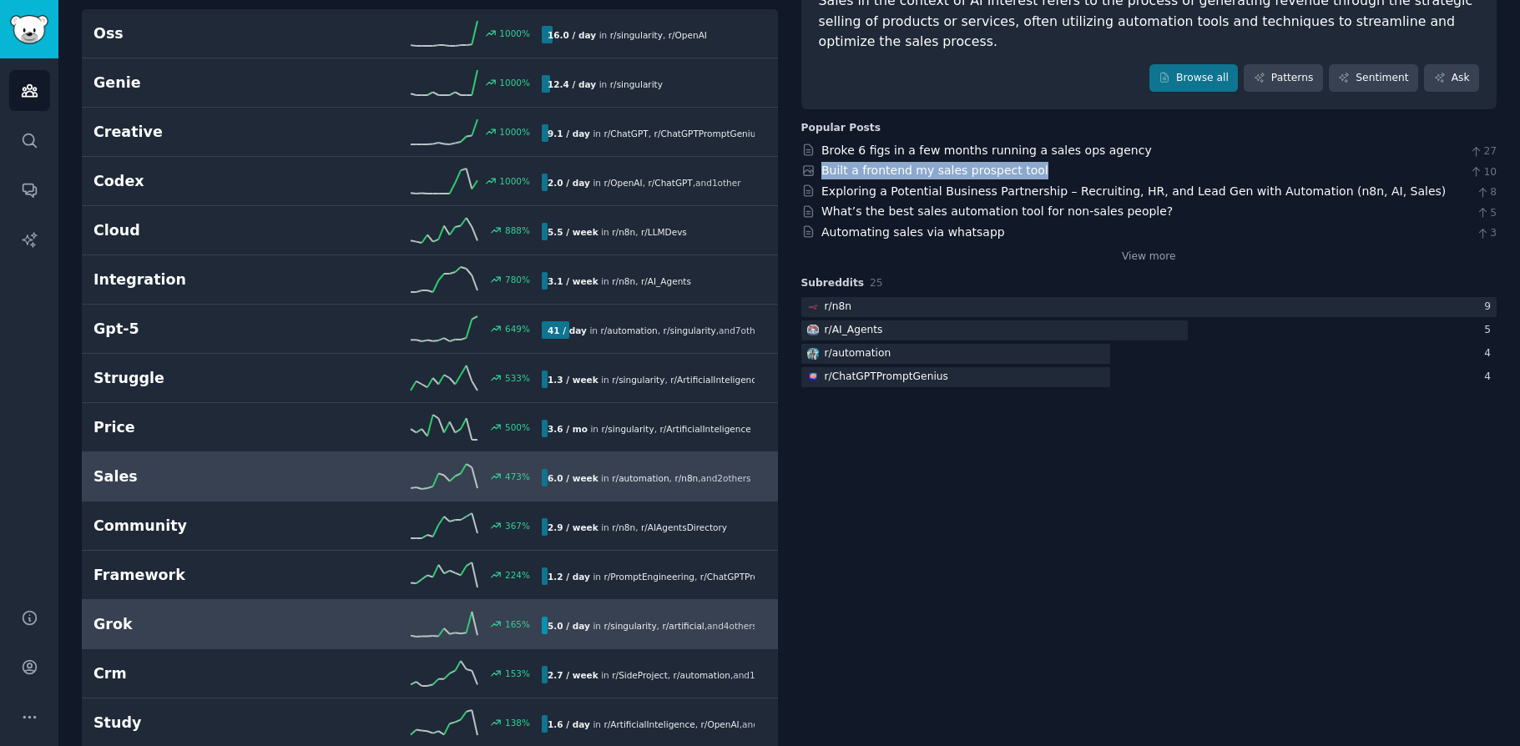
click at [244, 614] on h2 "Grok" at bounding box center [205, 624] width 224 height 21
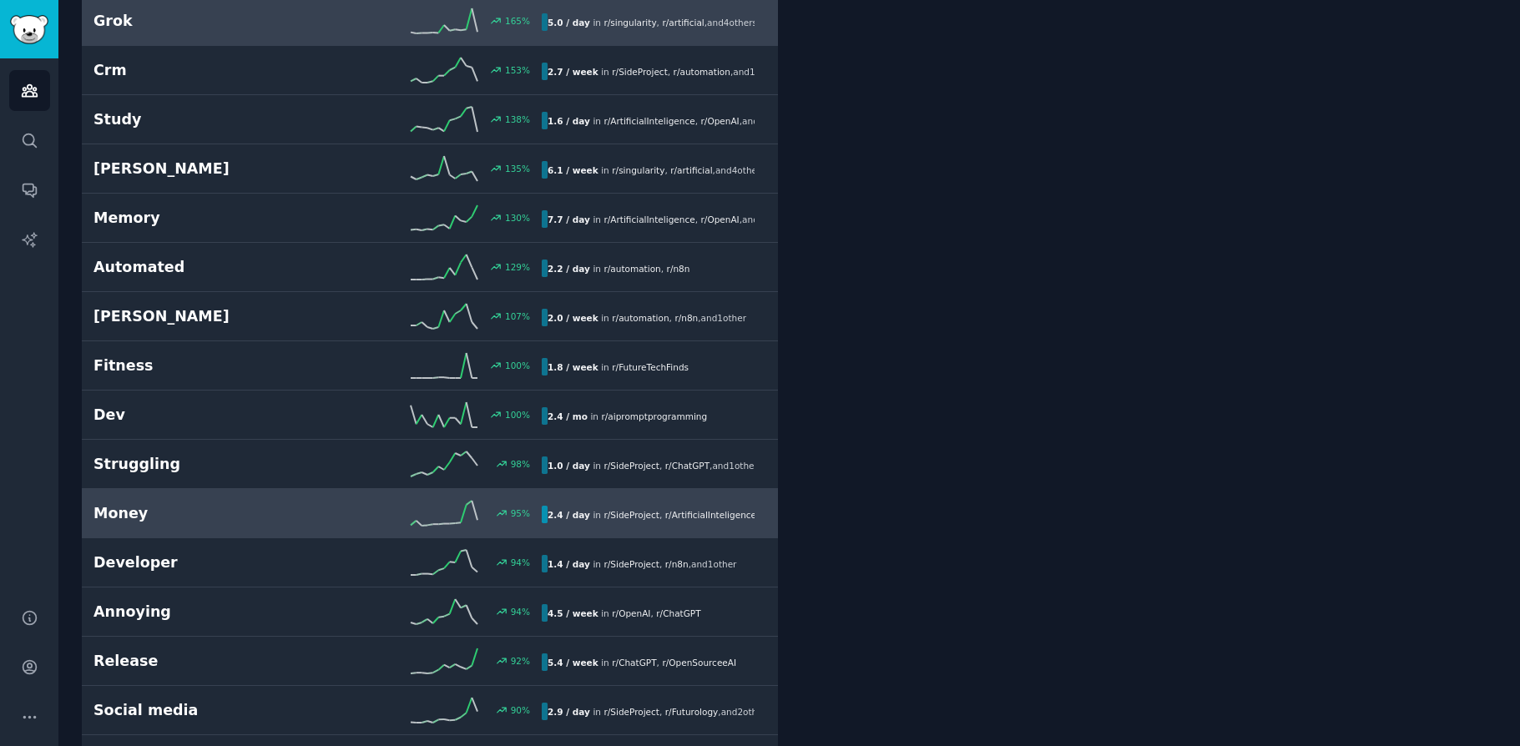
scroll to position [769, 0]
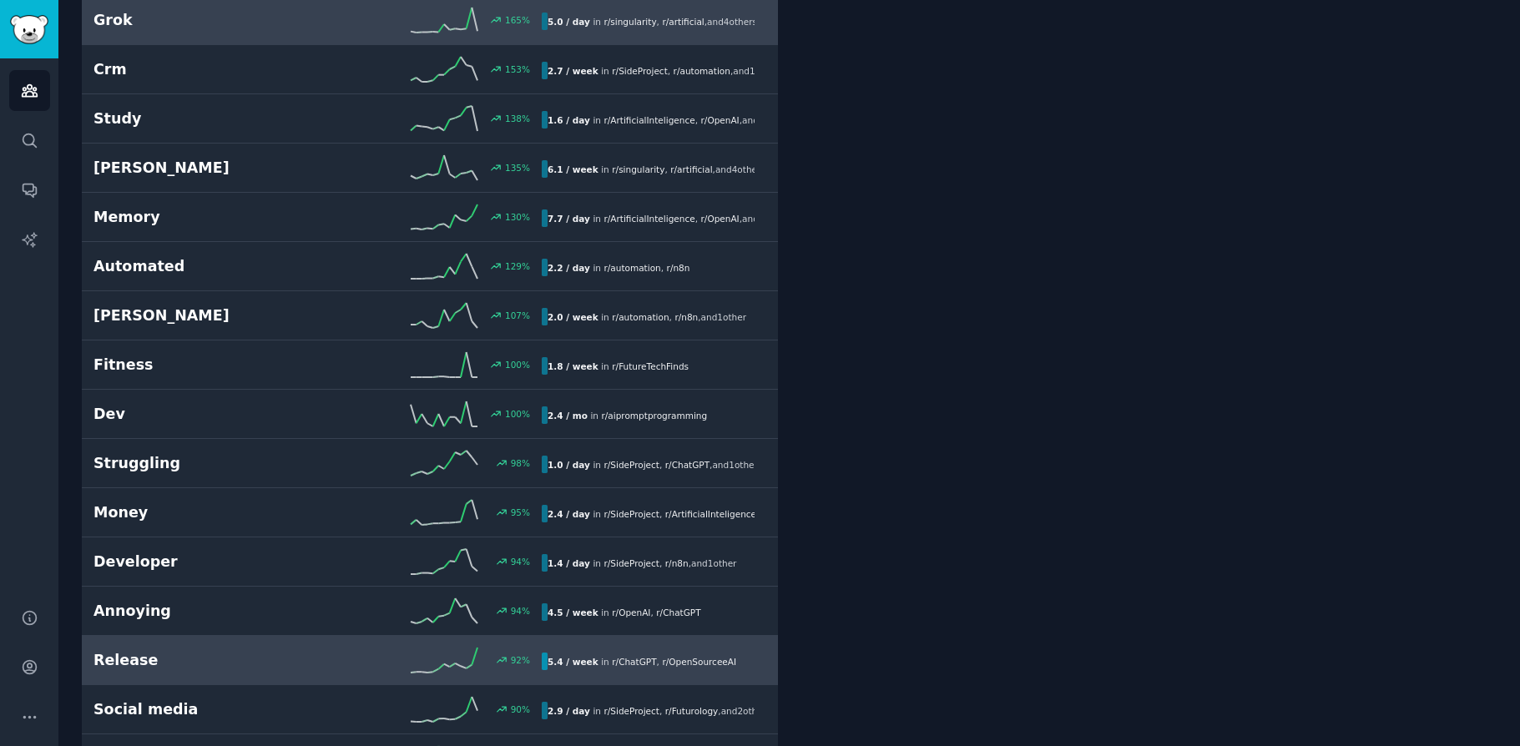
click at [320, 670] on div "92 %" at bounding box center [430, 660] width 224 height 25
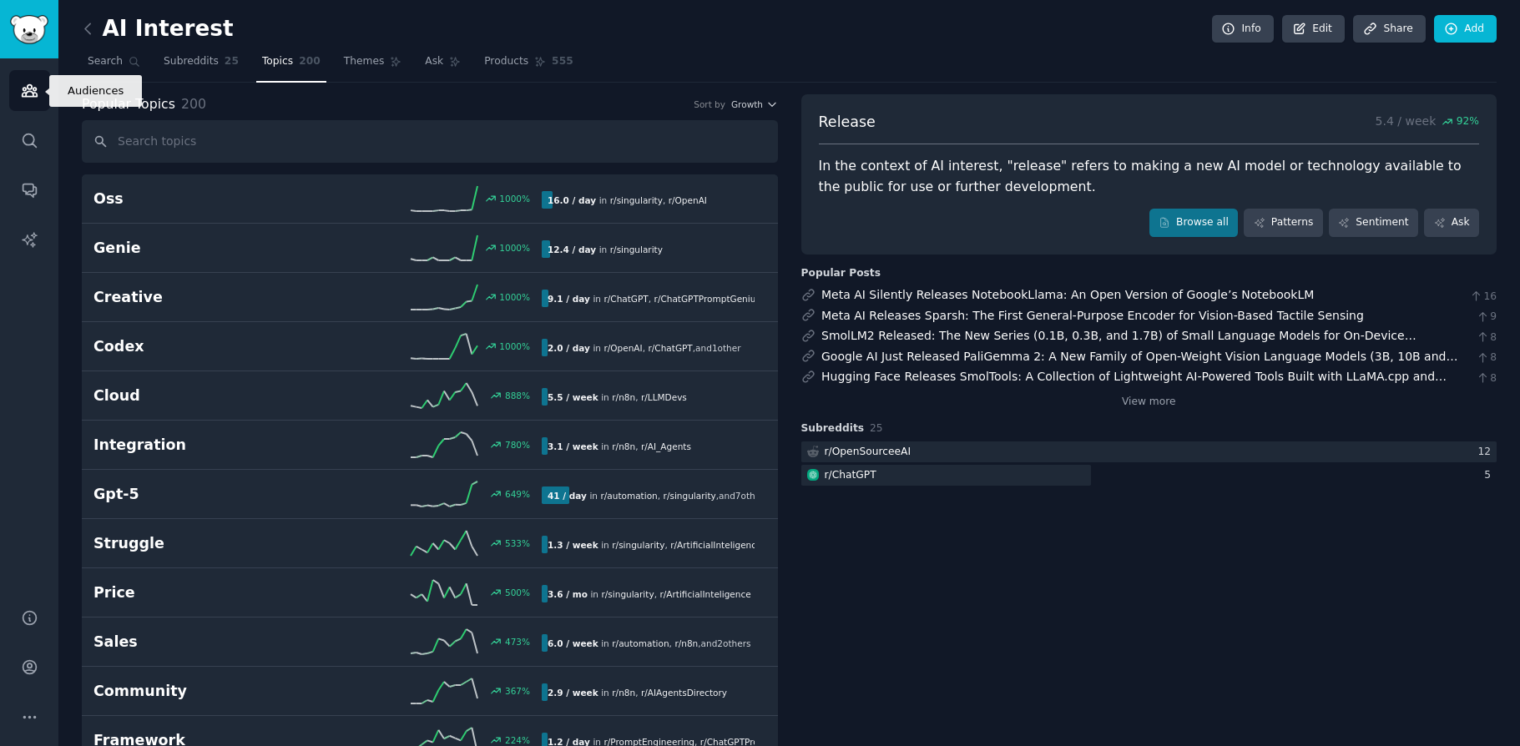
click at [25, 93] on icon "Sidebar" at bounding box center [29, 91] width 15 height 12
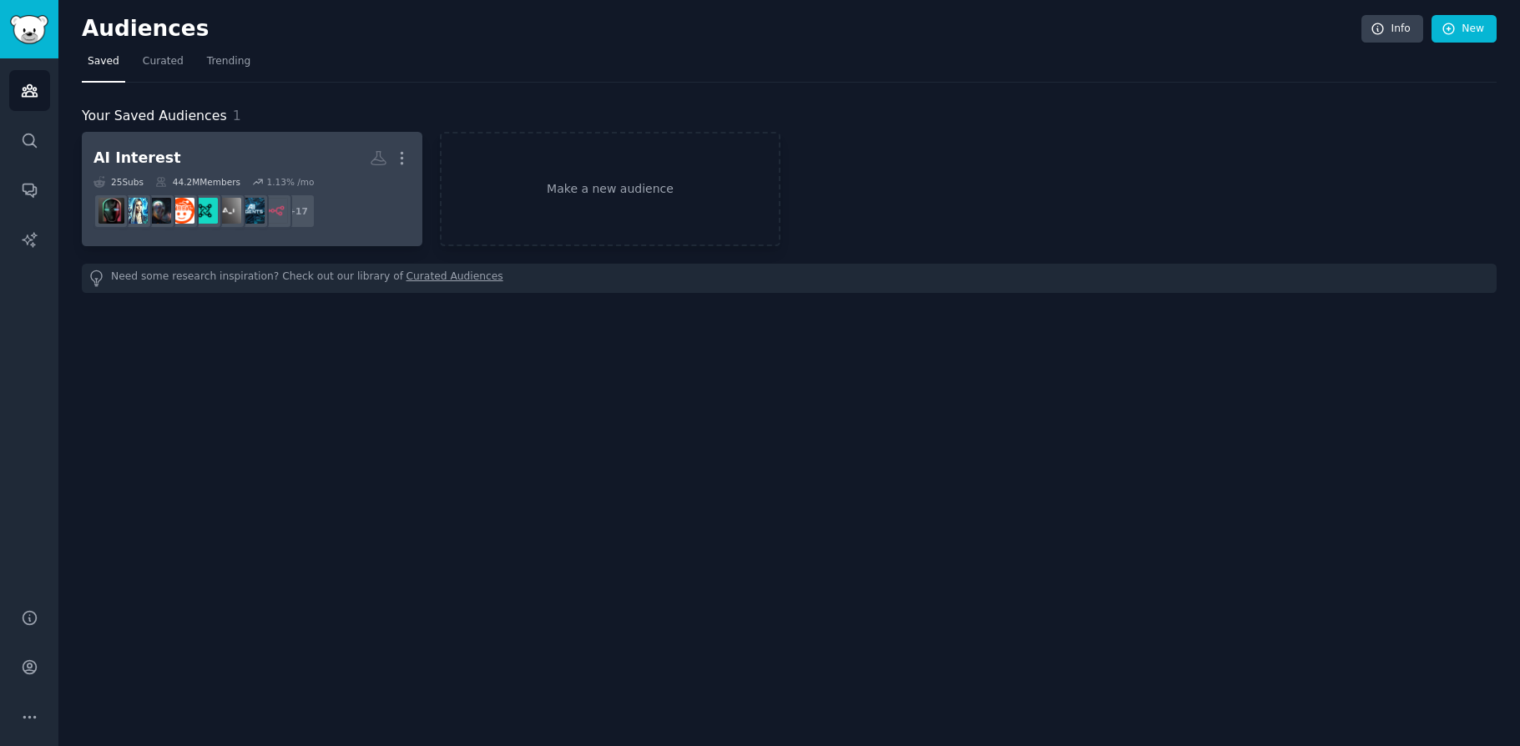
click at [204, 161] on h2 "AI Interest More" at bounding box center [251, 158] width 317 height 29
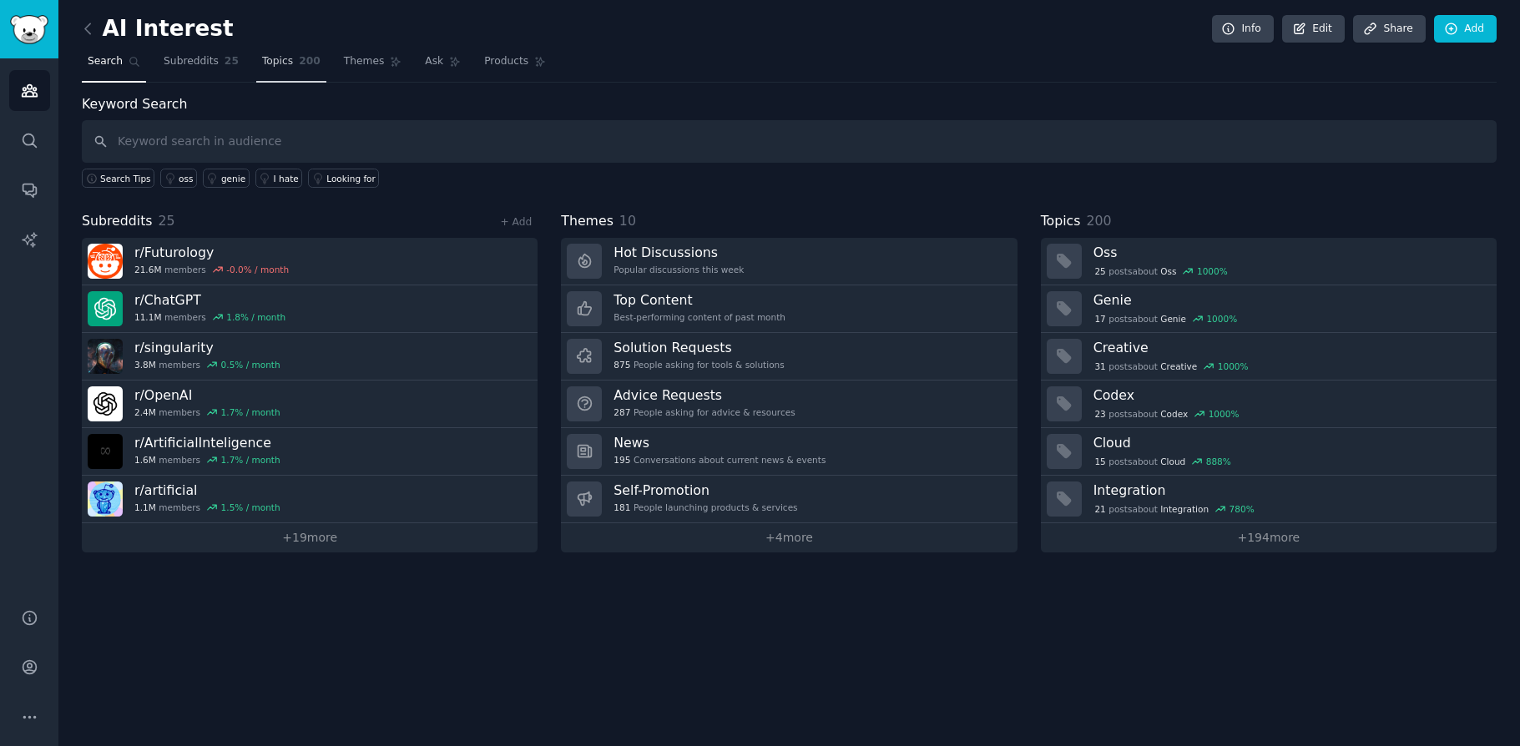
click at [292, 56] on link "Topics 200" at bounding box center [291, 65] width 70 height 34
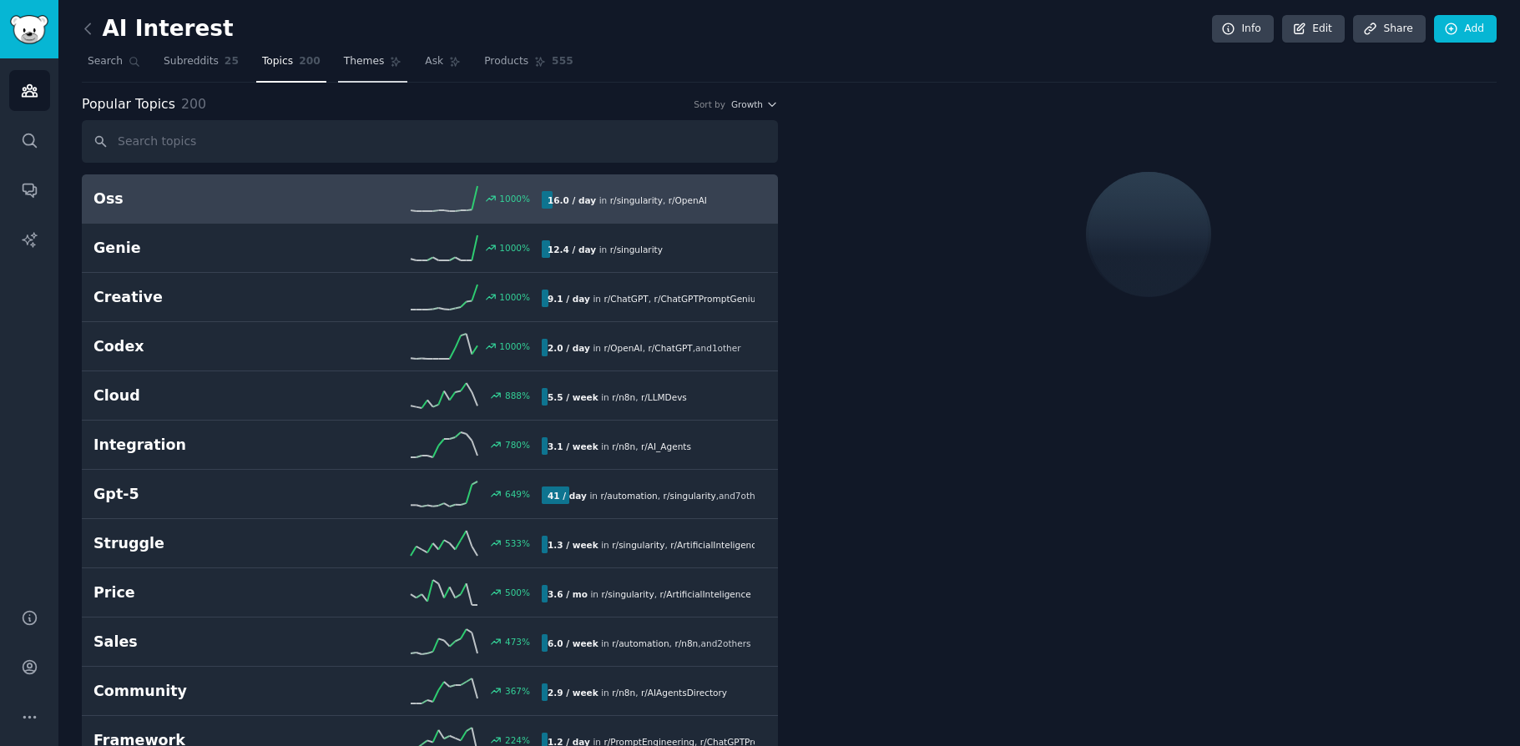
click at [352, 63] on span "Themes" at bounding box center [364, 61] width 41 height 15
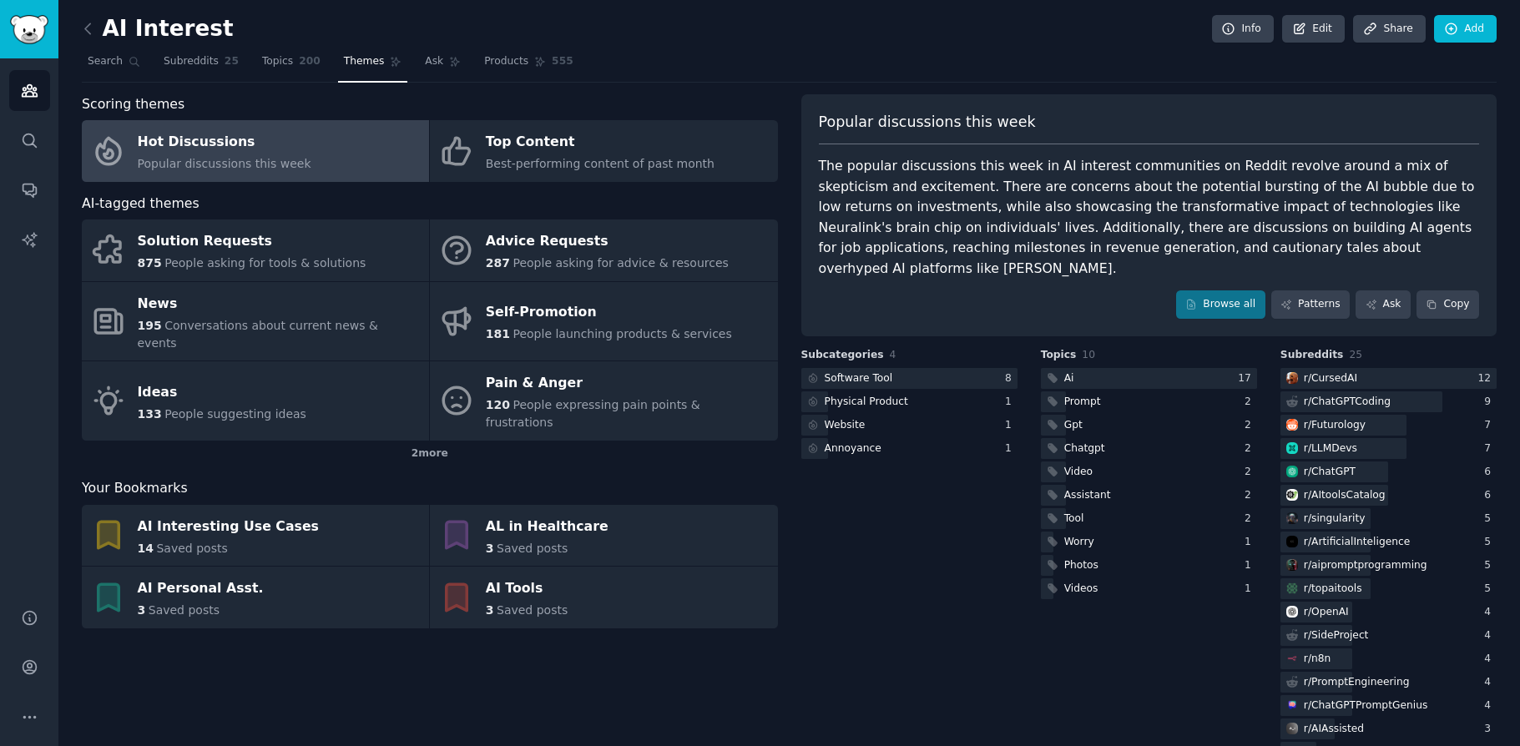
click at [249, 143] on div "Hot Discussions" at bounding box center [225, 142] width 174 height 27
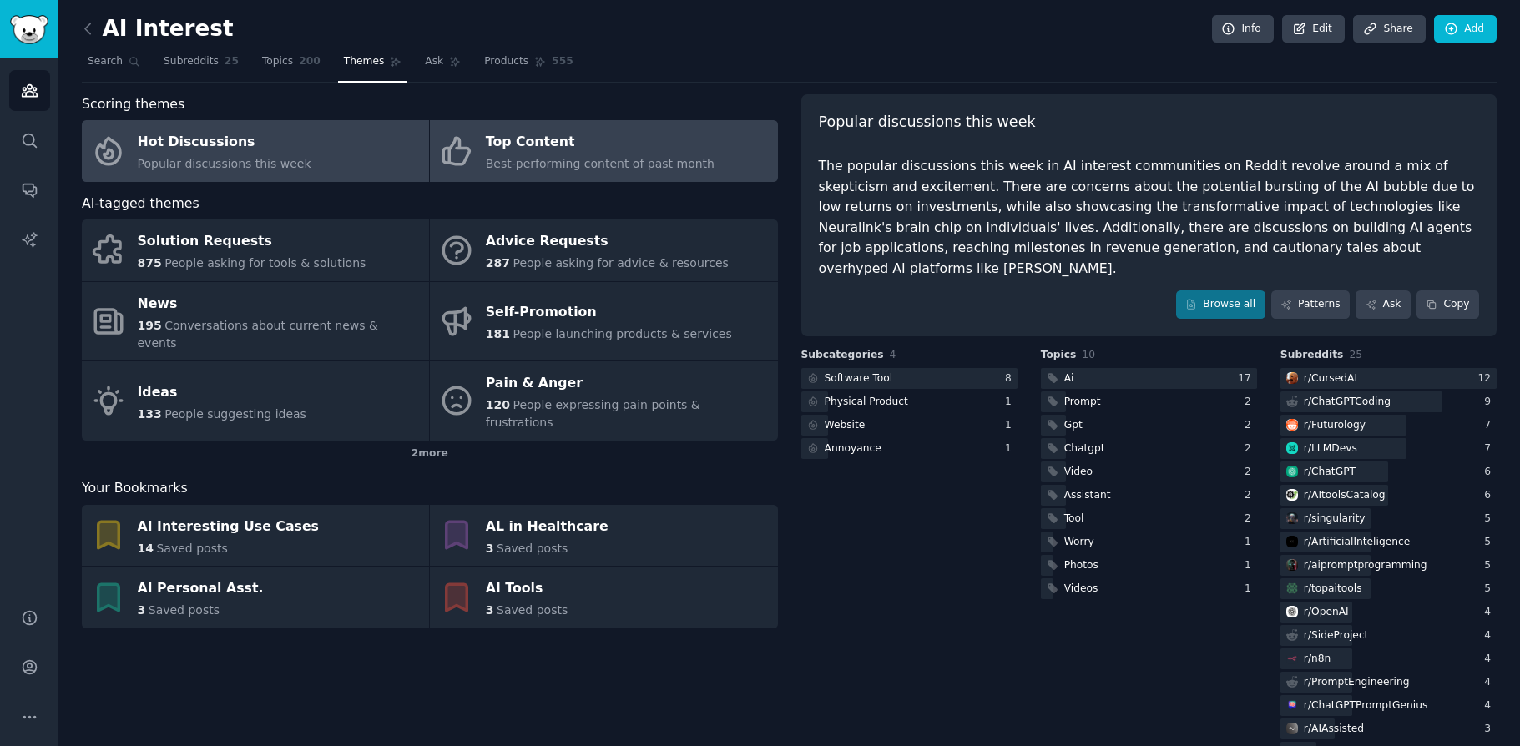
click at [545, 141] on div "Top Content" at bounding box center [600, 142] width 229 height 27
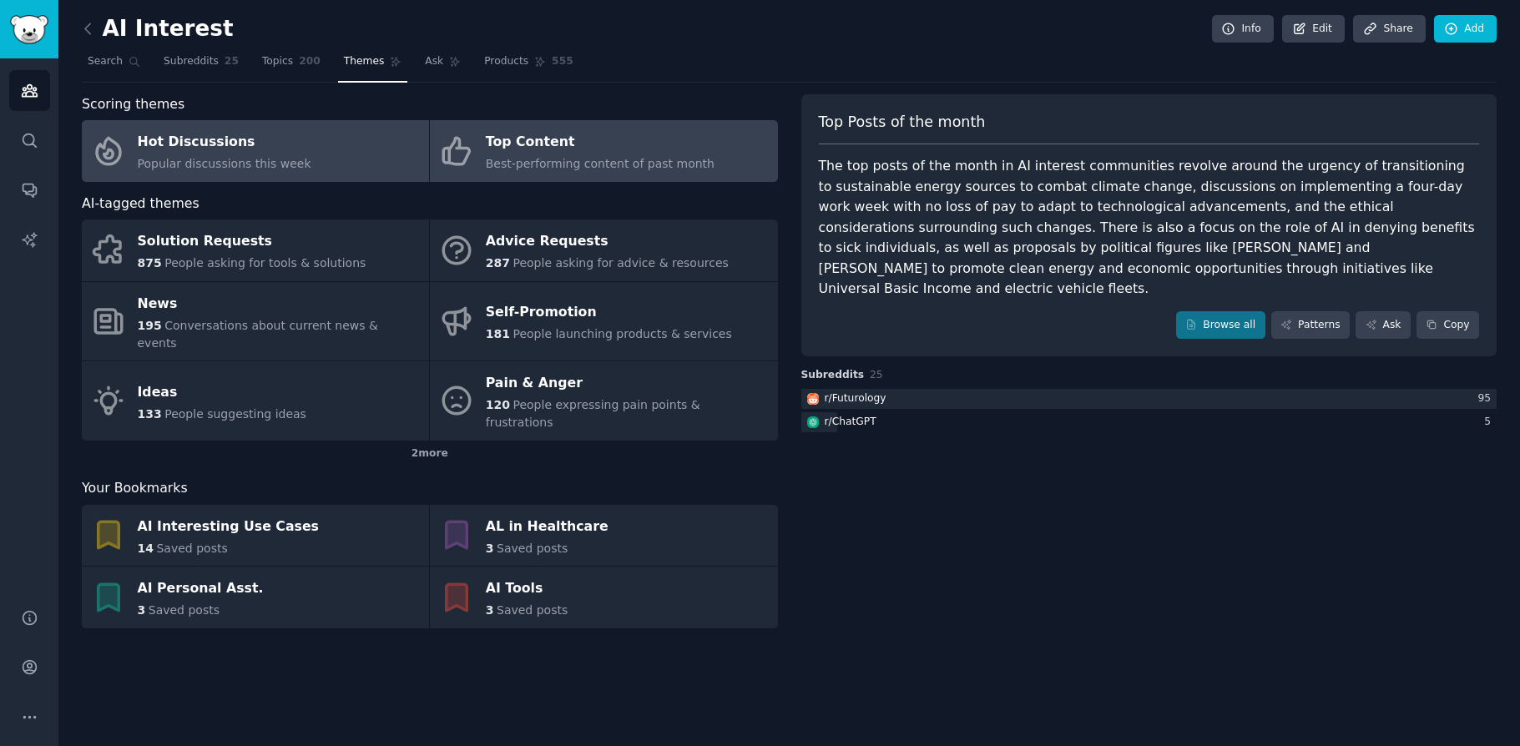
click at [248, 149] on div "Hot Discussions" at bounding box center [225, 142] width 174 height 27
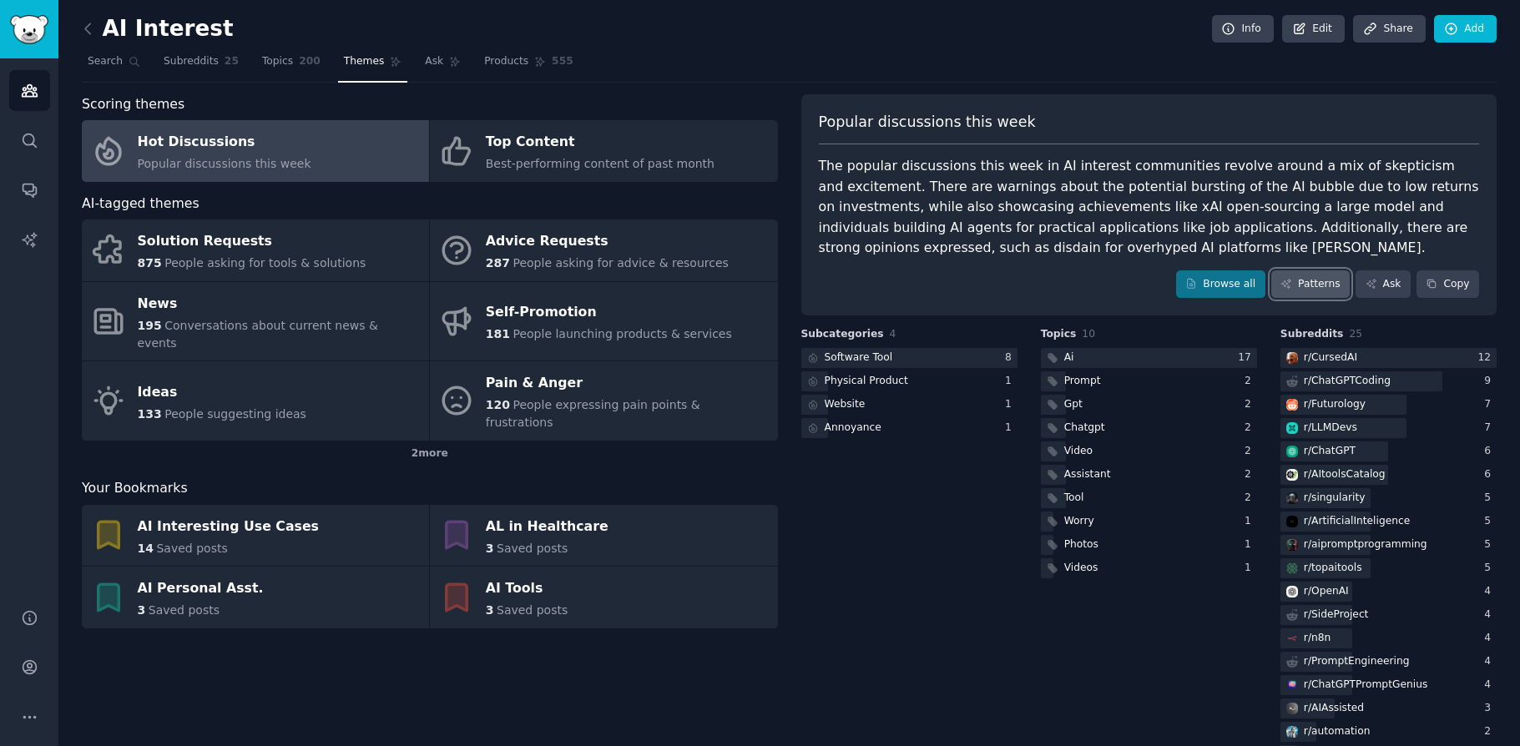
click at [1302, 290] on link "Patterns" at bounding box center [1310, 284] width 78 height 28
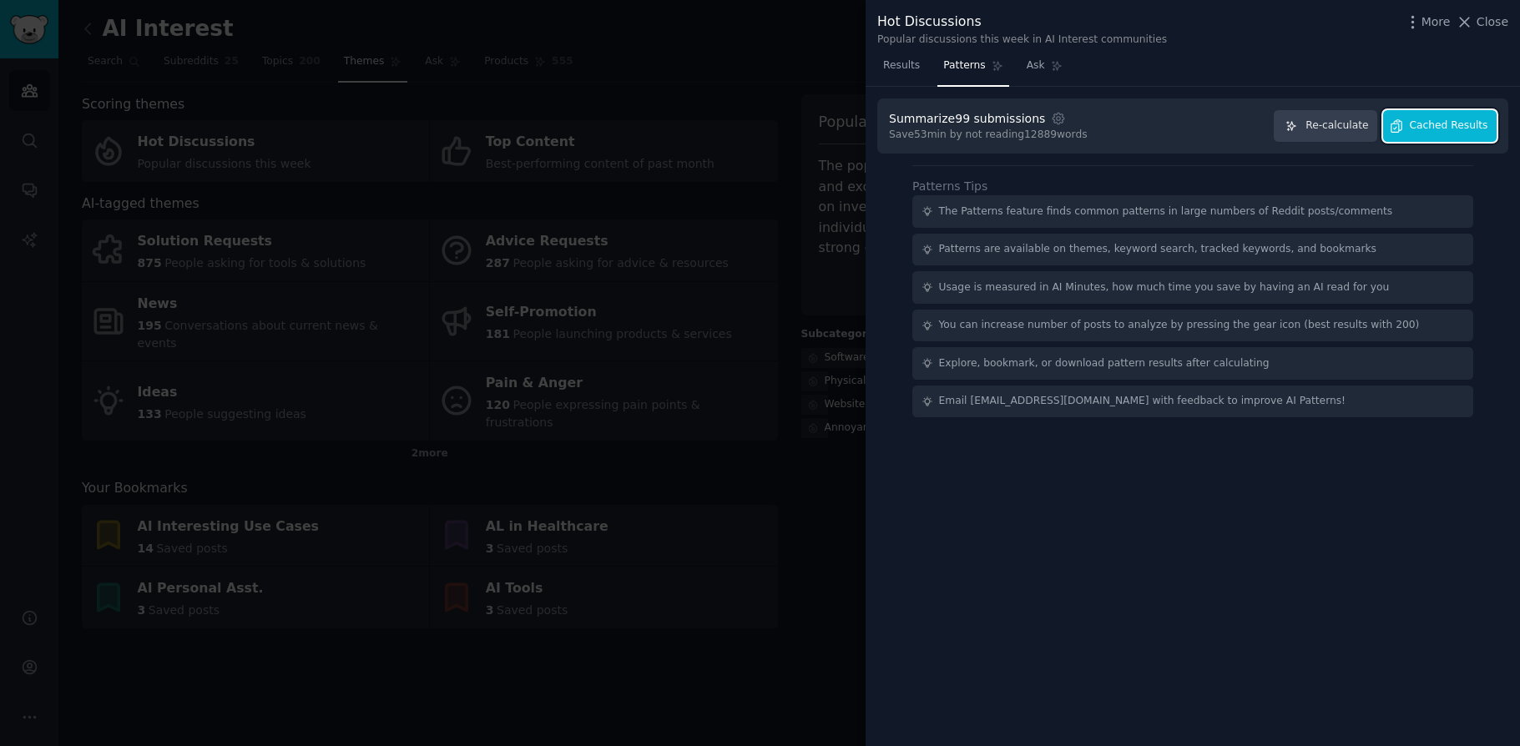
click at [1446, 124] on span "Cached Results" at bounding box center [1448, 125] width 78 height 15
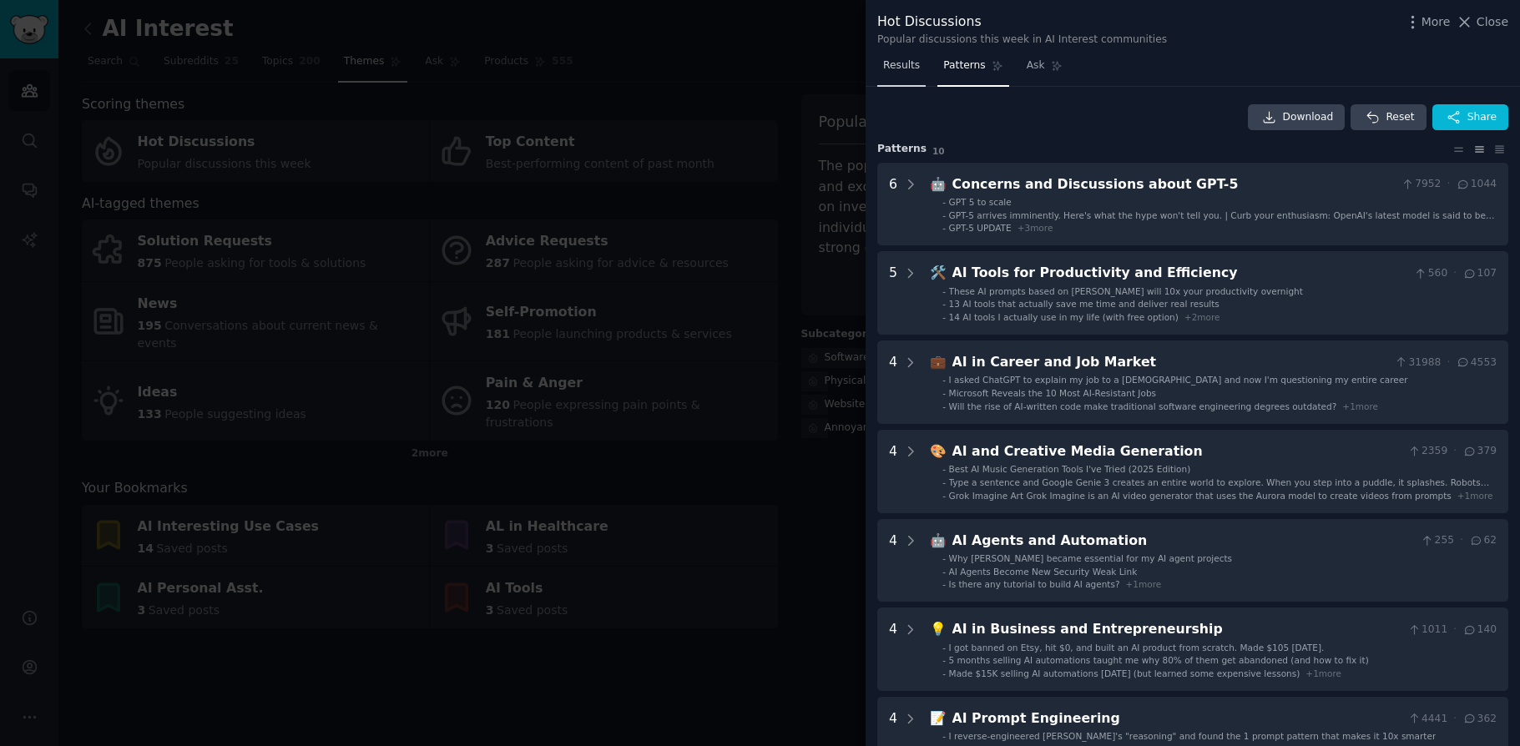
click at [900, 62] on span "Results" at bounding box center [901, 65] width 37 height 15
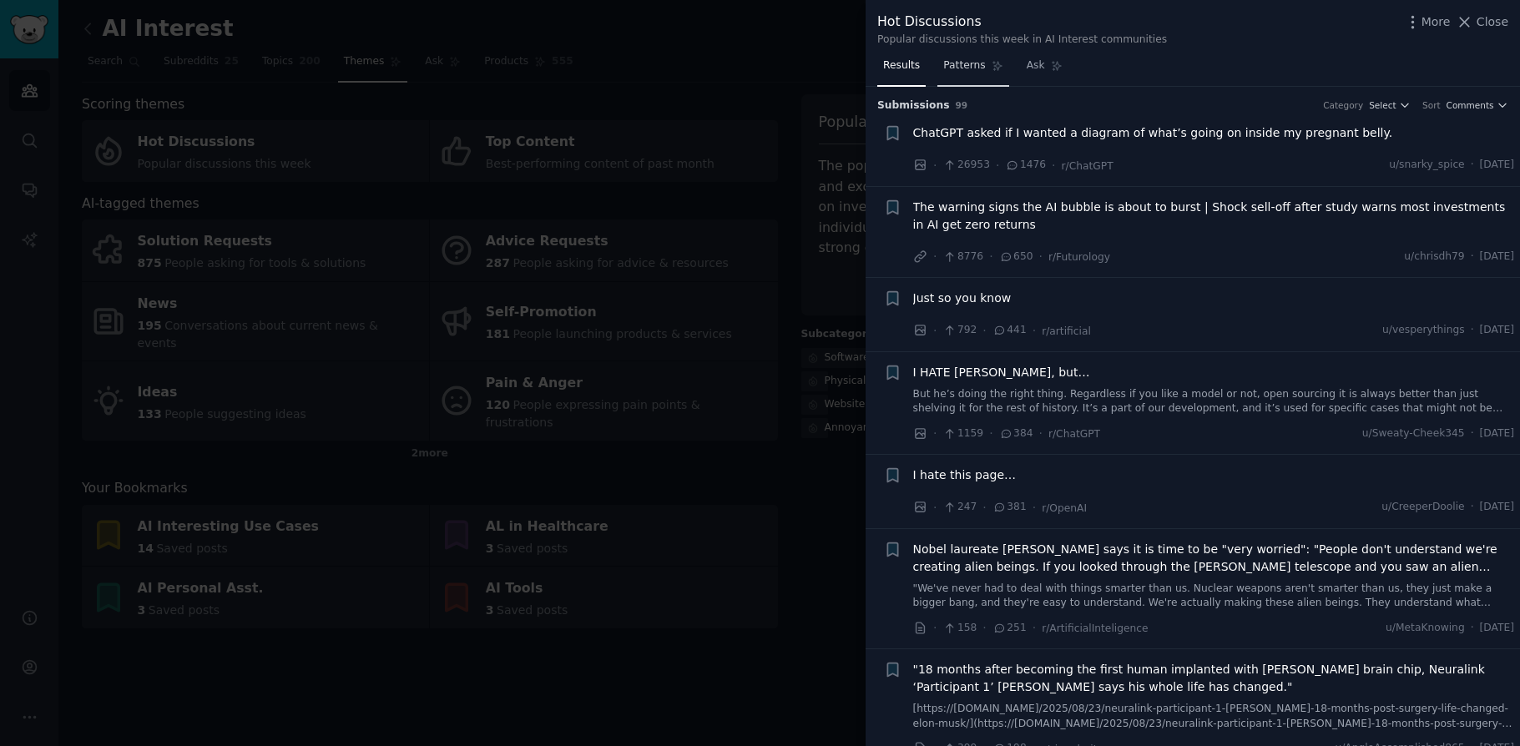
click at [964, 72] on span "Patterns" at bounding box center [964, 65] width 42 height 15
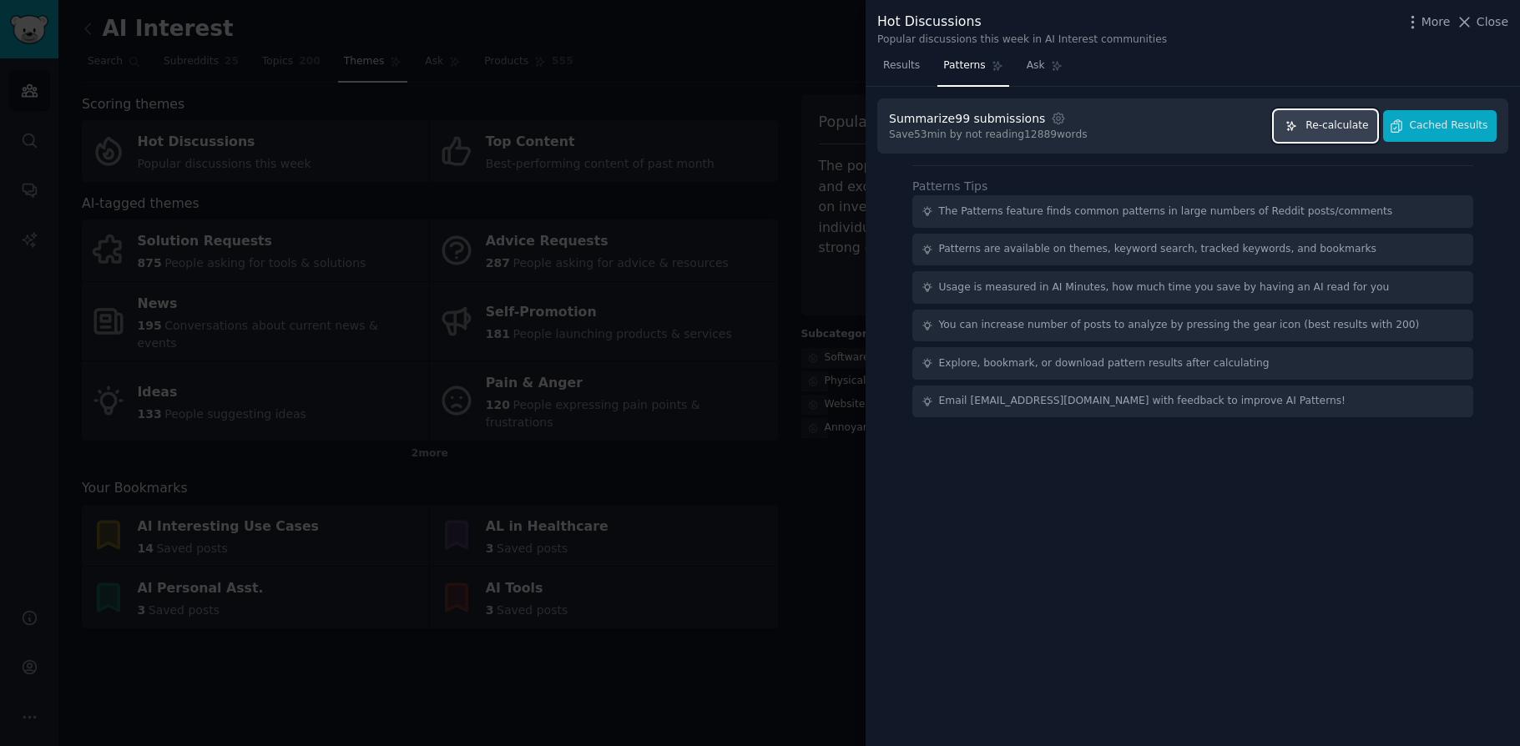
click at [1293, 126] on icon "button" at bounding box center [1291, 126] width 12 height 12
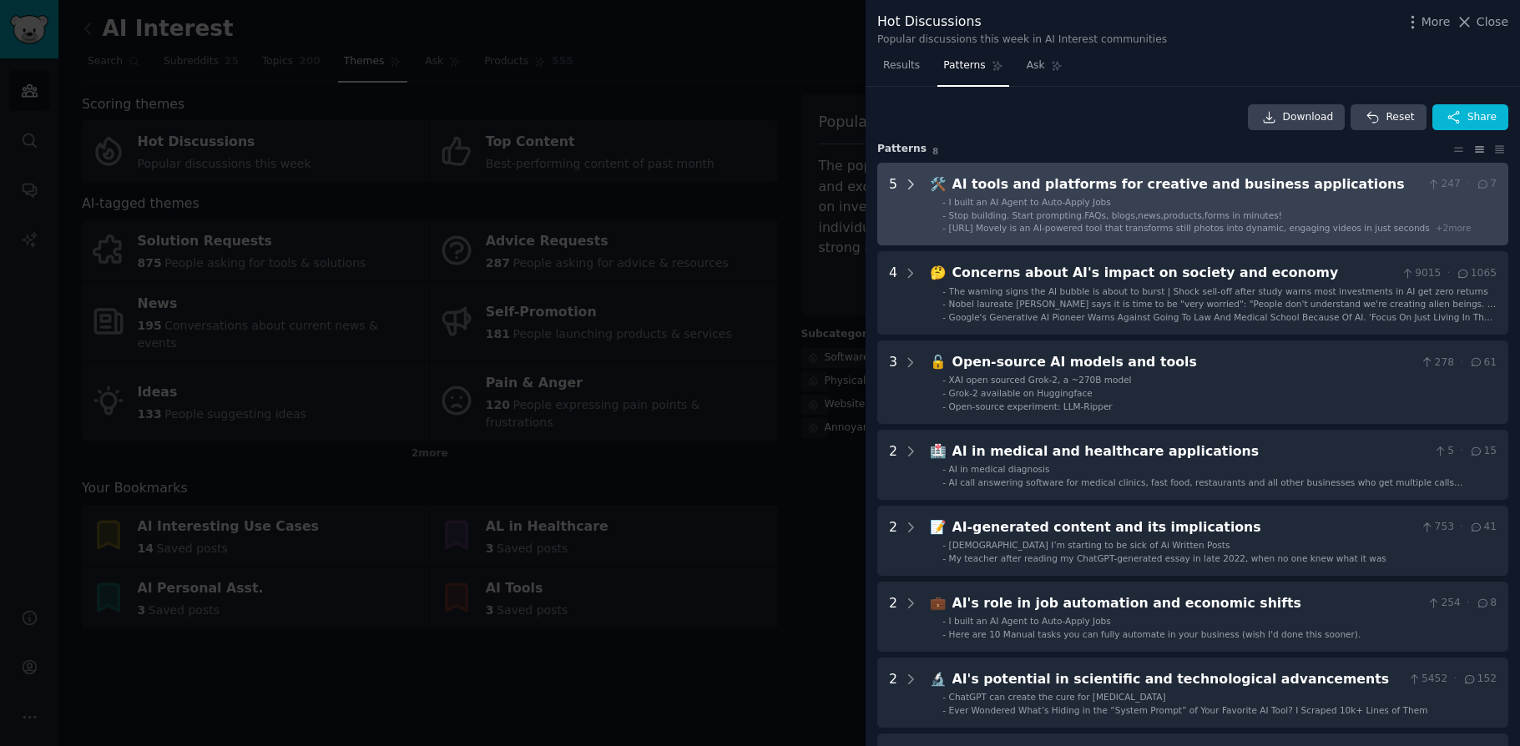
click at [914, 179] on icon at bounding box center [910, 184] width 15 height 15
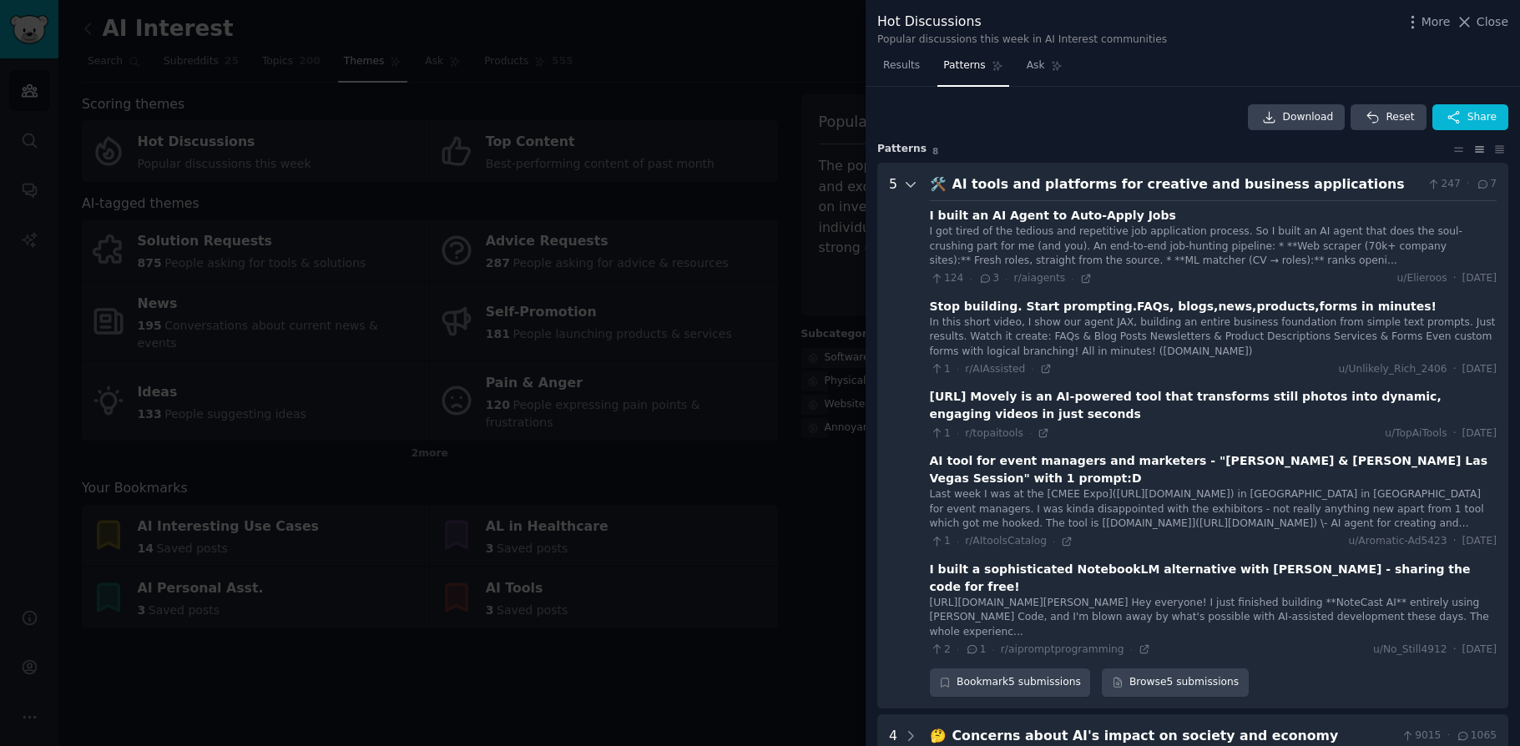
scroll to position [76, 0]
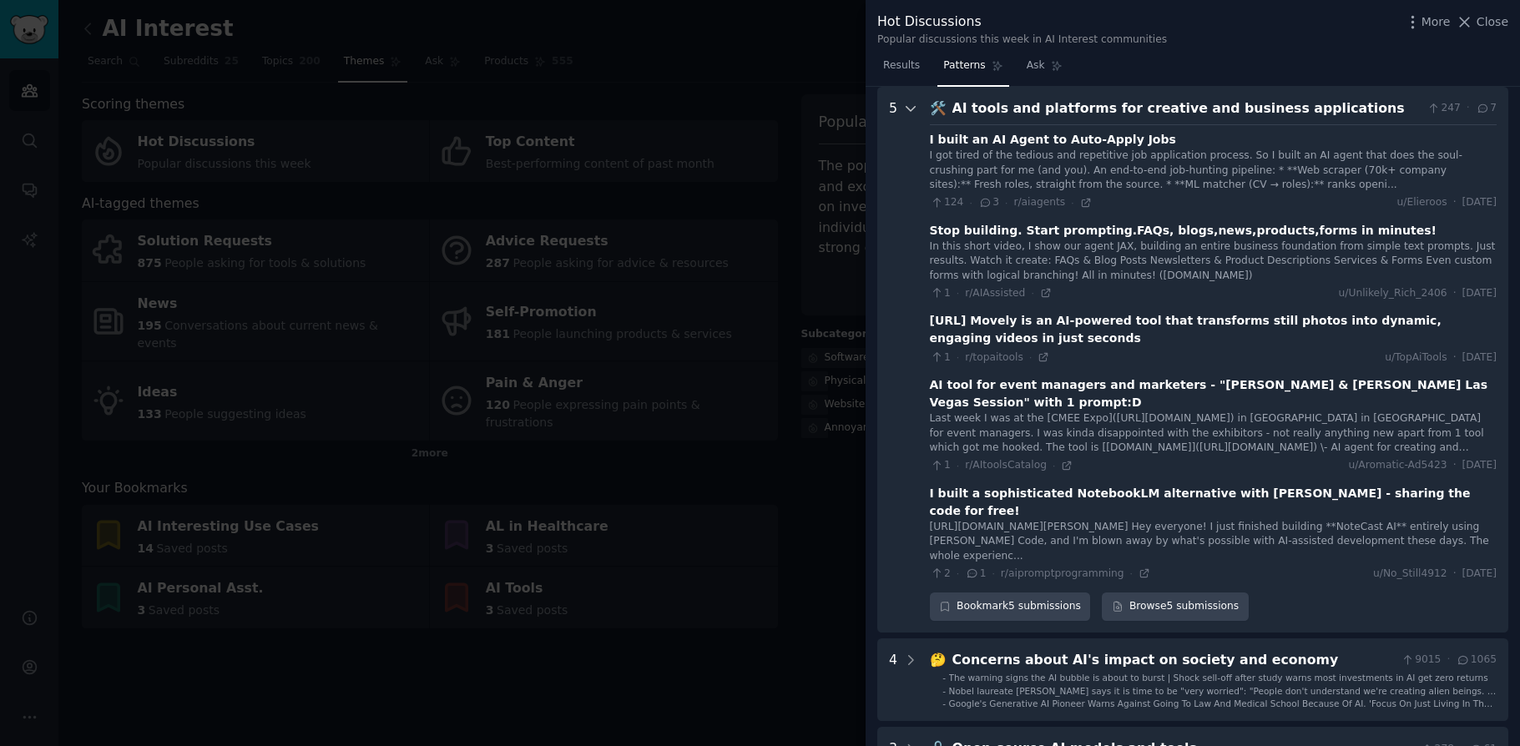
click at [910, 109] on icon at bounding box center [910, 109] width 8 height 4
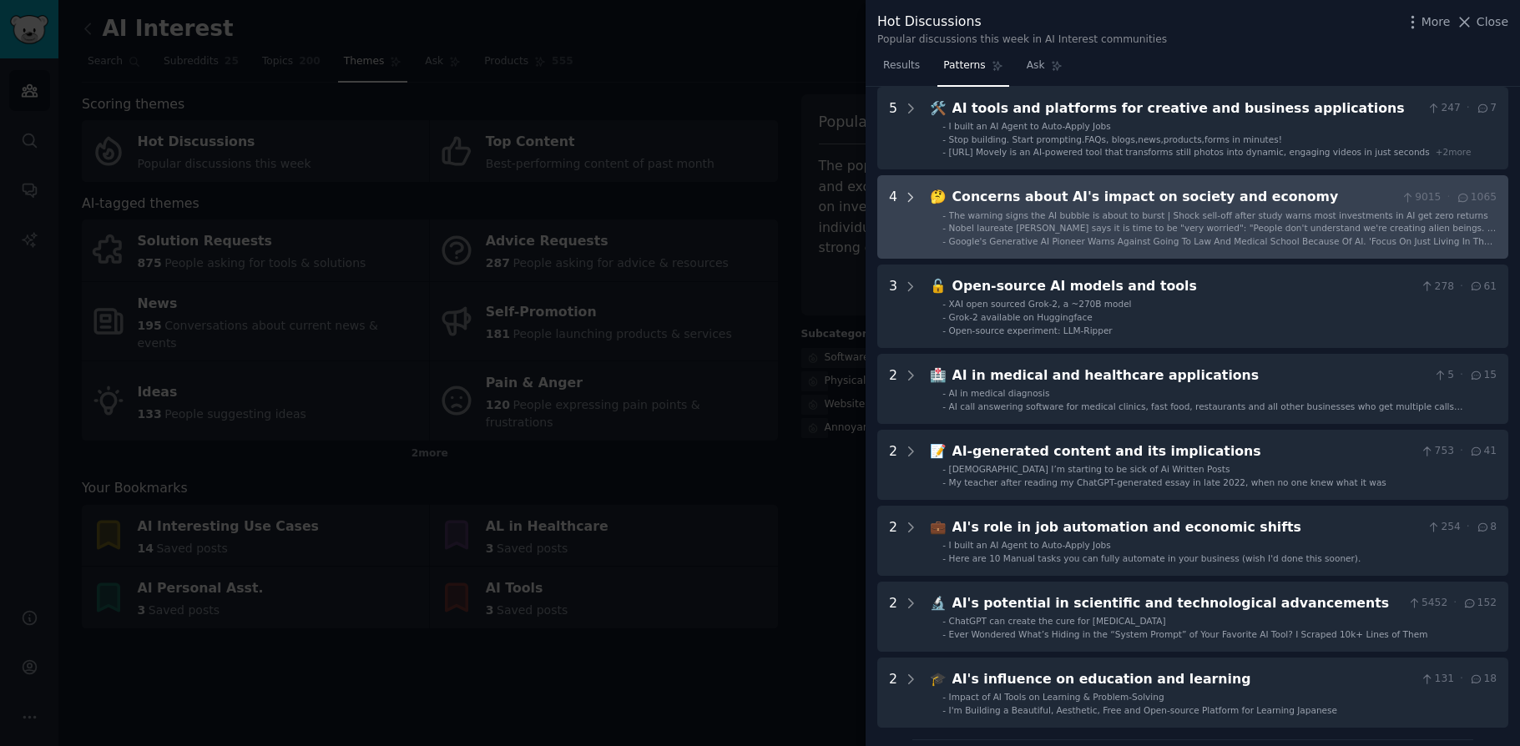
click at [907, 193] on icon at bounding box center [910, 197] width 15 height 15
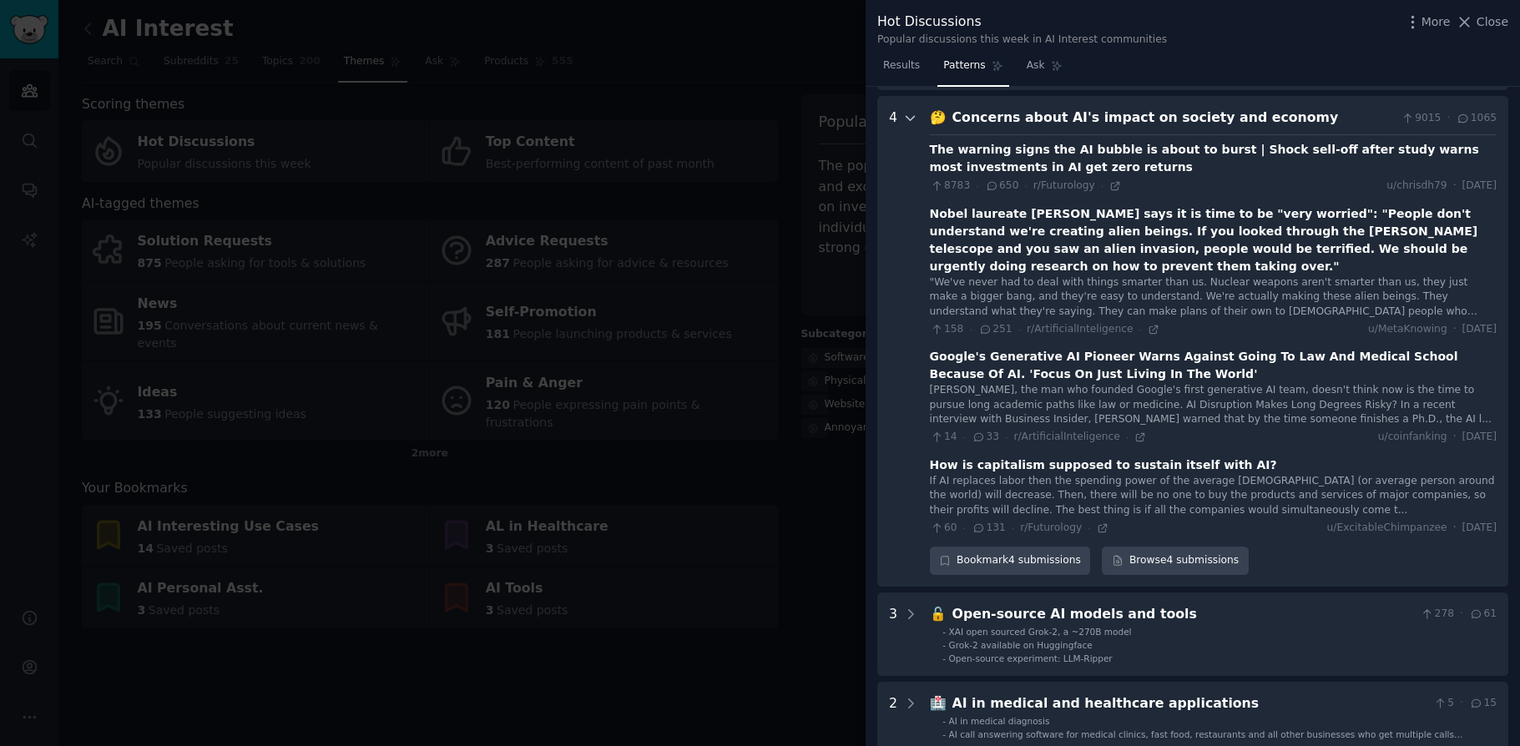
scroll to position [165, 0]
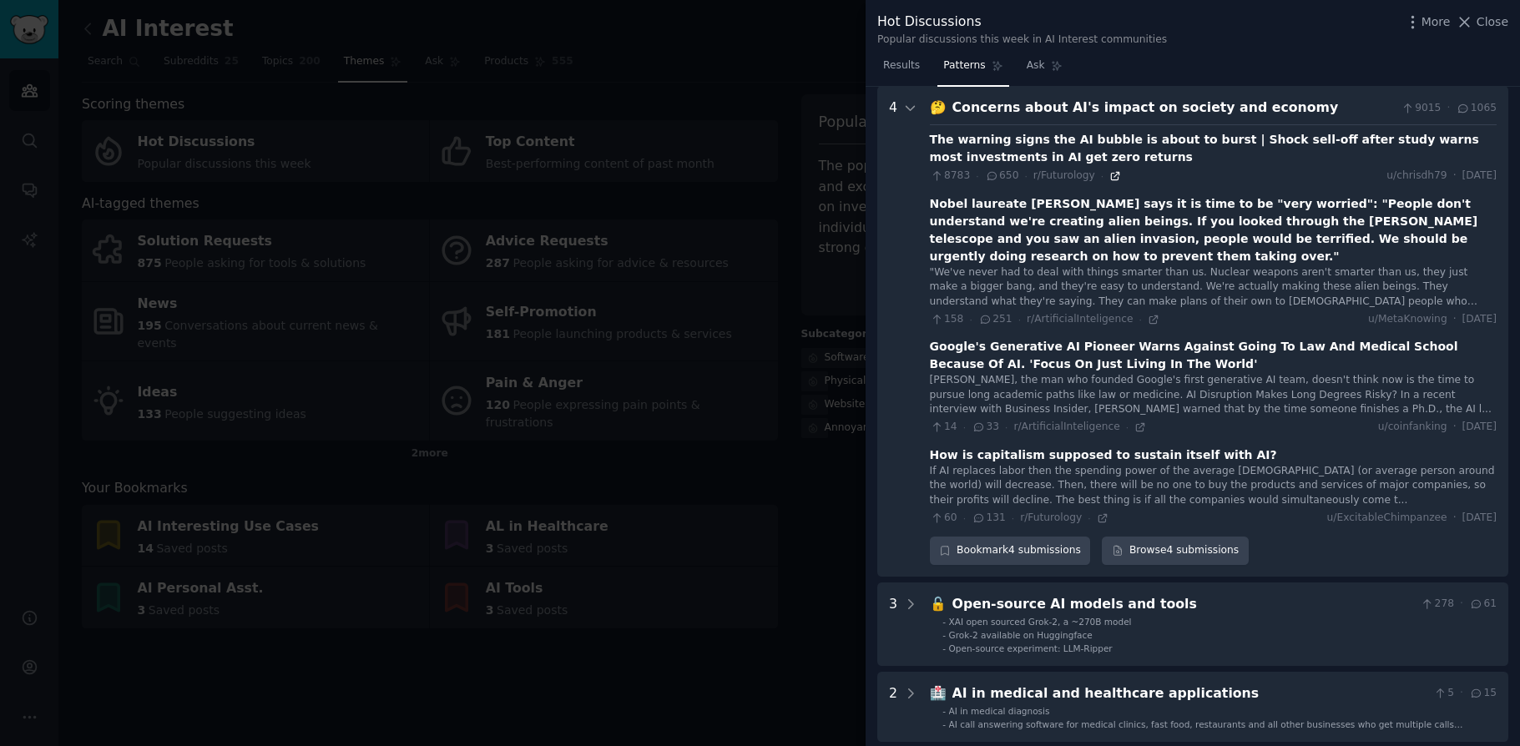
click at [1111, 177] on icon at bounding box center [1115, 176] width 8 height 8
click at [906, 107] on icon at bounding box center [910, 108] width 8 height 4
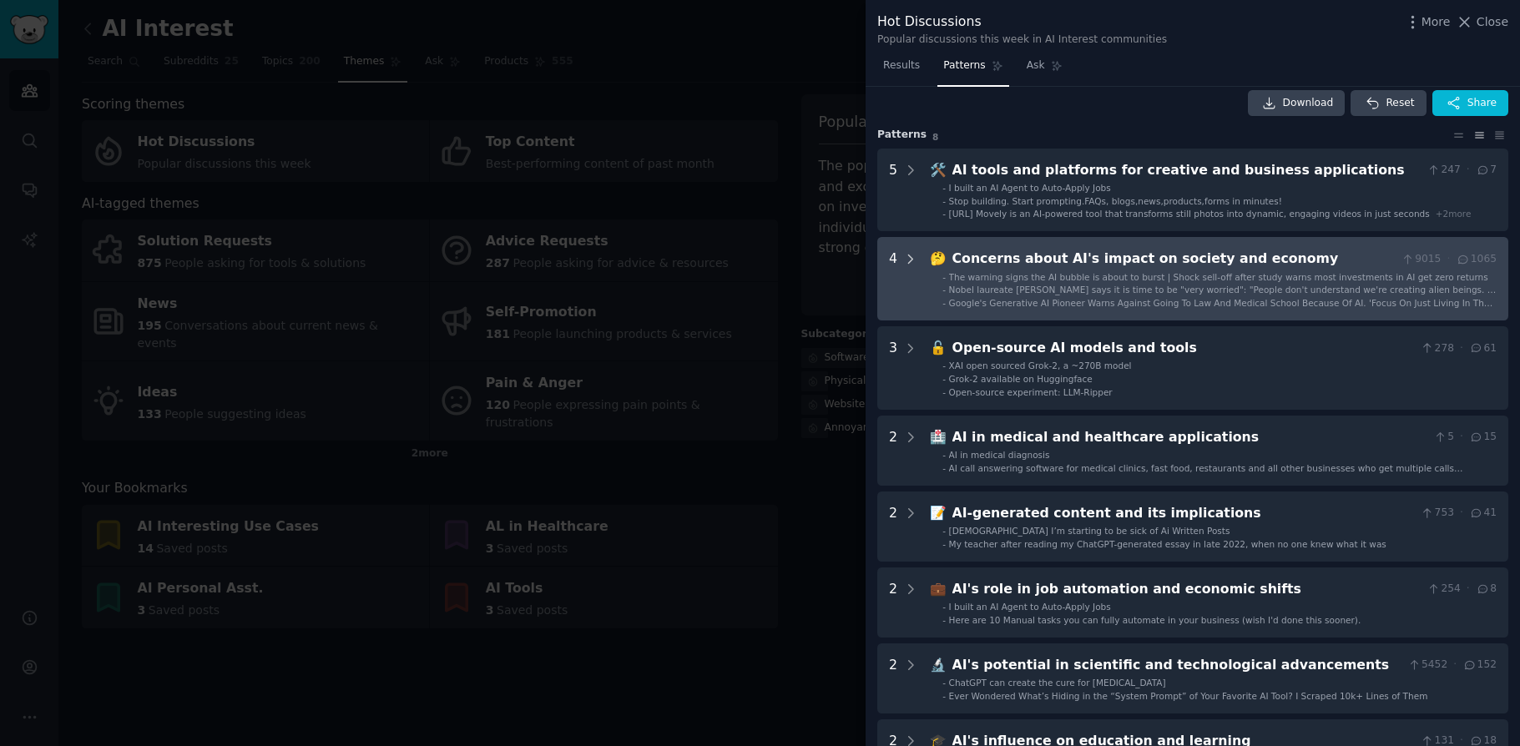
scroll to position [0, 0]
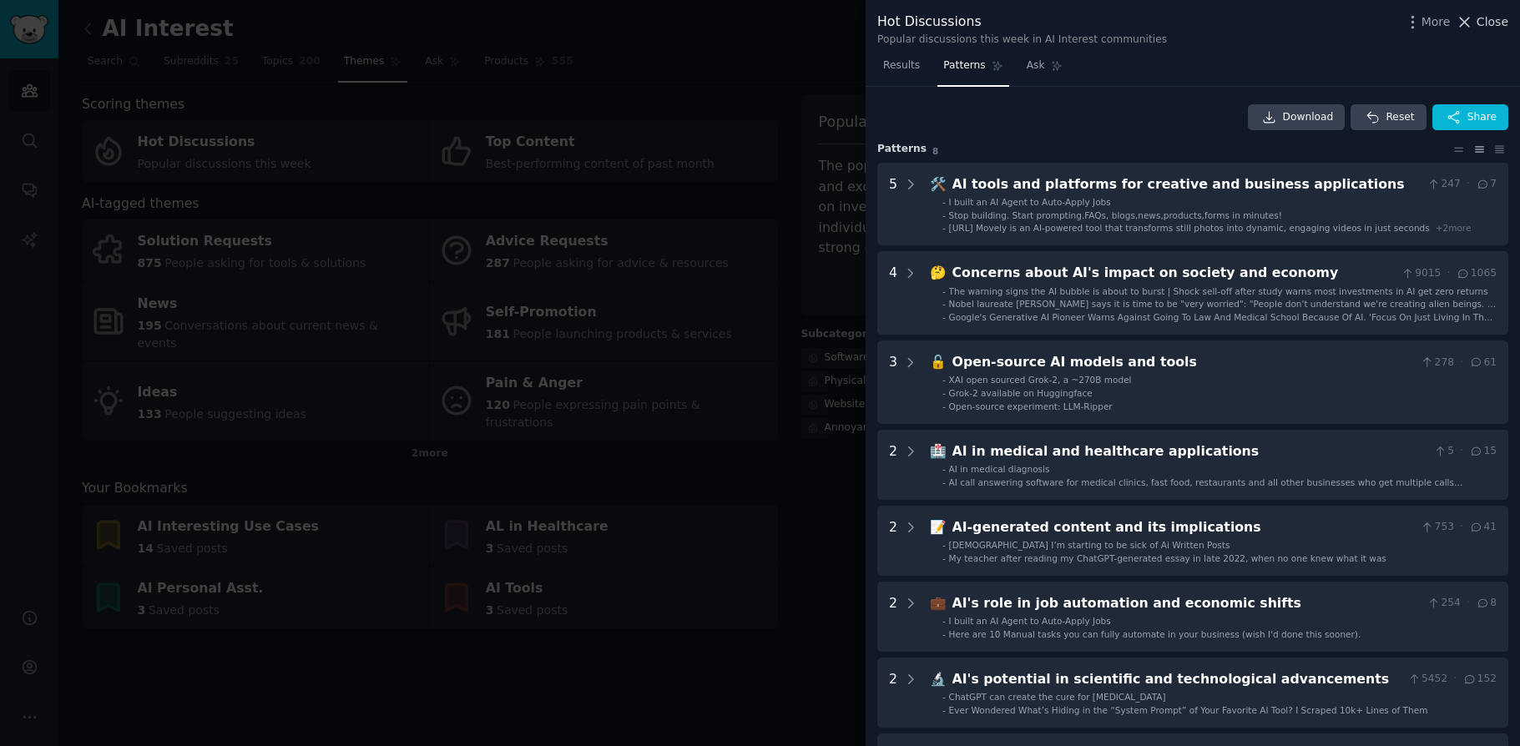
click at [1489, 18] on span "Close" at bounding box center [1492, 22] width 32 height 18
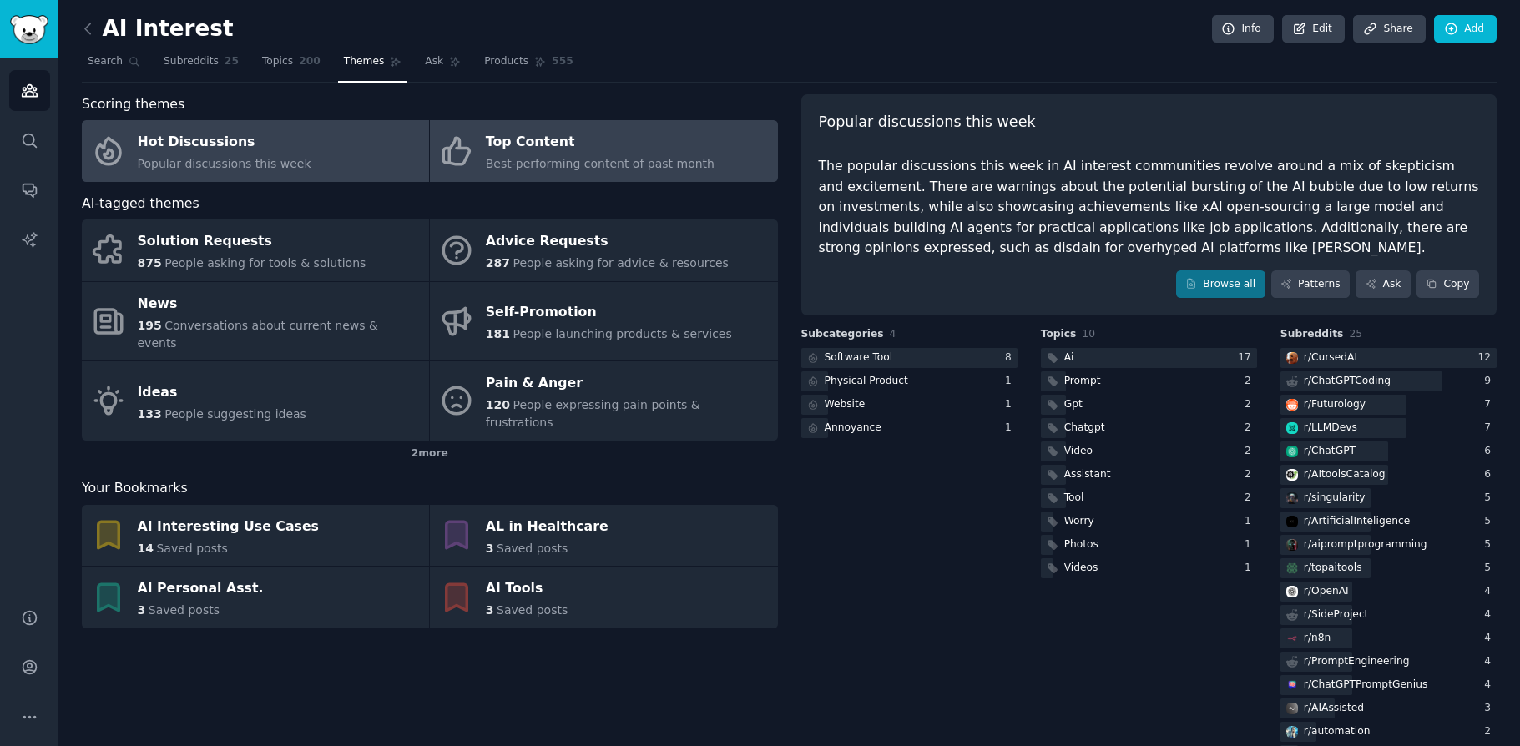
click at [532, 138] on div "Top Content" at bounding box center [600, 142] width 229 height 27
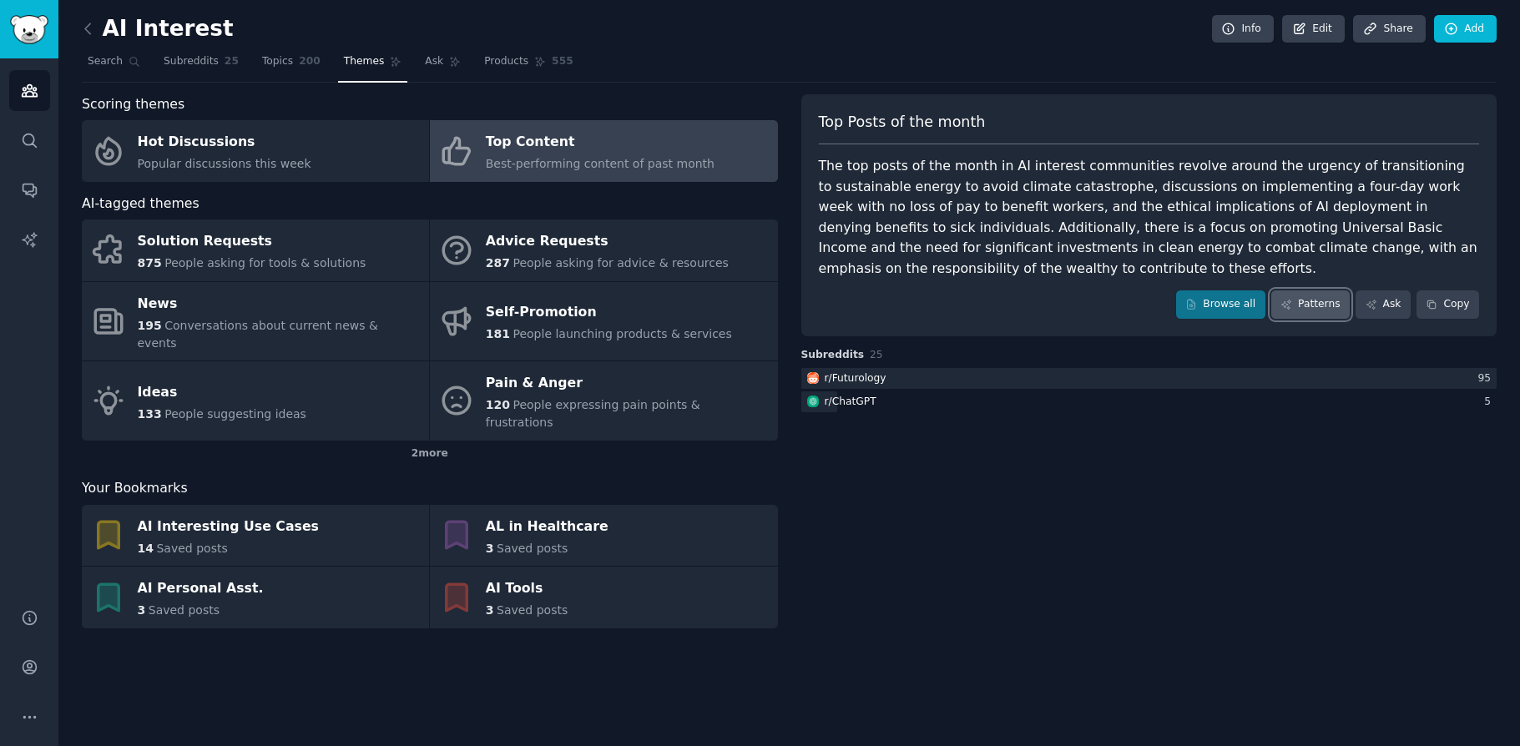
click at [1323, 309] on link "Patterns" at bounding box center [1310, 304] width 78 height 28
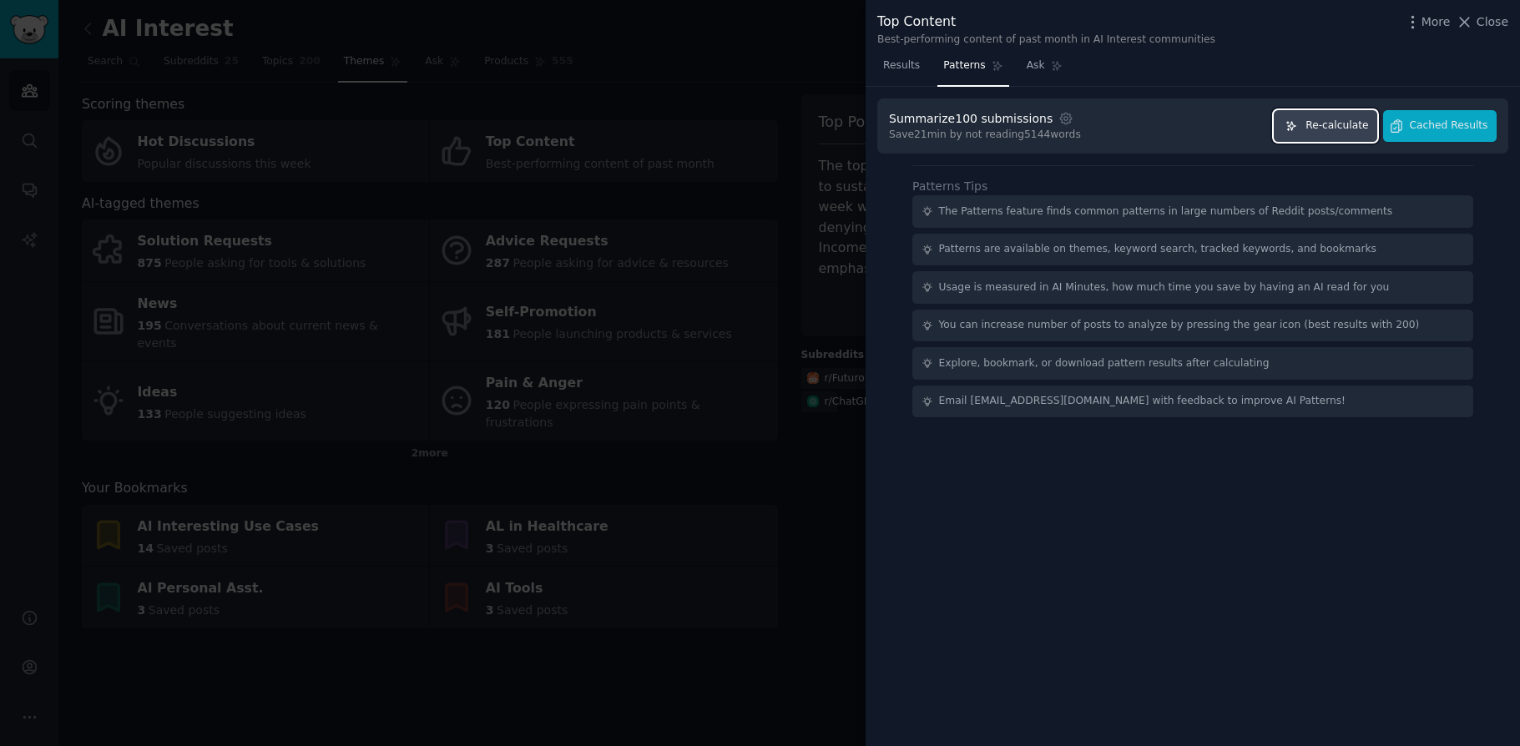
click at [1302, 129] on button "Re-calculate" at bounding box center [1324, 126] width 103 height 33
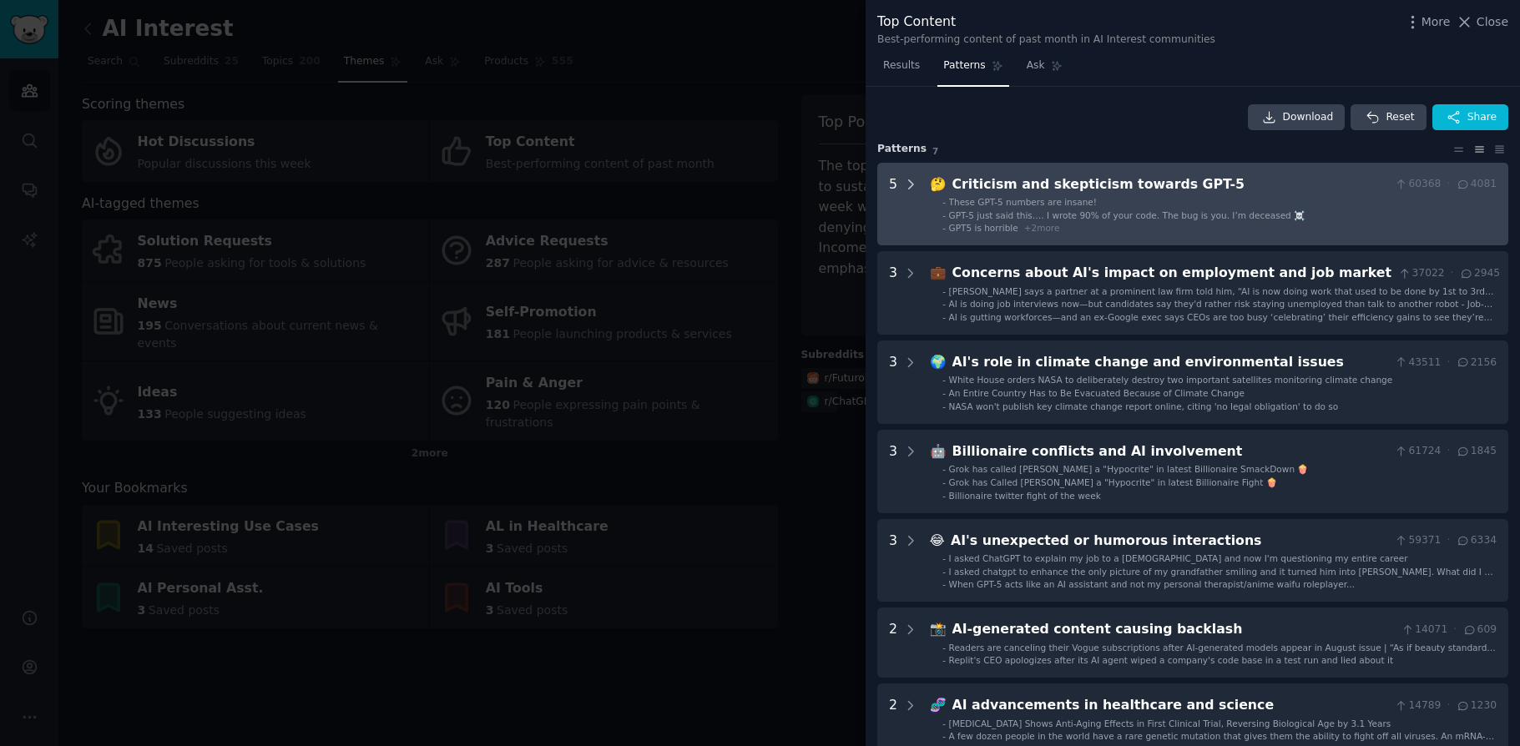
click at [915, 184] on icon at bounding box center [910, 184] width 15 height 15
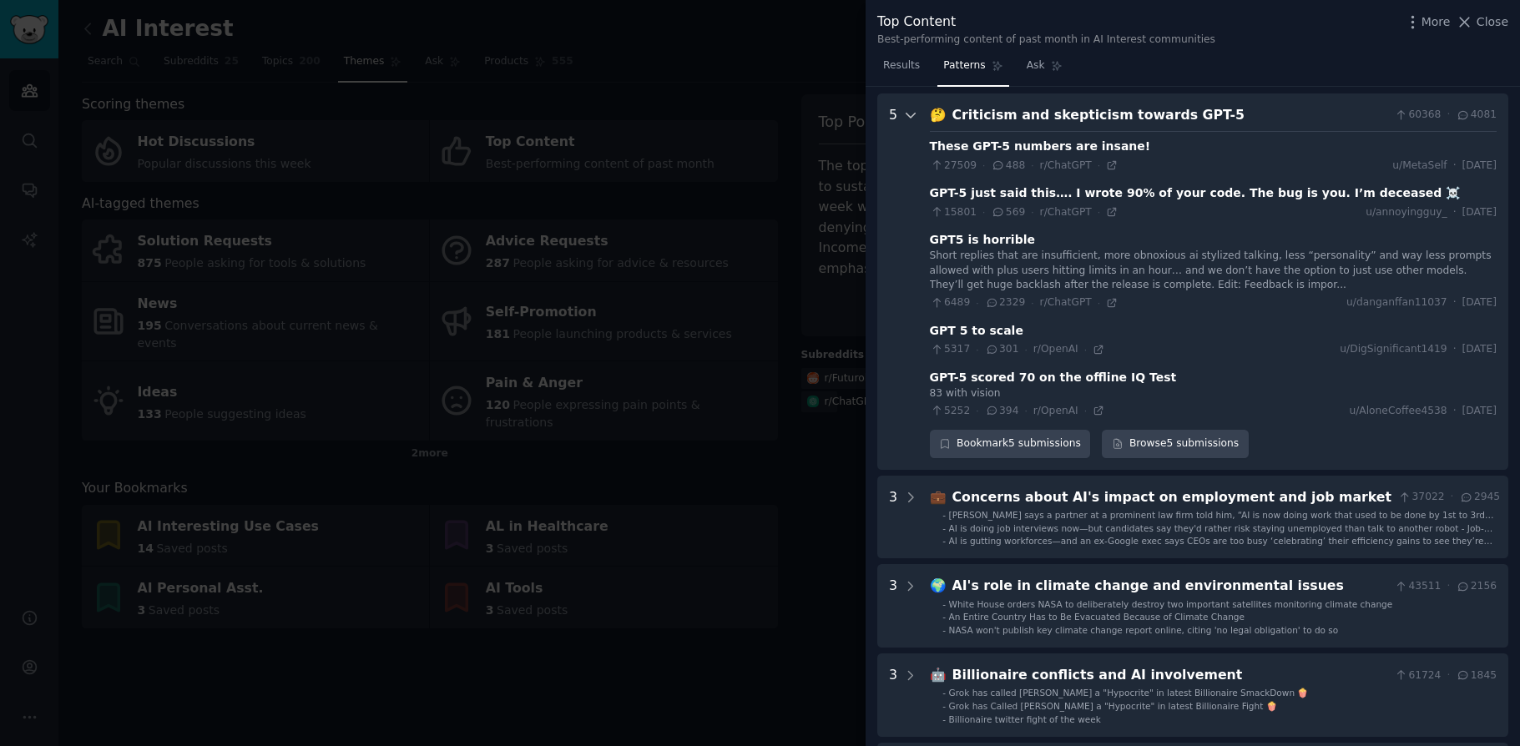
scroll to position [76, 0]
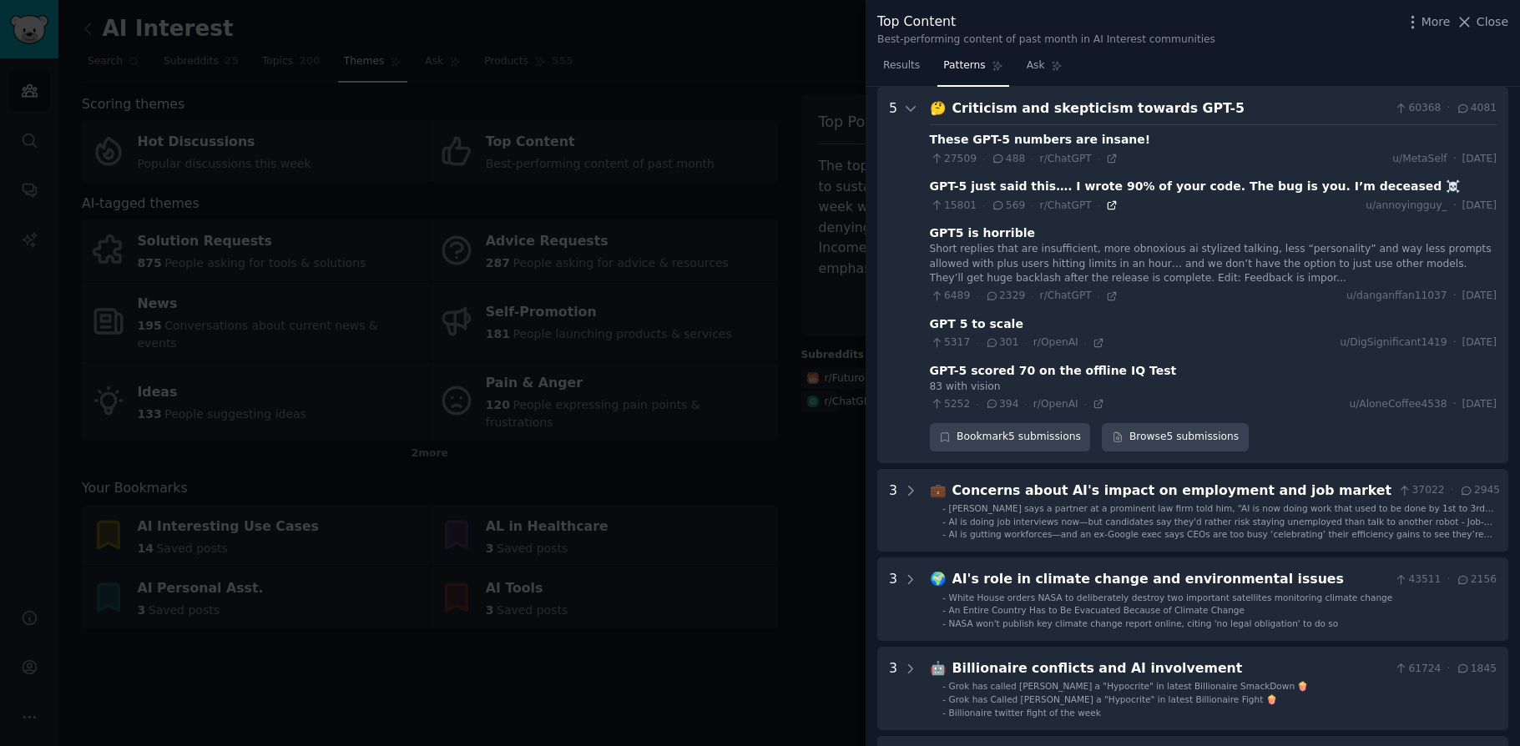
click at [1109, 208] on icon at bounding box center [1112, 205] width 12 height 12
click at [1106, 200] on icon at bounding box center [1112, 205] width 12 height 12
click at [1113, 160] on icon at bounding box center [1112, 159] width 12 height 12
click at [908, 108] on icon at bounding box center [910, 109] width 8 height 4
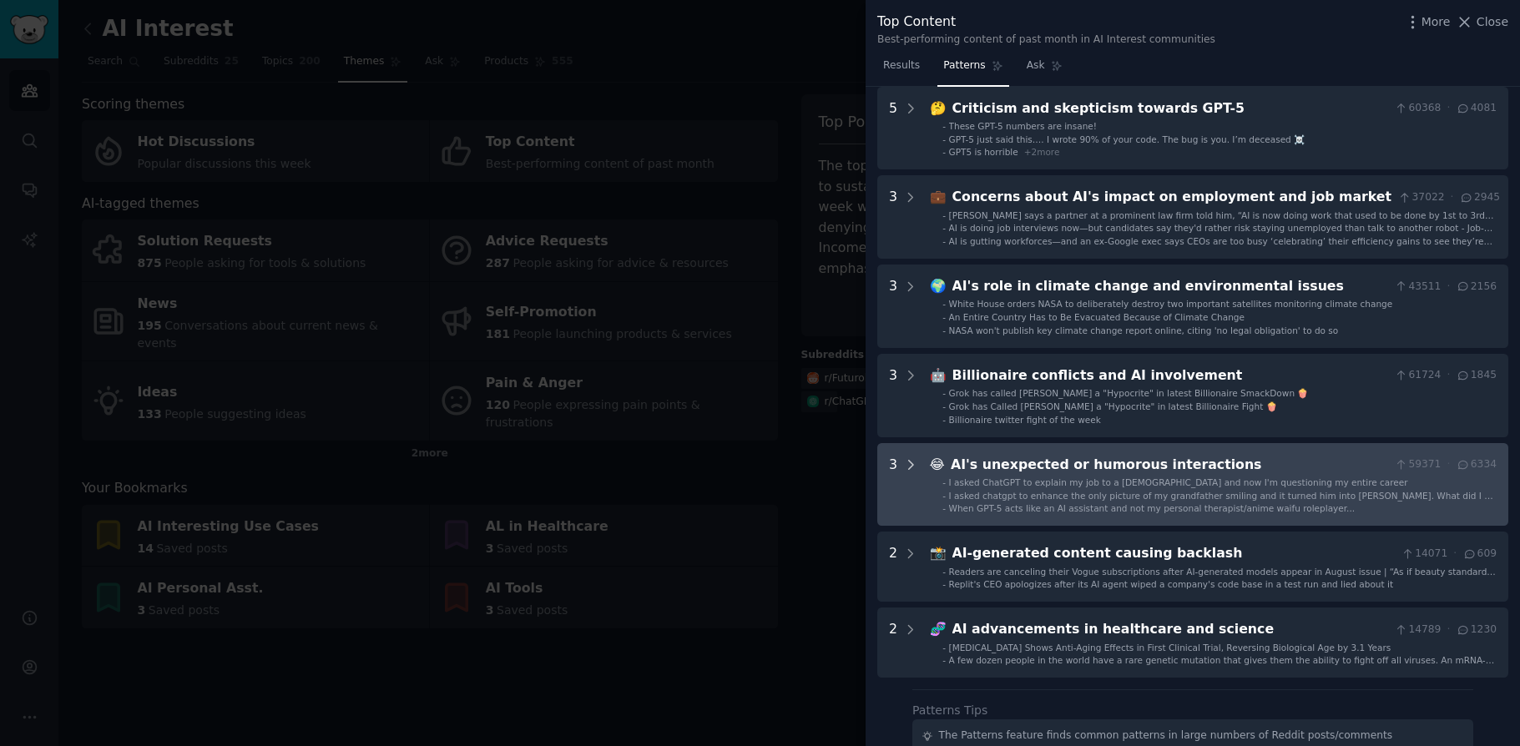
click at [905, 462] on icon at bounding box center [910, 464] width 15 height 15
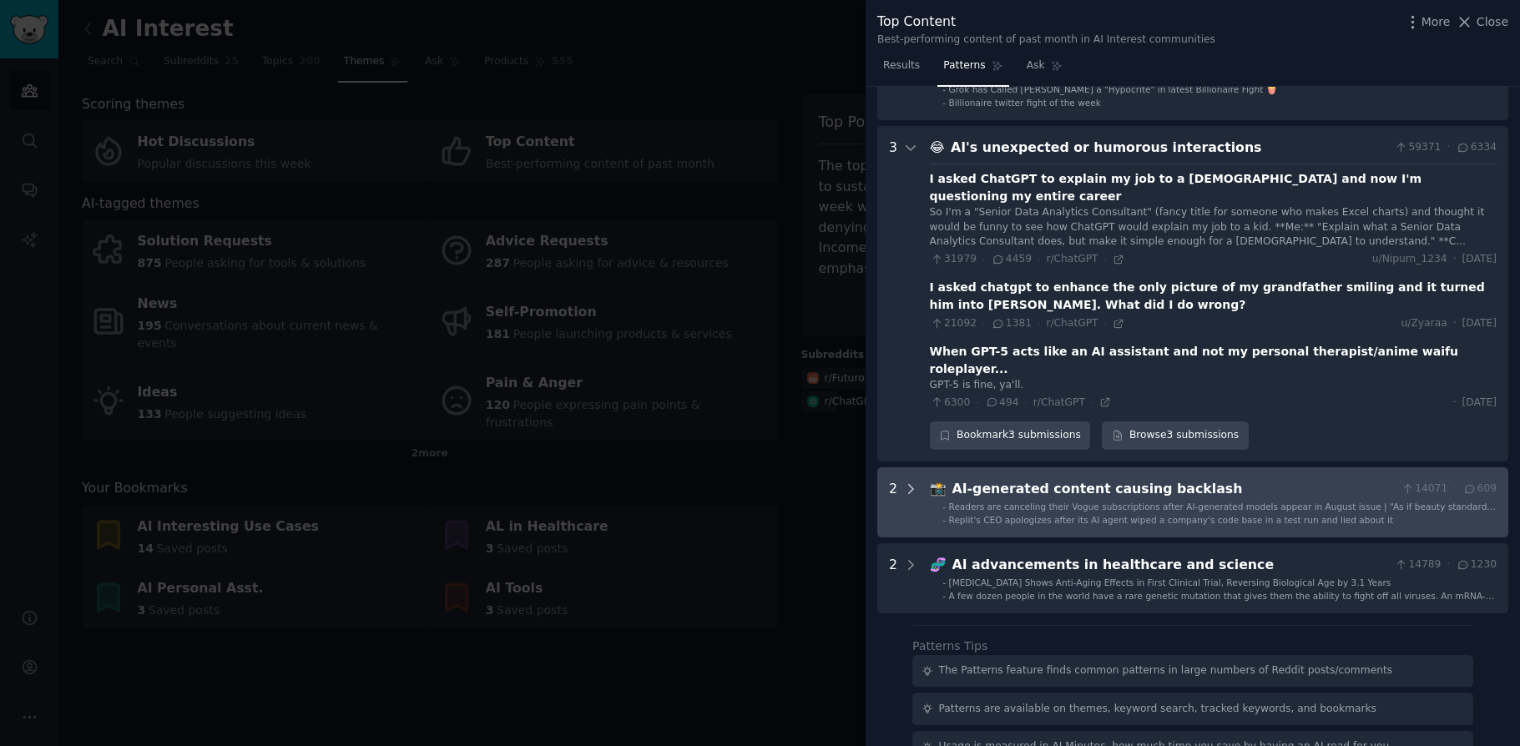
scroll to position [432, 0]
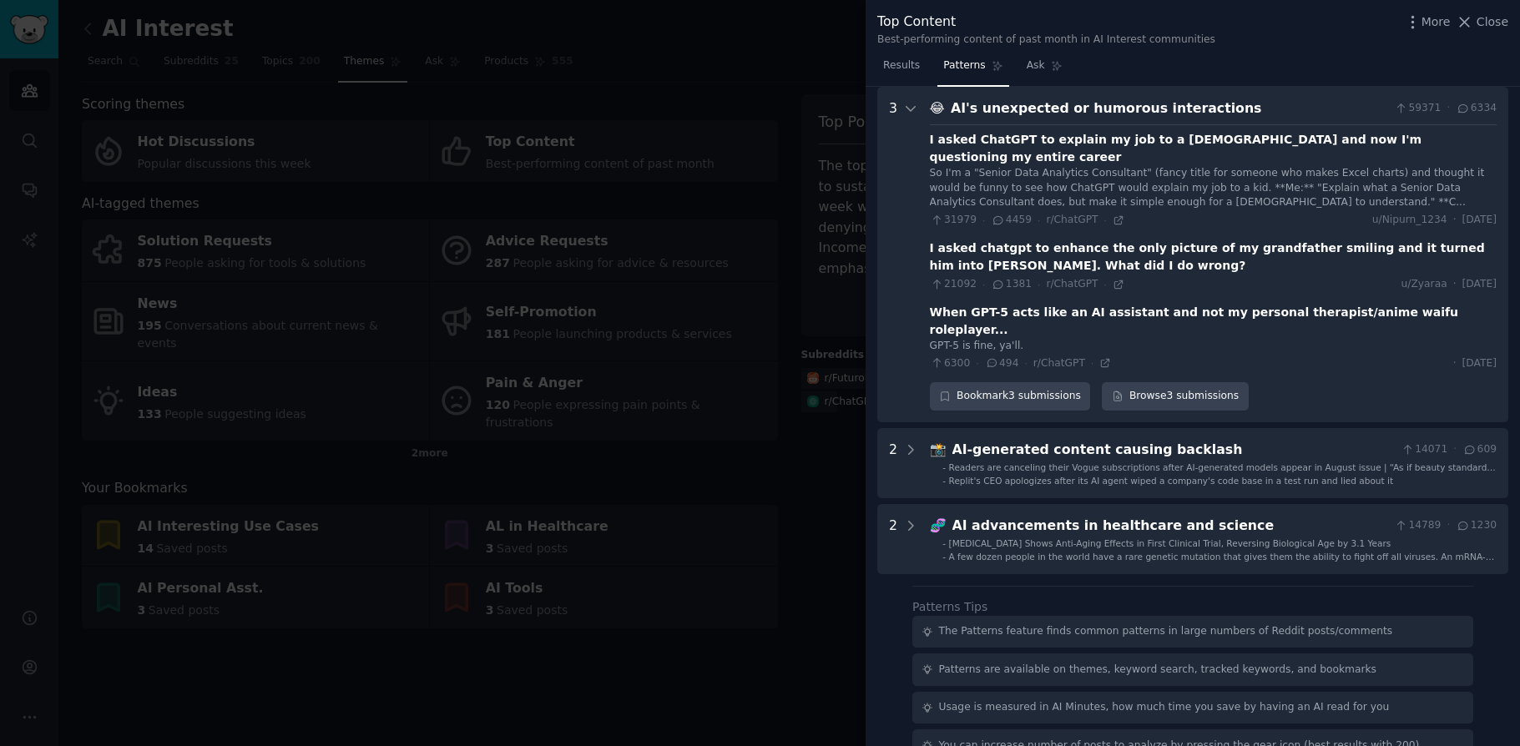
click at [1116, 279] on icon at bounding box center [1118, 285] width 12 height 12
click at [1116, 214] on icon at bounding box center [1118, 220] width 12 height 12
click at [1502, 23] on span "Close" at bounding box center [1492, 22] width 32 height 18
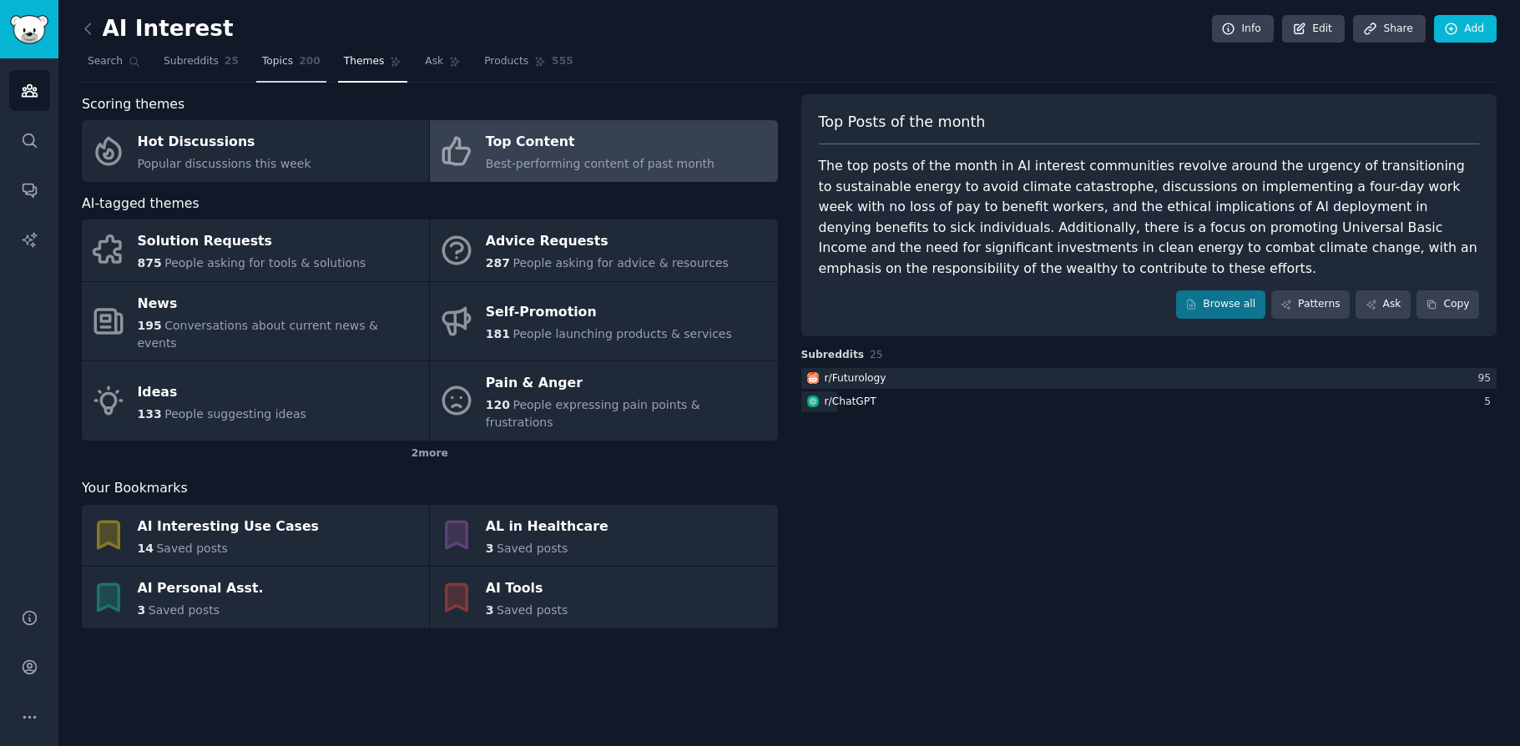
click at [283, 51] on link "Topics 200" at bounding box center [291, 65] width 70 height 34
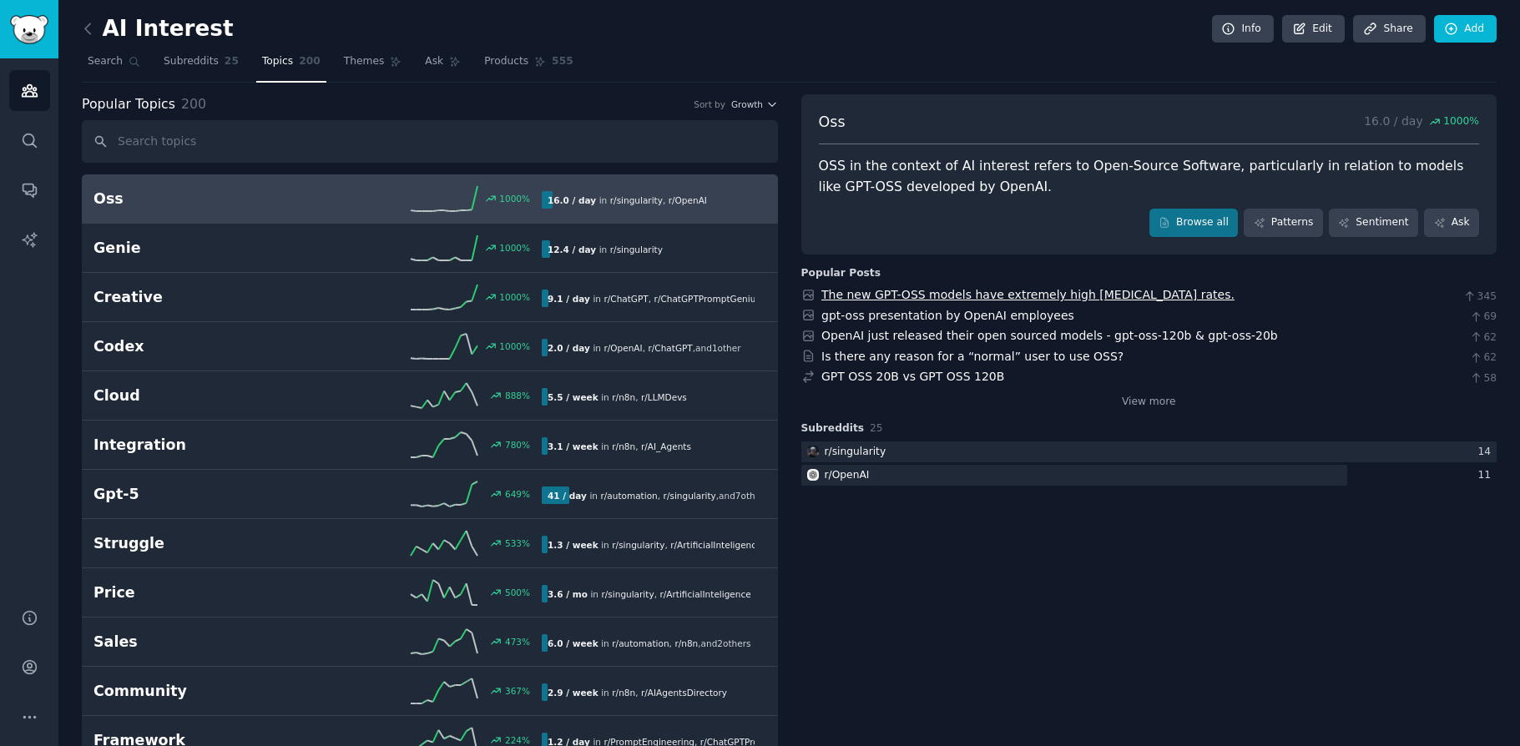
click at [1099, 291] on link "The new GPT-OSS models have extremely high [MEDICAL_DATA] rates." at bounding box center [1027, 294] width 413 height 13
